Goal: Task Accomplishment & Management: Use online tool/utility

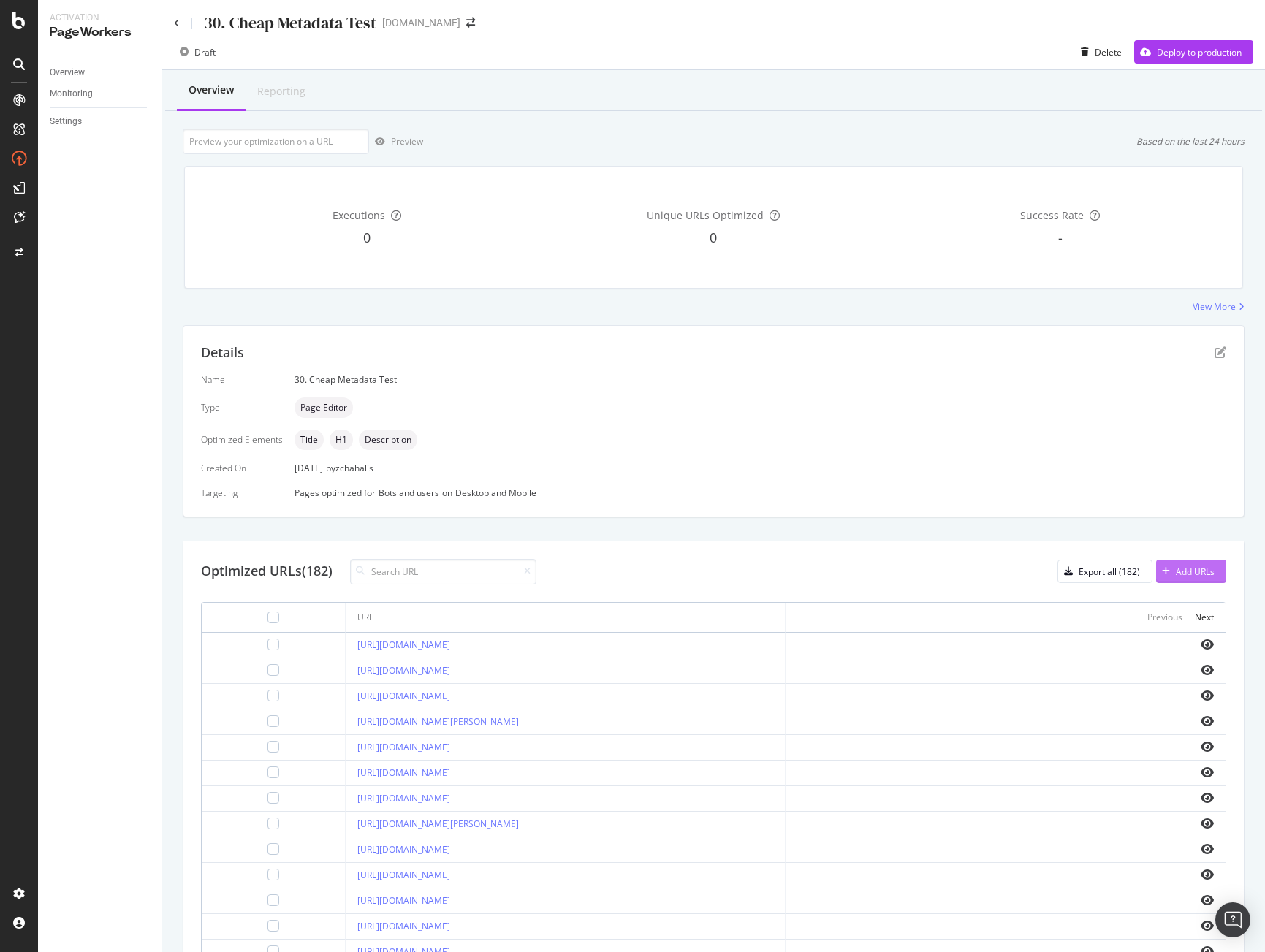
click at [1181, 569] on div "Add URLs" at bounding box center [1195, 572] width 39 height 13
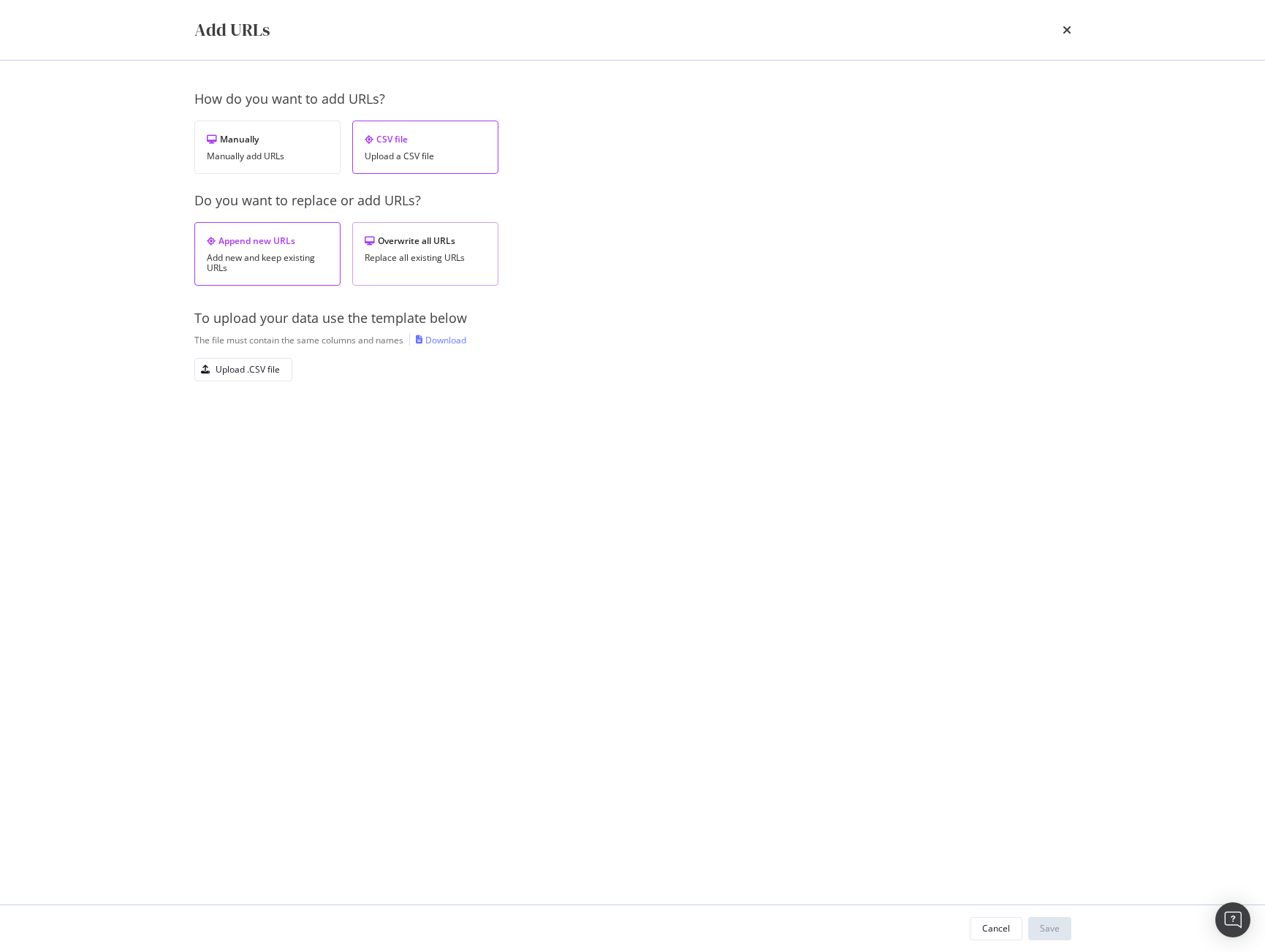
click at [423, 255] on div "Replace all existing URLs" at bounding box center [425, 257] width 122 height 10
click at [253, 375] on div "Upload .CSV file" at bounding box center [248, 369] width 65 height 13
click at [1050, 935] on div "Save" at bounding box center [1050, 928] width 20 height 22
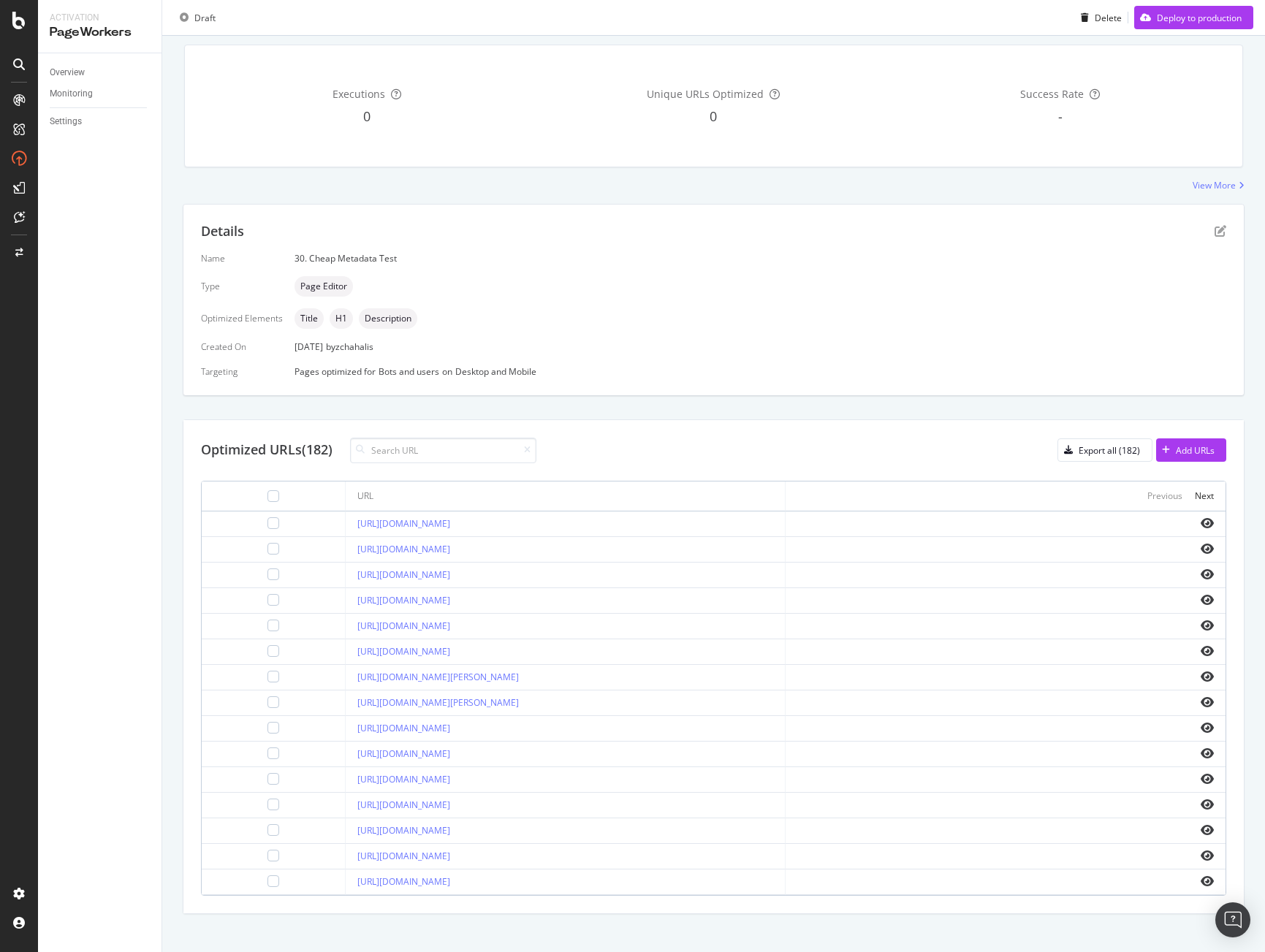
scroll to position [130, 0]
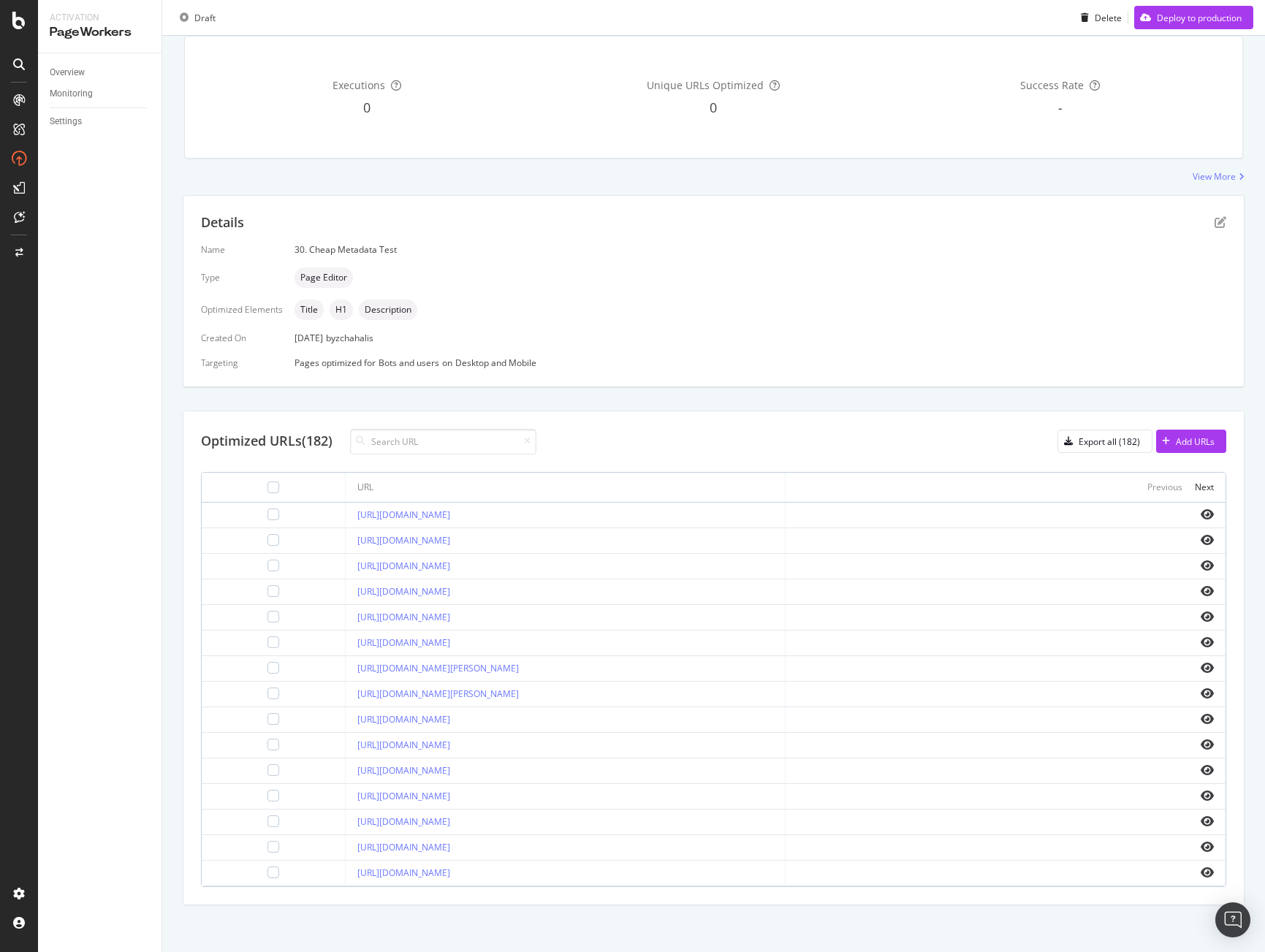
drag, startPoint x: 549, startPoint y: 768, endPoint x: 316, endPoint y: 767, distance: 233.0
click at [346, 767] on td "[URL][DOMAIN_NAME]" at bounding box center [566, 771] width 440 height 25
drag, startPoint x: 549, startPoint y: 696, endPoint x: 320, endPoint y: 693, distance: 229.0
click at [357, 693] on div "[URL][DOMAIN_NAME][PERSON_NAME]" at bounding box center [565, 694] width 416 height 13
copy link "[URL][DOMAIN_NAME][PERSON_NAME]"
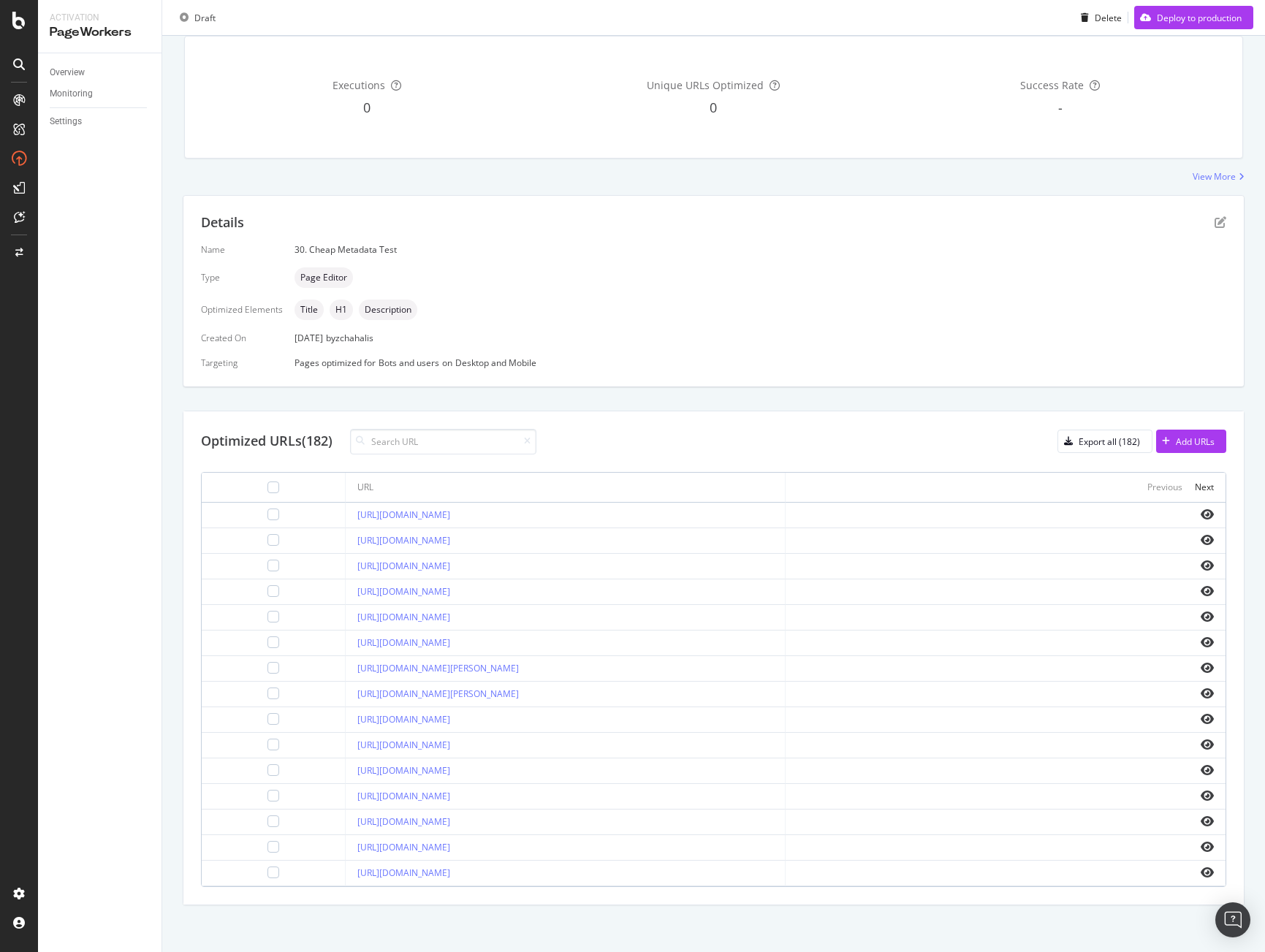
scroll to position [0, 0]
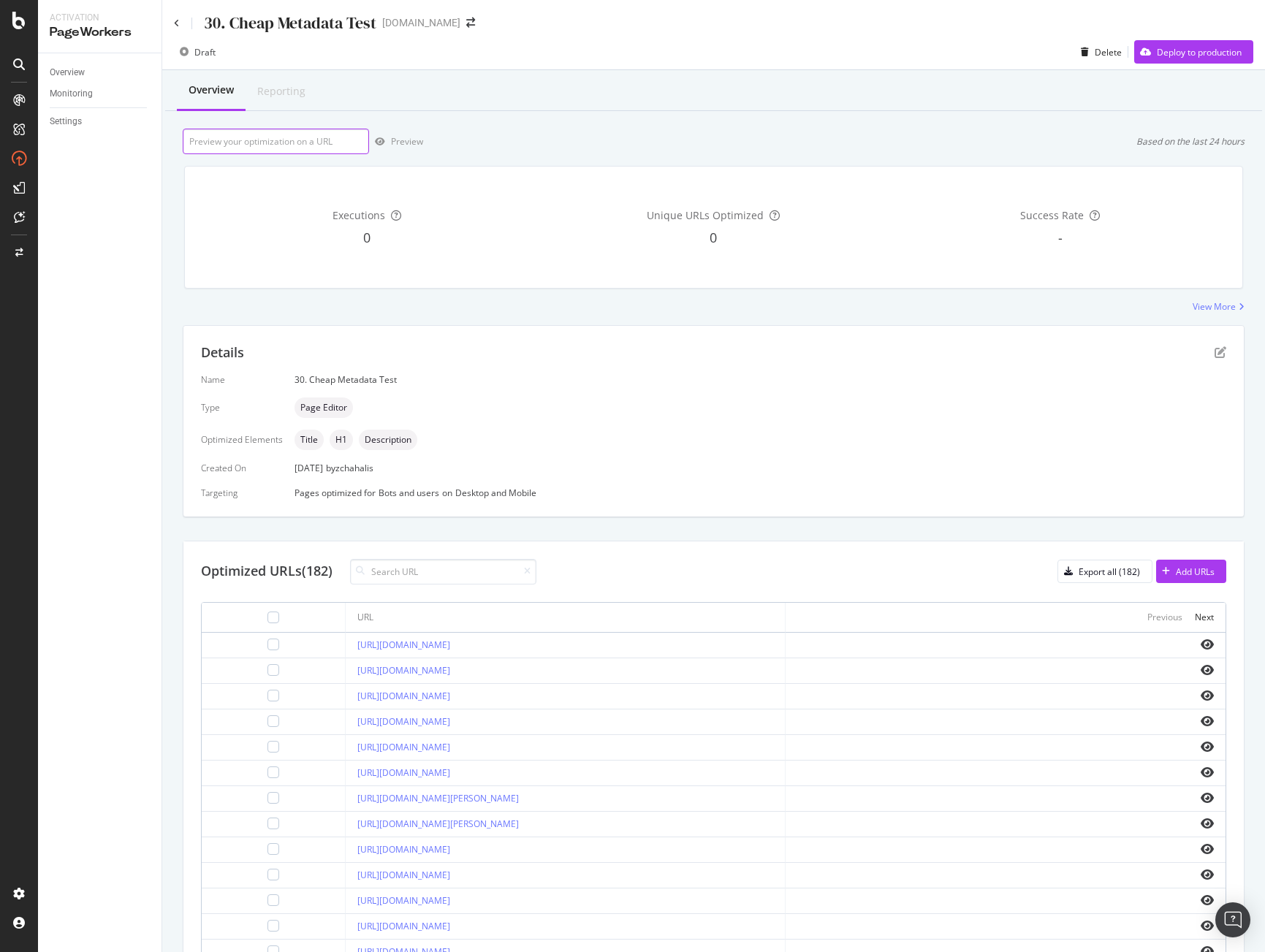
click at [283, 144] on input "url" at bounding box center [276, 141] width 186 height 25
paste input "[URL][DOMAIN_NAME][PERSON_NAME]"
click at [397, 147] on div "Preview" at bounding box center [396, 142] width 54 height 22
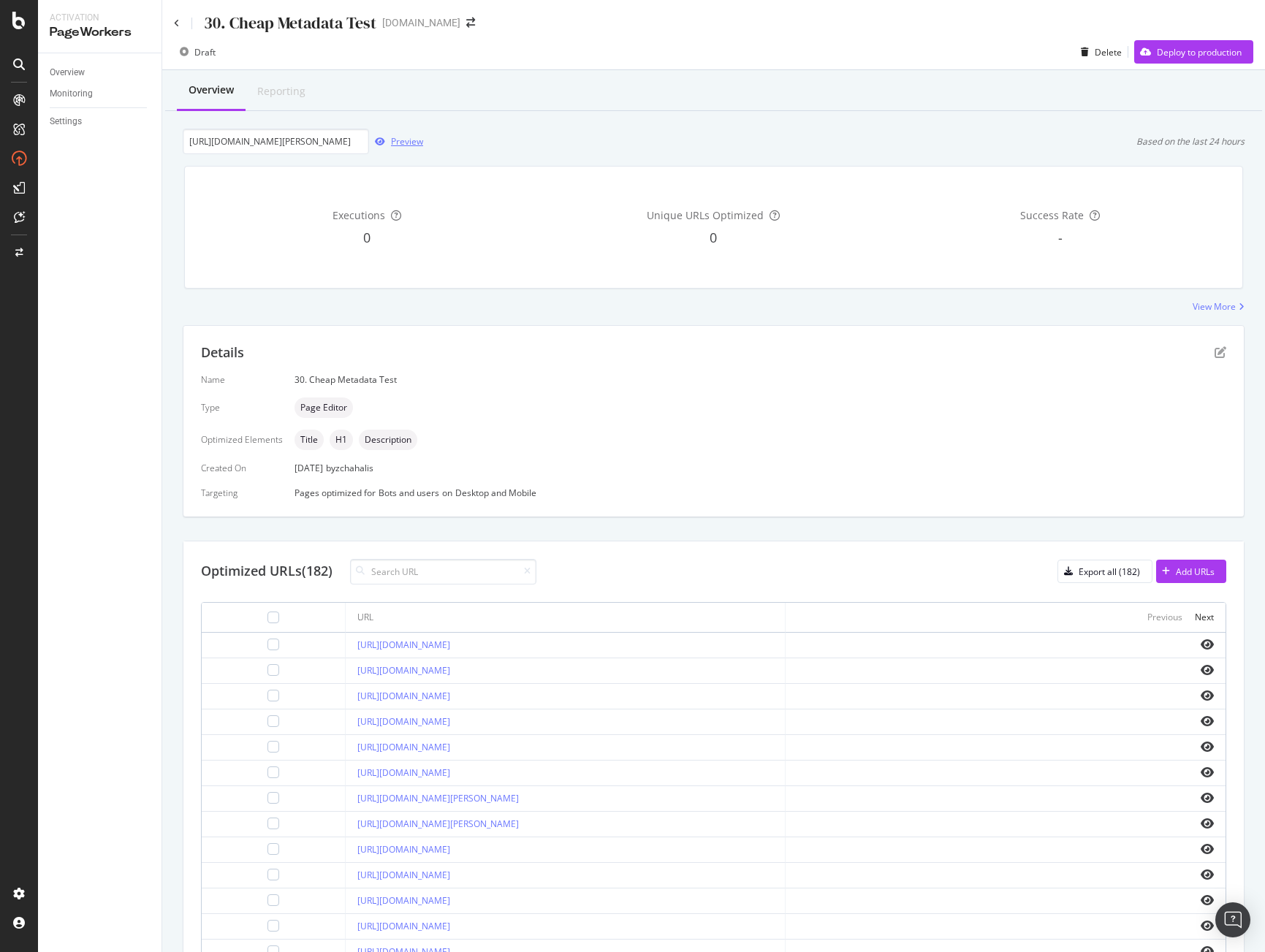
click at [401, 141] on div "Preview" at bounding box center [407, 141] width 32 height 13
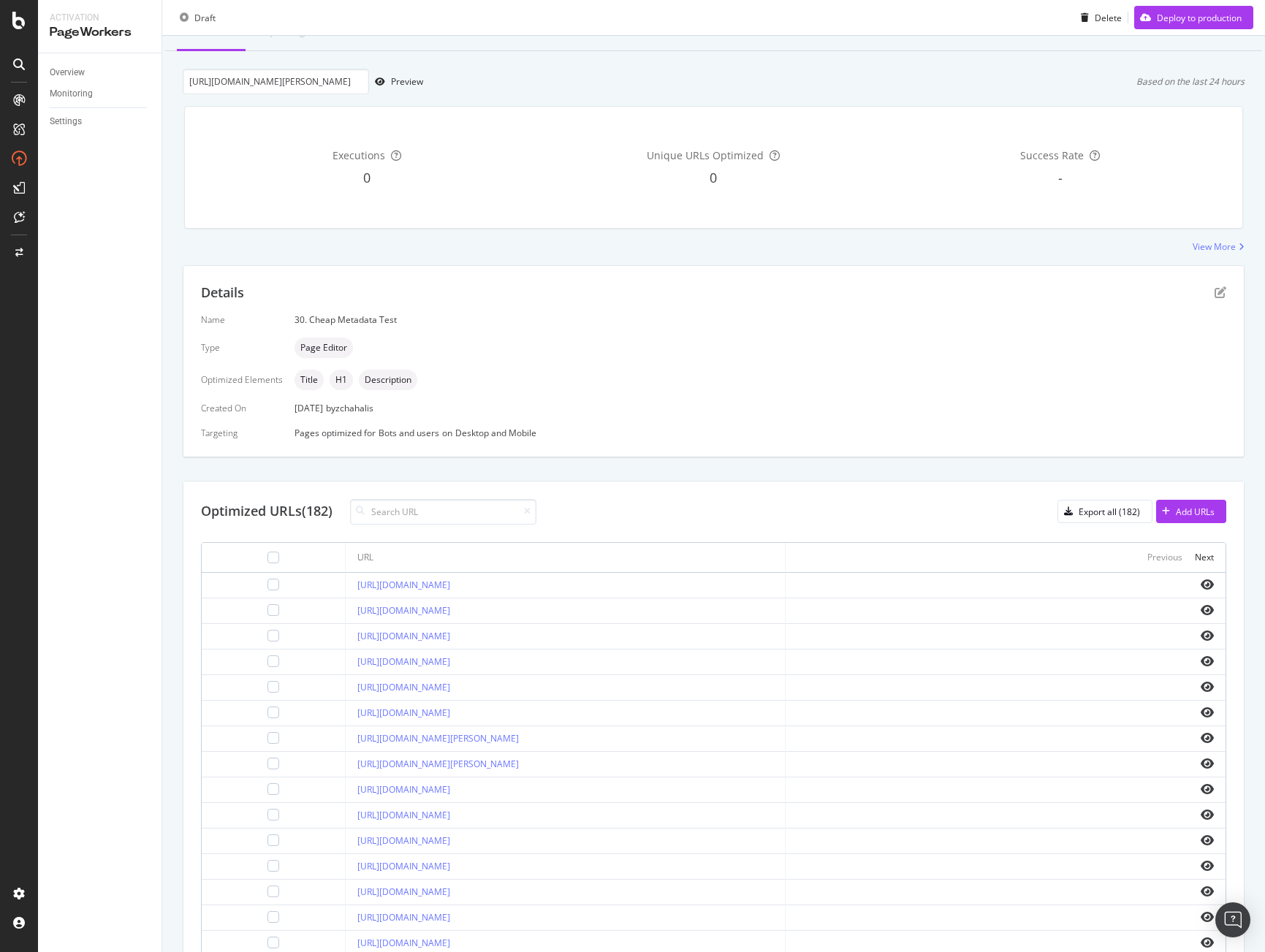
drag, startPoint x: 534, startPoint y: 711, endPoint x: 317, endPoint y: 708, distance: 217.0
click at [346, 708] on td "[URL][DOMAIN_NAME]" at bounding box center [566, 713] width 440 height 25
copy link "[URL][DOMAIN_NAME]"
click at [292, 80] on input "[URL][DOMAIN_NAME][PERSON_NAME]" at bounding box center [276, 81] width 186 height 25
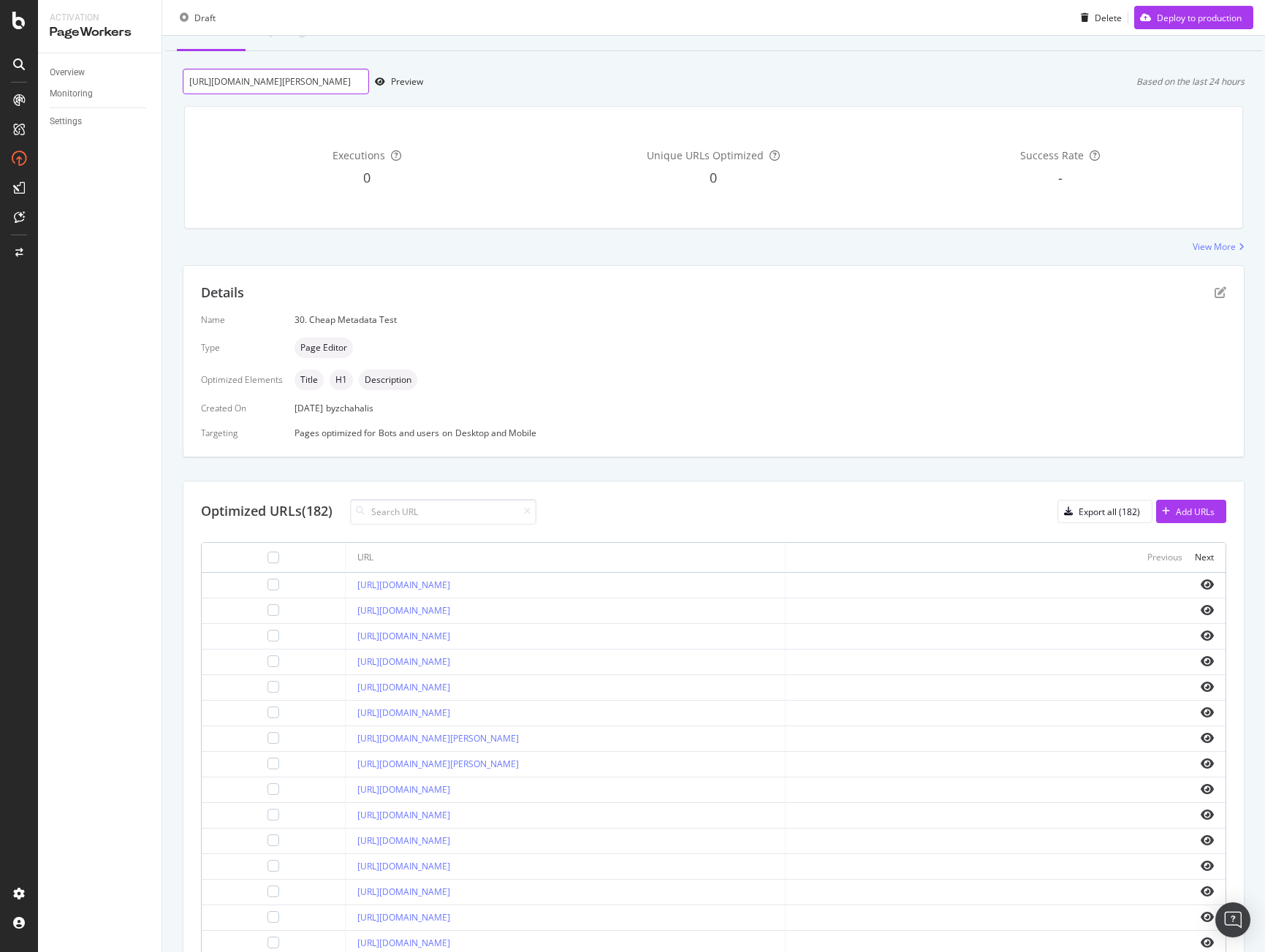
click at [292, 80] on input "[URL][DOMAIN_NAME][PERSON_NAME]" at bounding box center [276, 81] width 186 height 25
paste input "llentown-pa"
type input "[URL][DOMAIN_NAME]"
click at [399, 83] on div "Preview" at bounding box center [407, 81] width 32 height 13
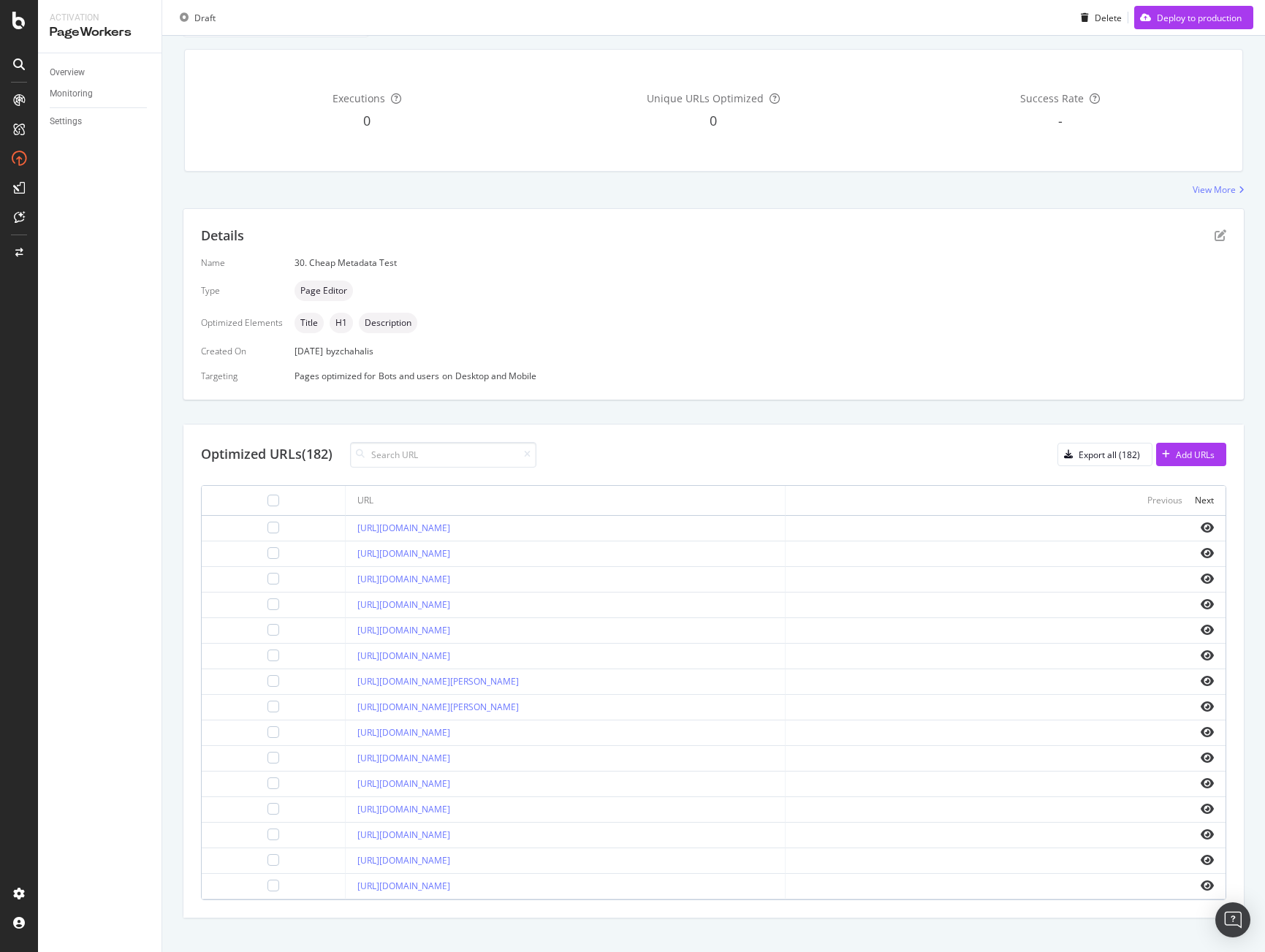
scroll to position [134, 0]
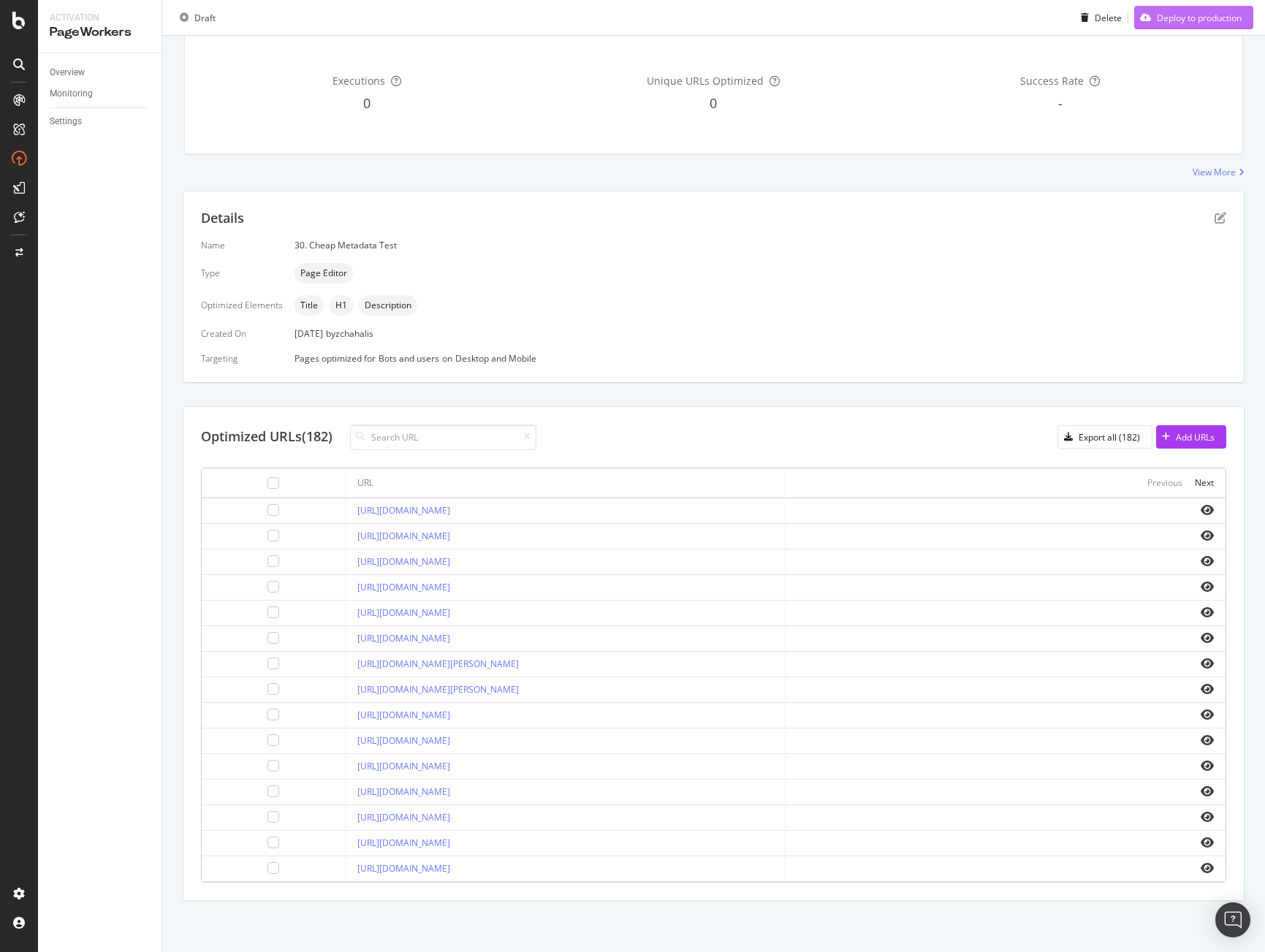
click at [1181, 22] on div "Deploy to production" at bounding box center [1199, 17] width 84 height 13
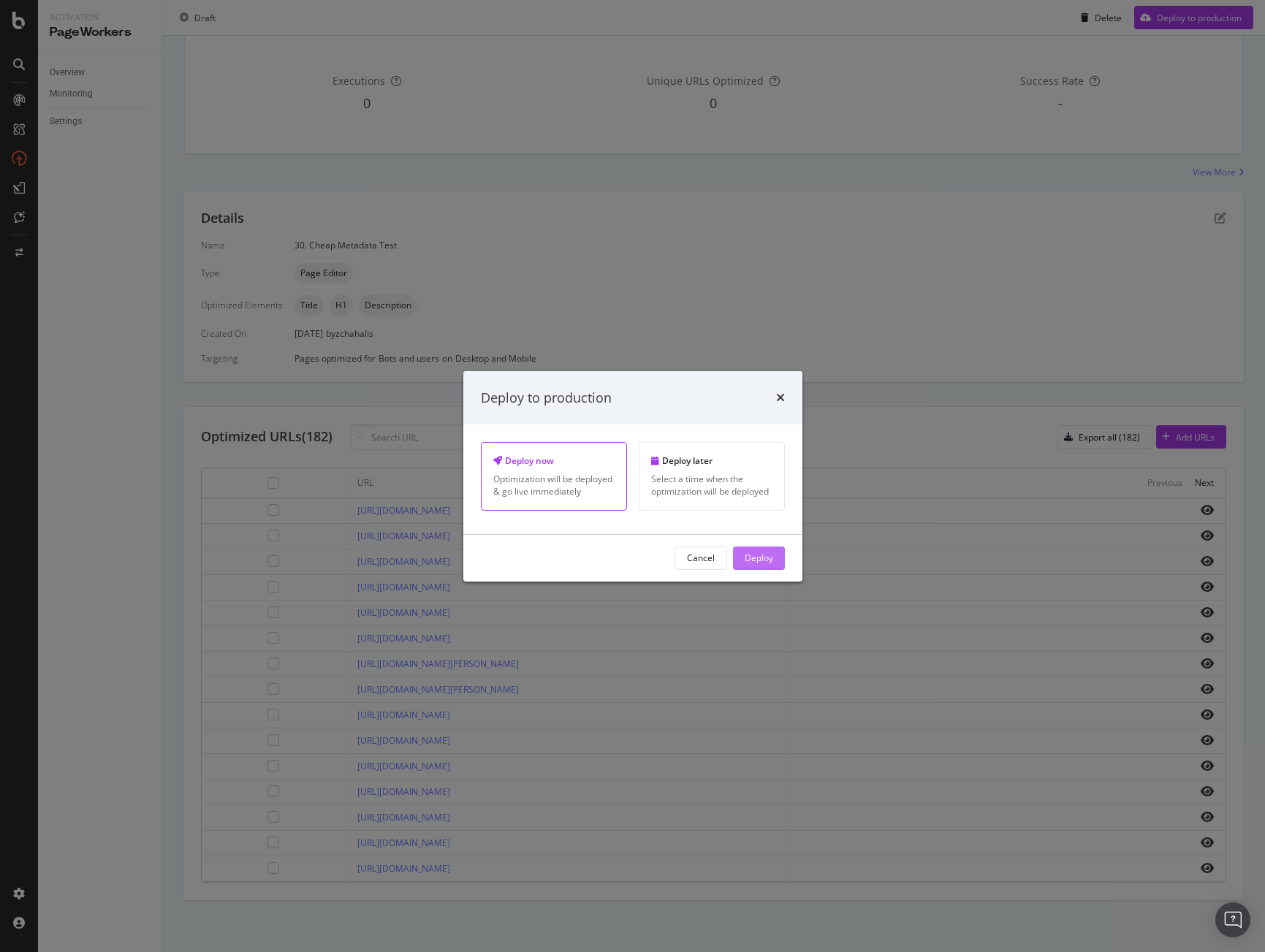
click at [766, 561] on div "Deploy" at bounding box center [759, 558] width 28 height 13
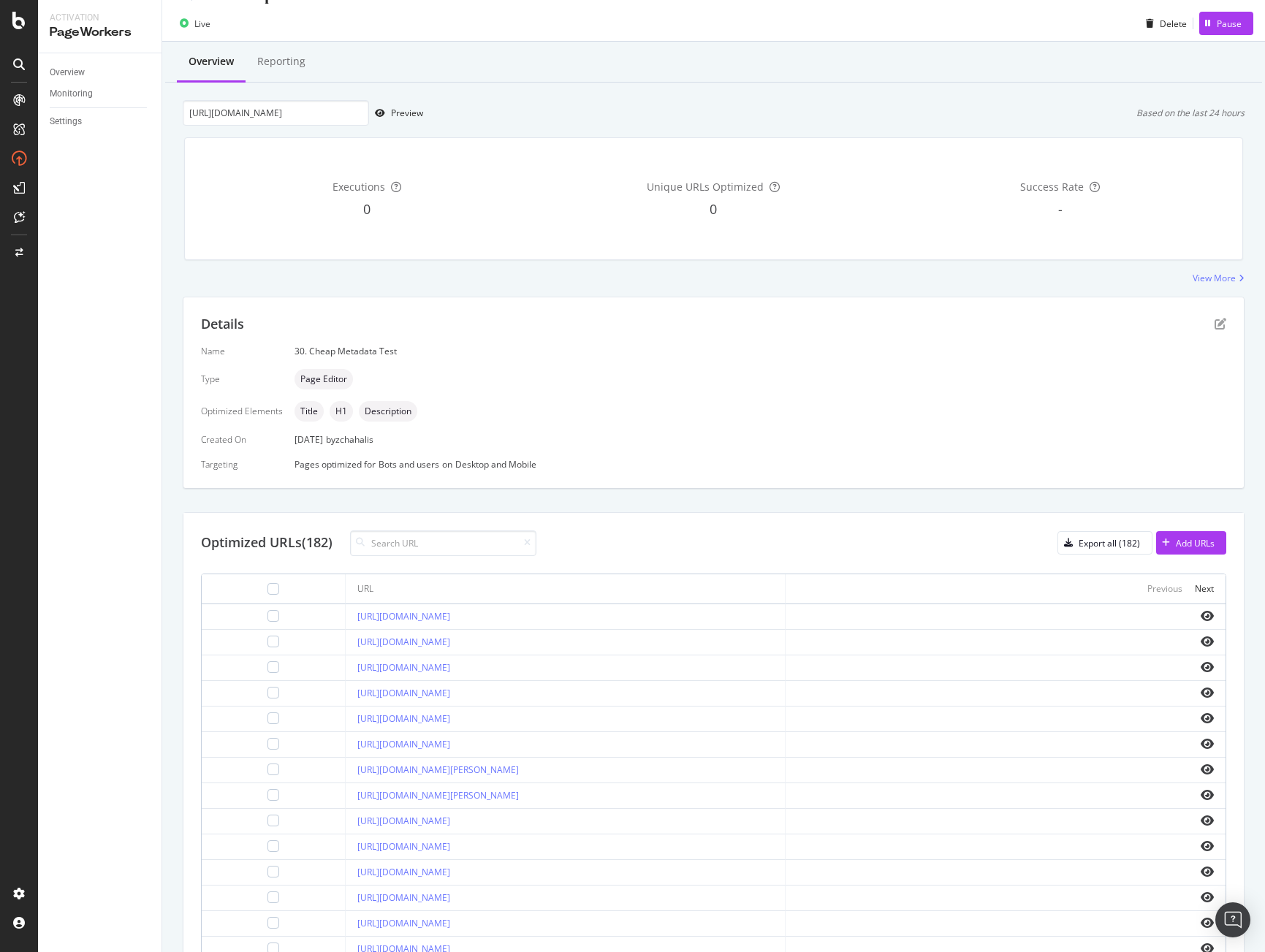
scroll to position [0, 0]
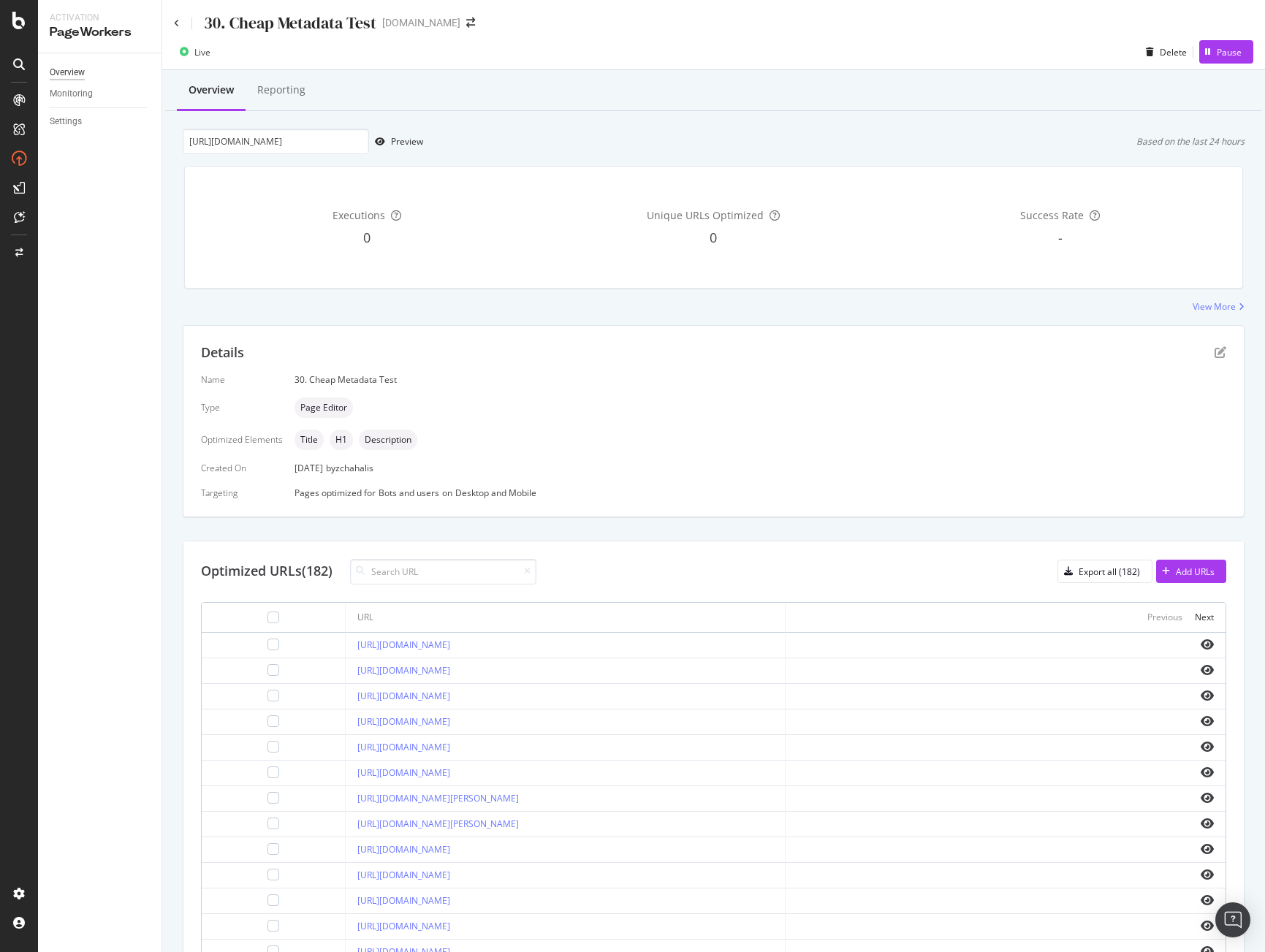
click at [68, 73] on div "Overview" at bounding box center [67, 72] width 35 height 15
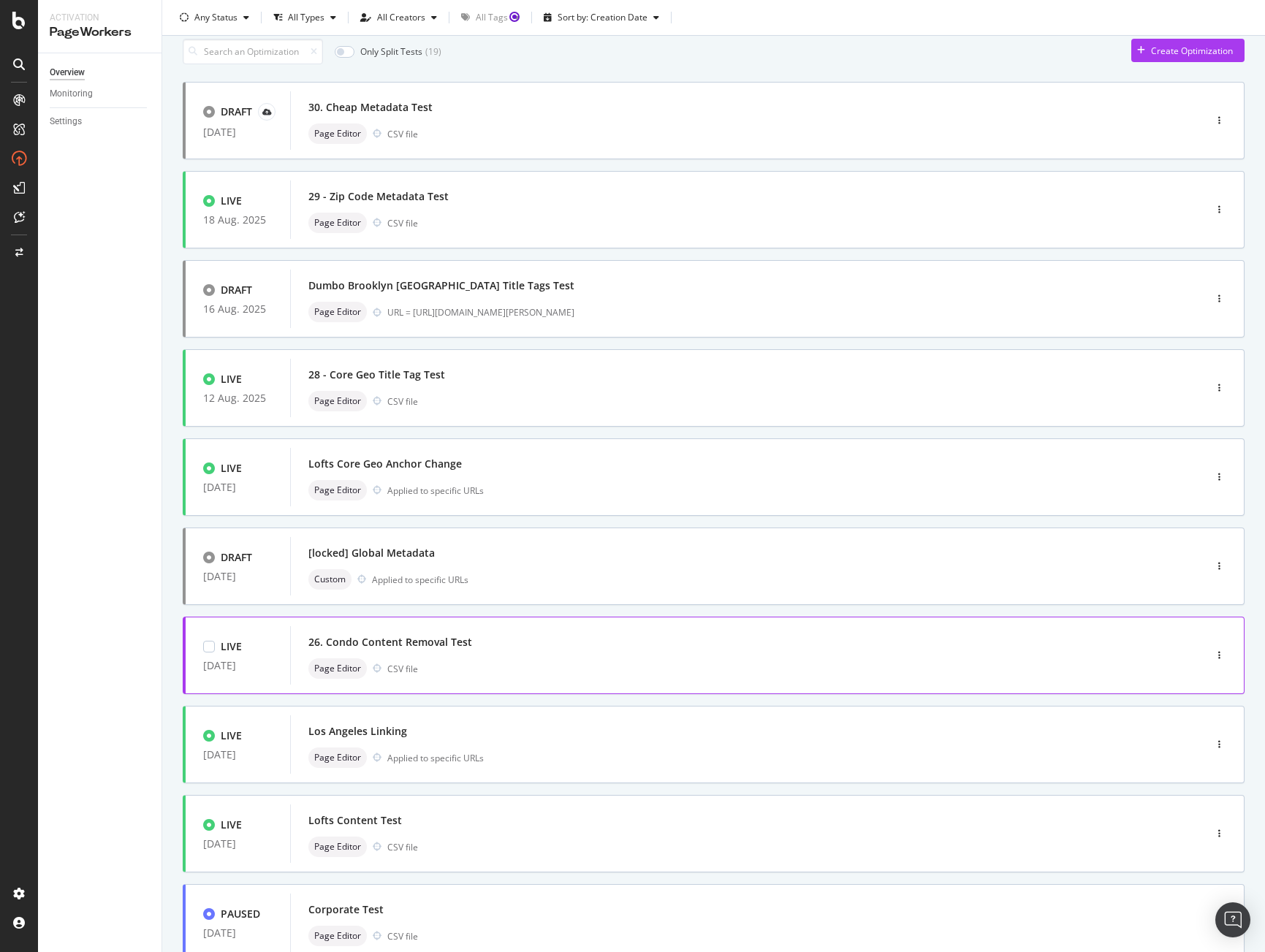
scroll to position [155, 0]
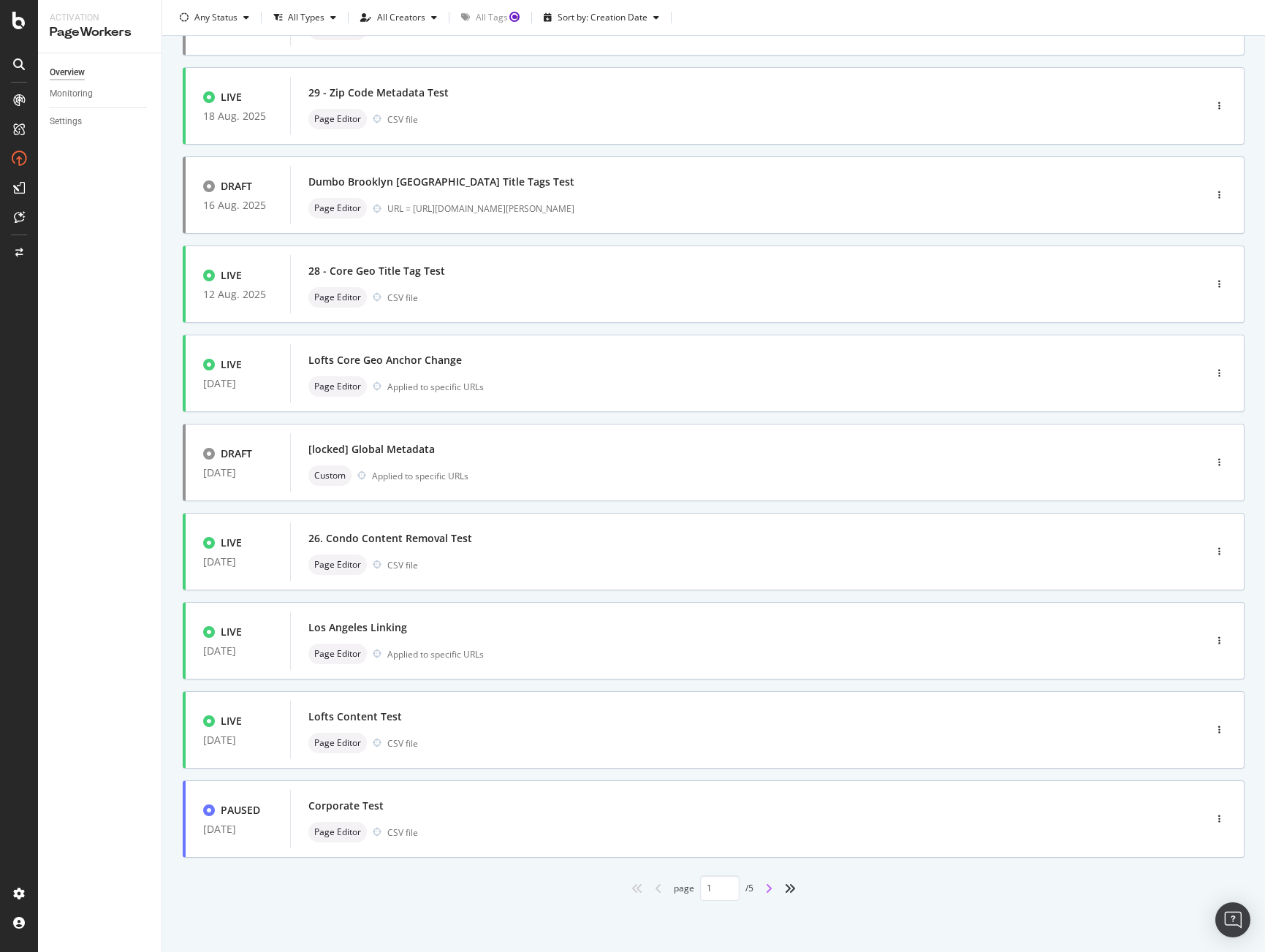
click at [765, 890] on icon "angle-right" at bounding box center [769, 888] width 7 height 12
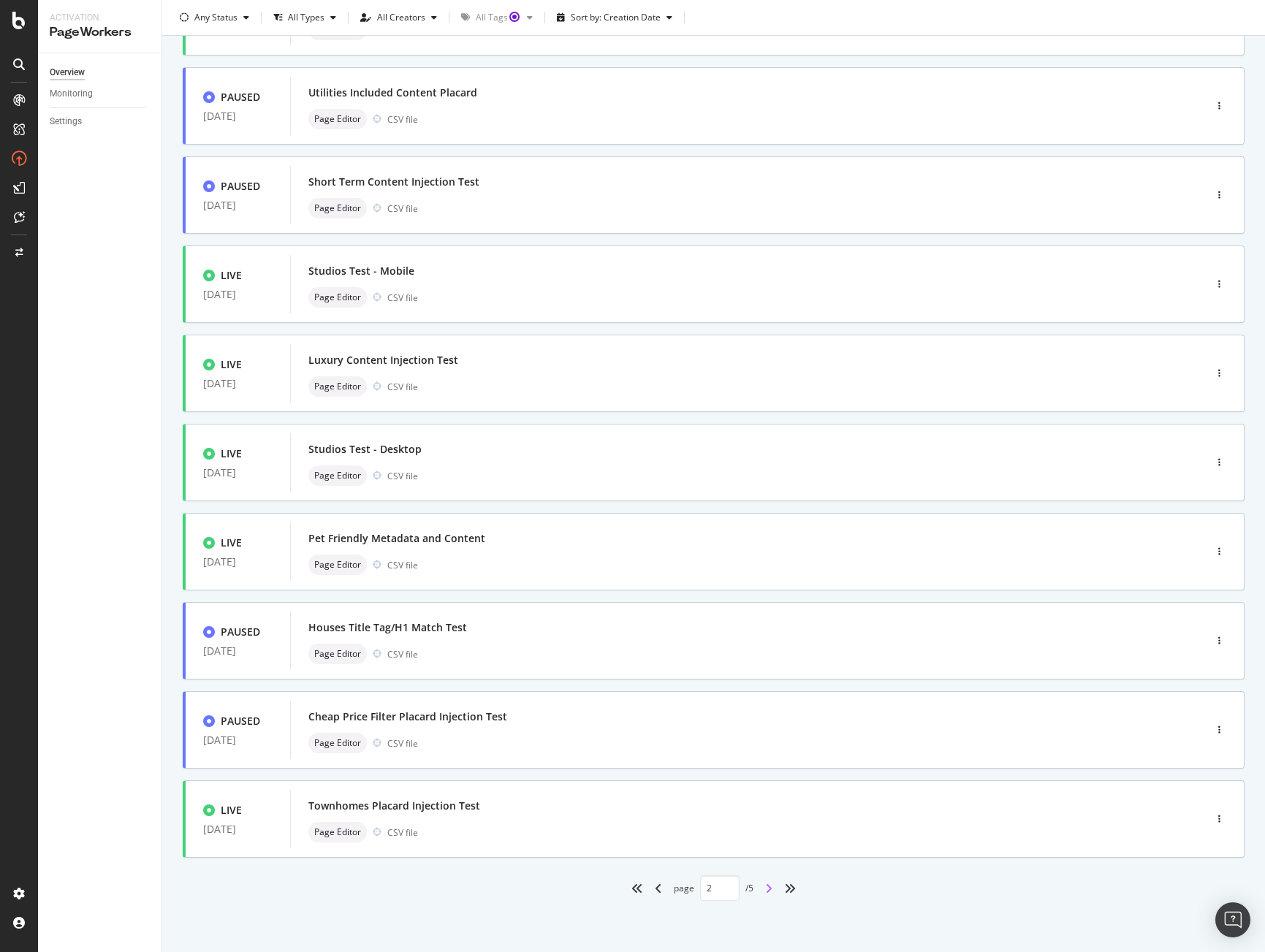
click at [766, 889] on icon "angle-right" at bounding box center [769, 888] width 7 height 12
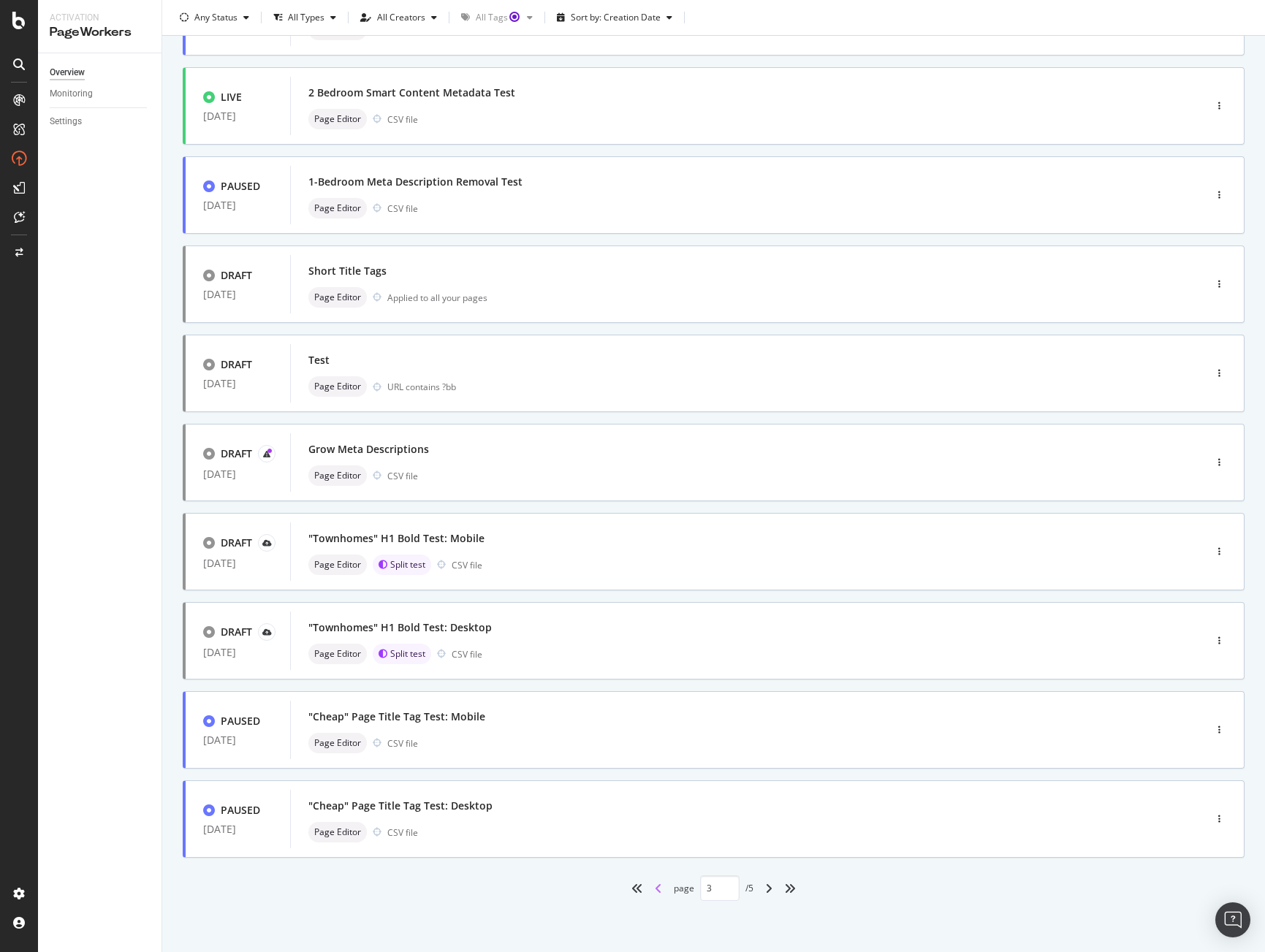
click at [655, 891] on icon "angle-left" at bounding box center [658, 888] width 7 height 12
type input "2"
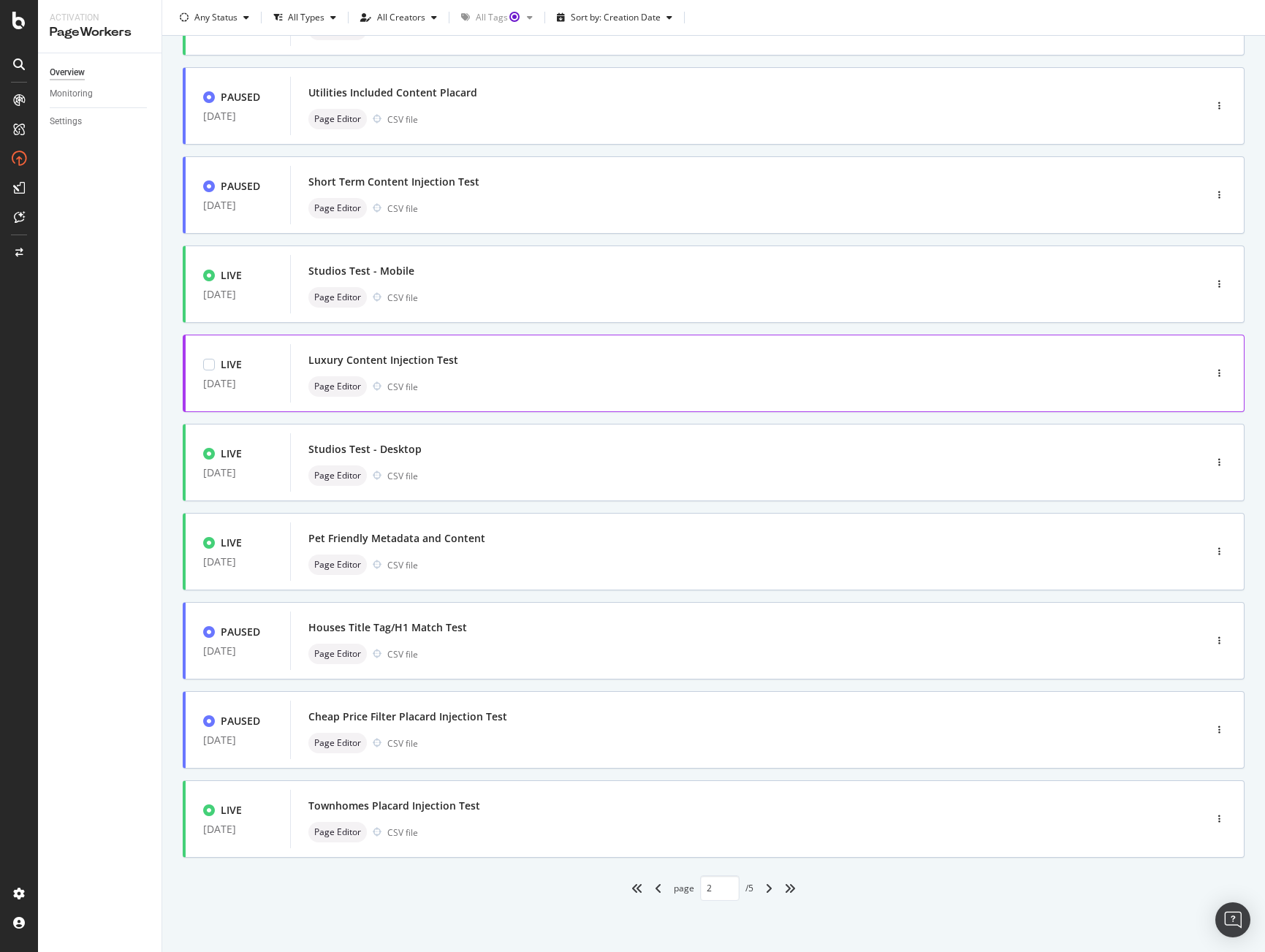
click at [476, 371] on div "Luxury Content Injection Test Page Editor CSV file" at bounding box center [725, 373] width 834 height 47
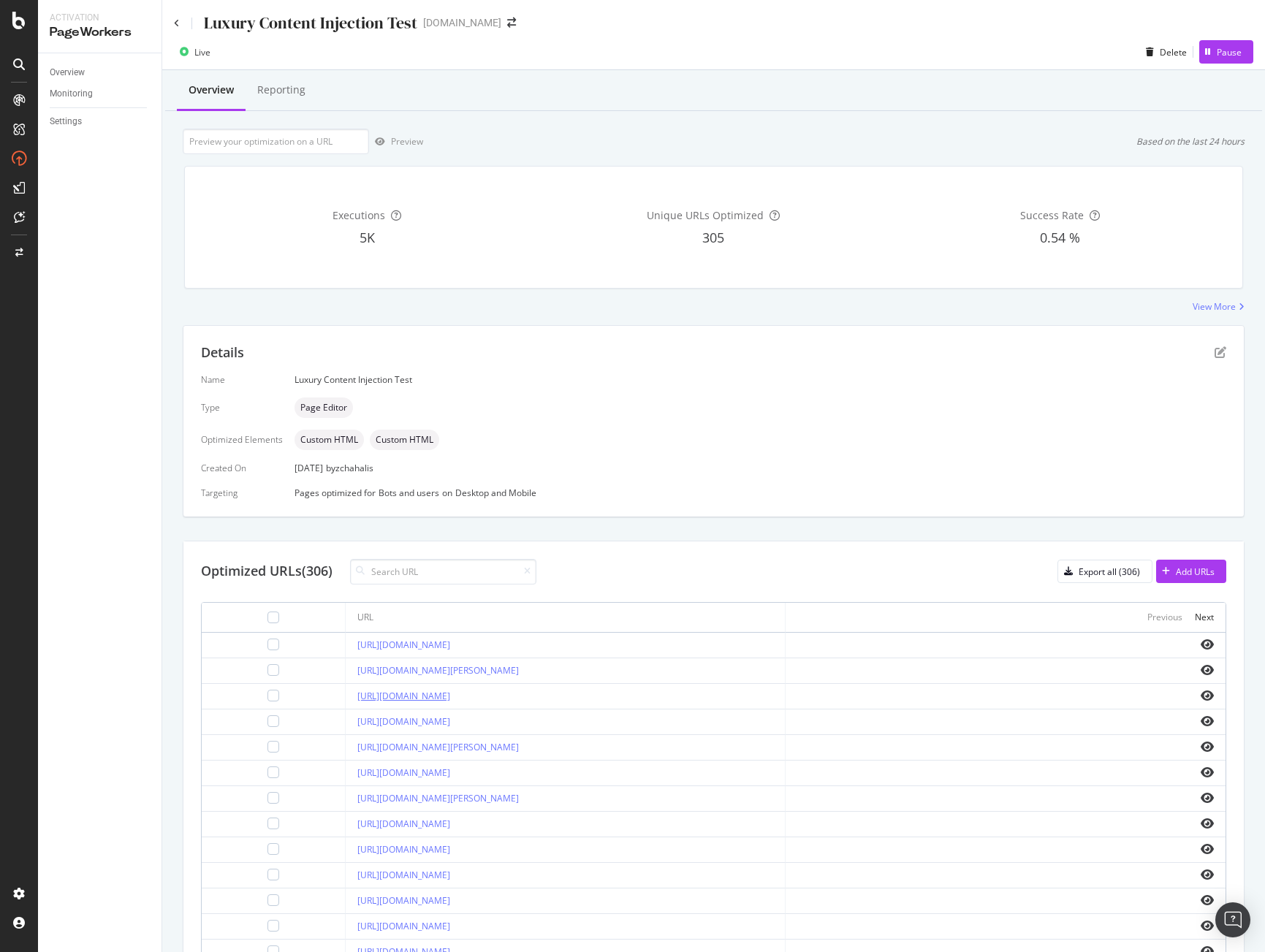
drag, startPoint x: 539, startPoint y: 695, endPoint x: 320, endPoint y: 693, distance: 219.0
click at [357, 693] on div "[URL][DOMAIN_NAME]" at bounding box center [565, 696] width 416 height 13
copy link "[URL][DOMAIN_NAME]"
click at [631, 605] on th "URL" at bounding box center [566, 618] width 440 height 30
drag, startPoint x: 526, startPoint y: 674, endPoint x: 319, endPoint y: 673, distance: 207.0
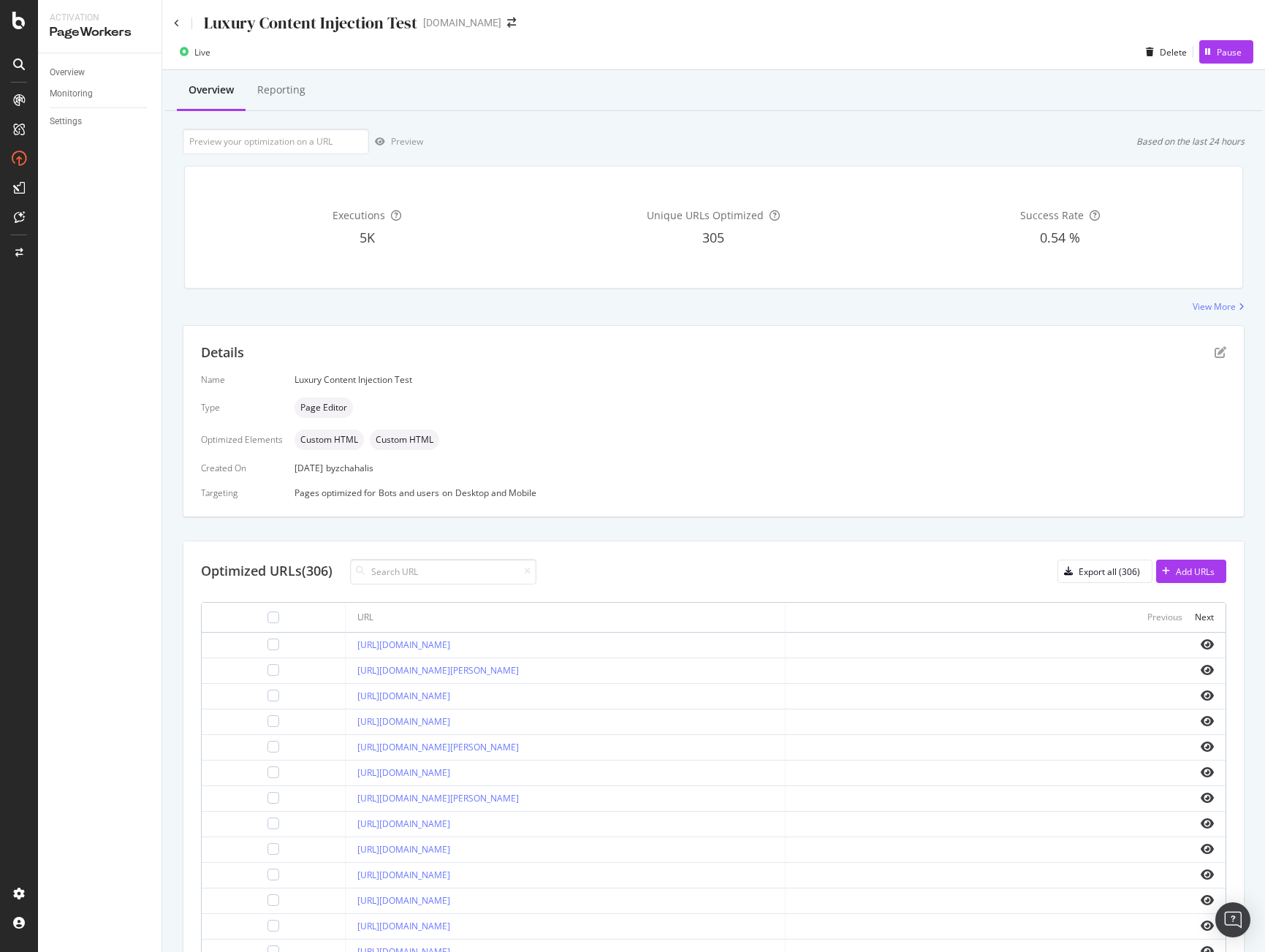
click at [346, 673] on td "[URL][DOMAIN_NAME][PERSON_NAME]" at bounding box center [566, 670] width 440 height 25
copy link "[URL][DOMAIN_NAME][PERSON_NAME]"
drag, startPoint x: 541, startPoint y: 697, endPoint x: 314, endPoint y: 693, distance: 227.0
click at [346, 693] on td "[URL][DOMAIN_NAME]" at bounding box center [566, 696] width 440 height 25
copy link "[URL][DOMAIN_NAME]"
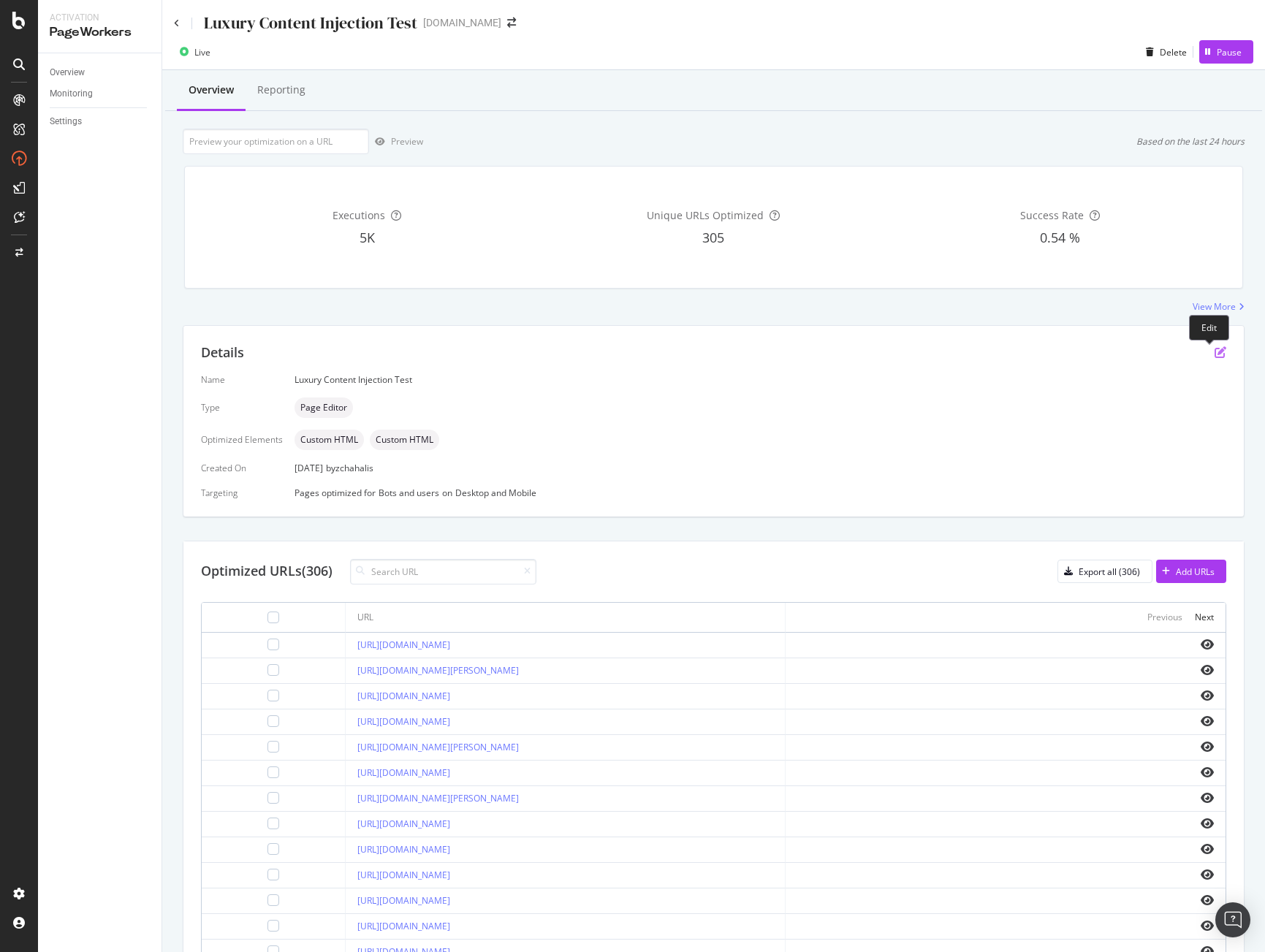
click at [1214, 354] on icon "pen-to-square" at bounding box center [1220, 352] width 12 height 12
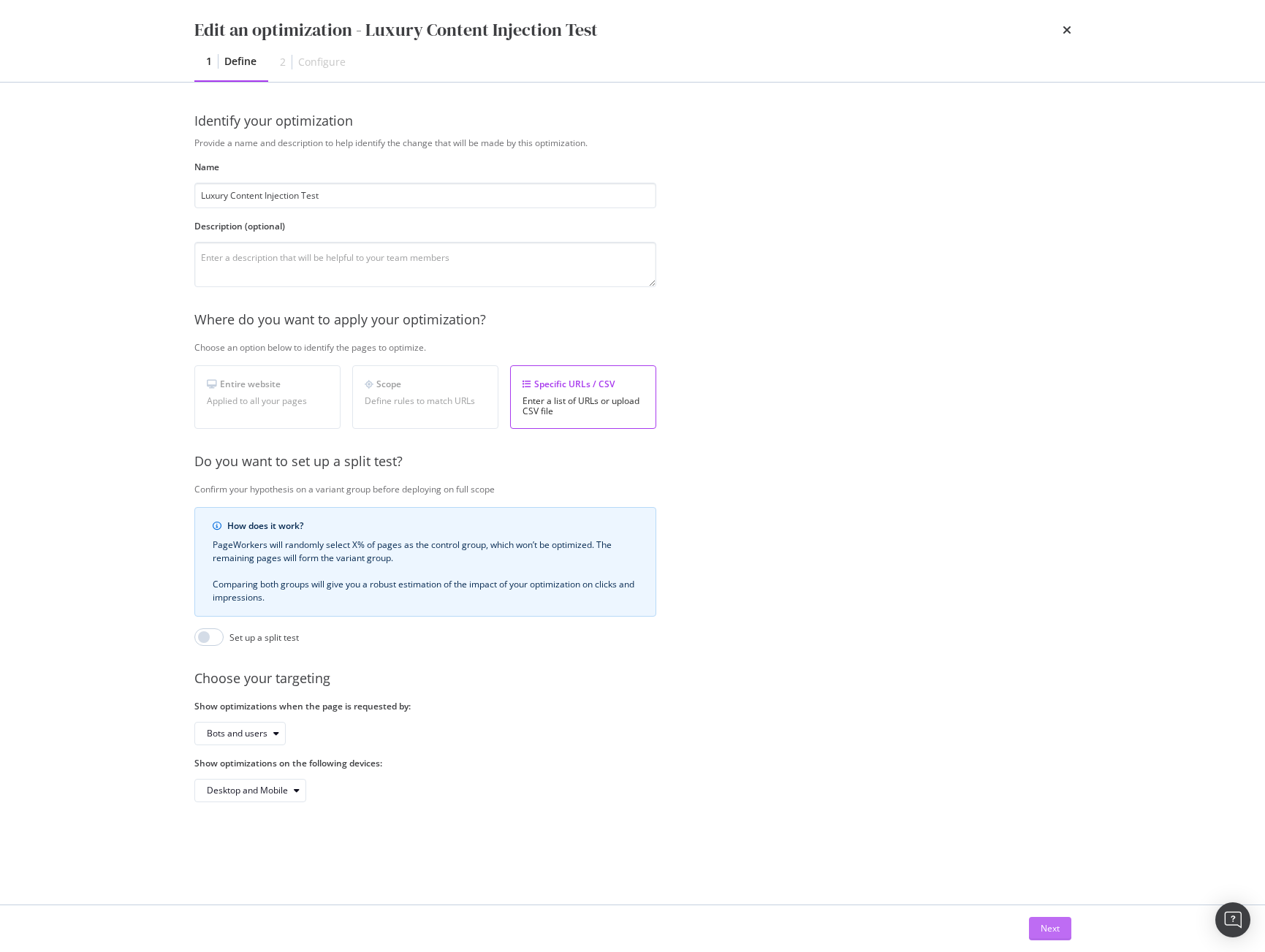
click at [1048, 935] on div "Next" at bounding box center [1050, 928] width 19 height 22
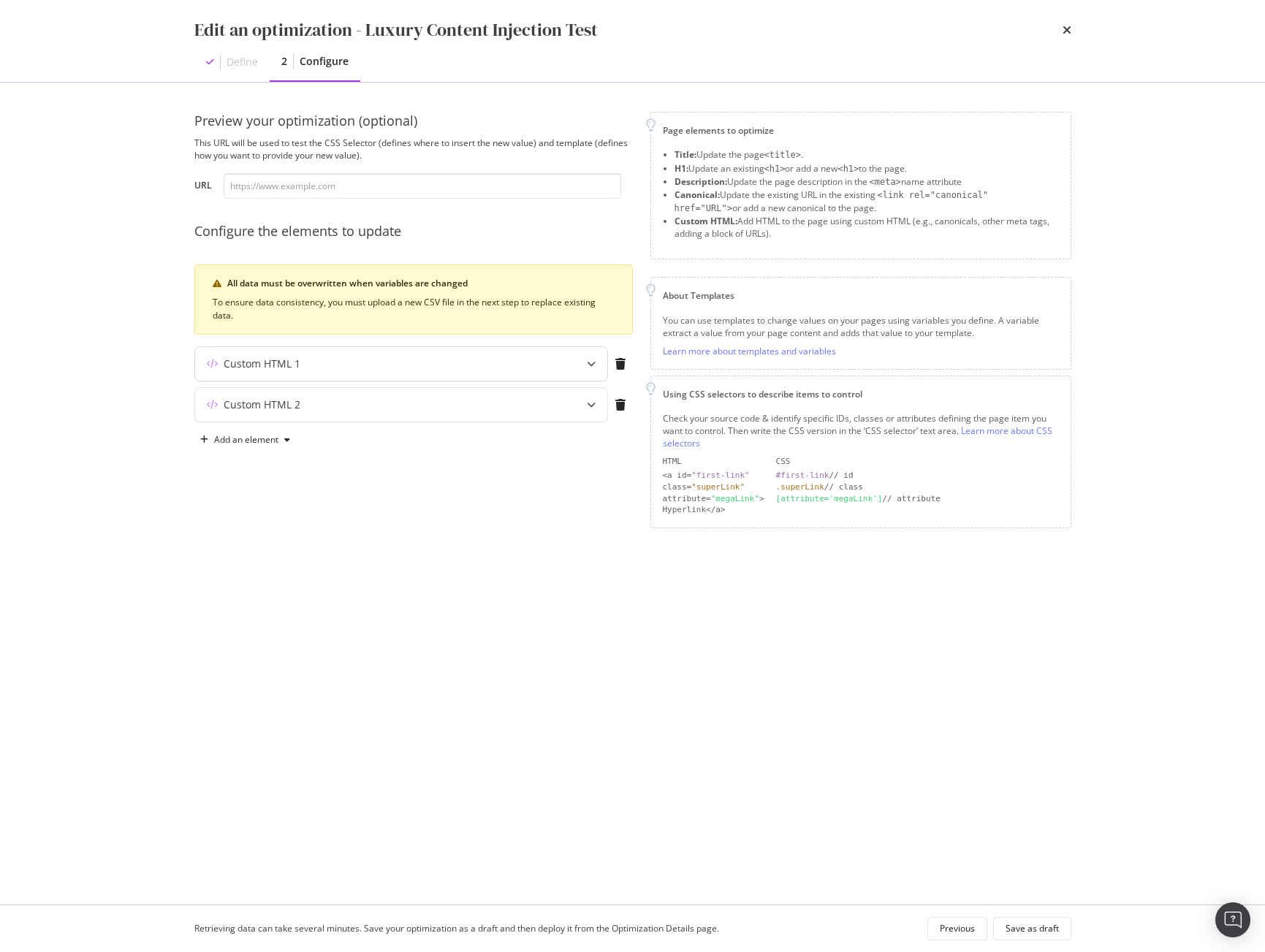
click at [408, 371] on div "Custom HTML 1" at bounding box center [401, 364] width 412 height 34
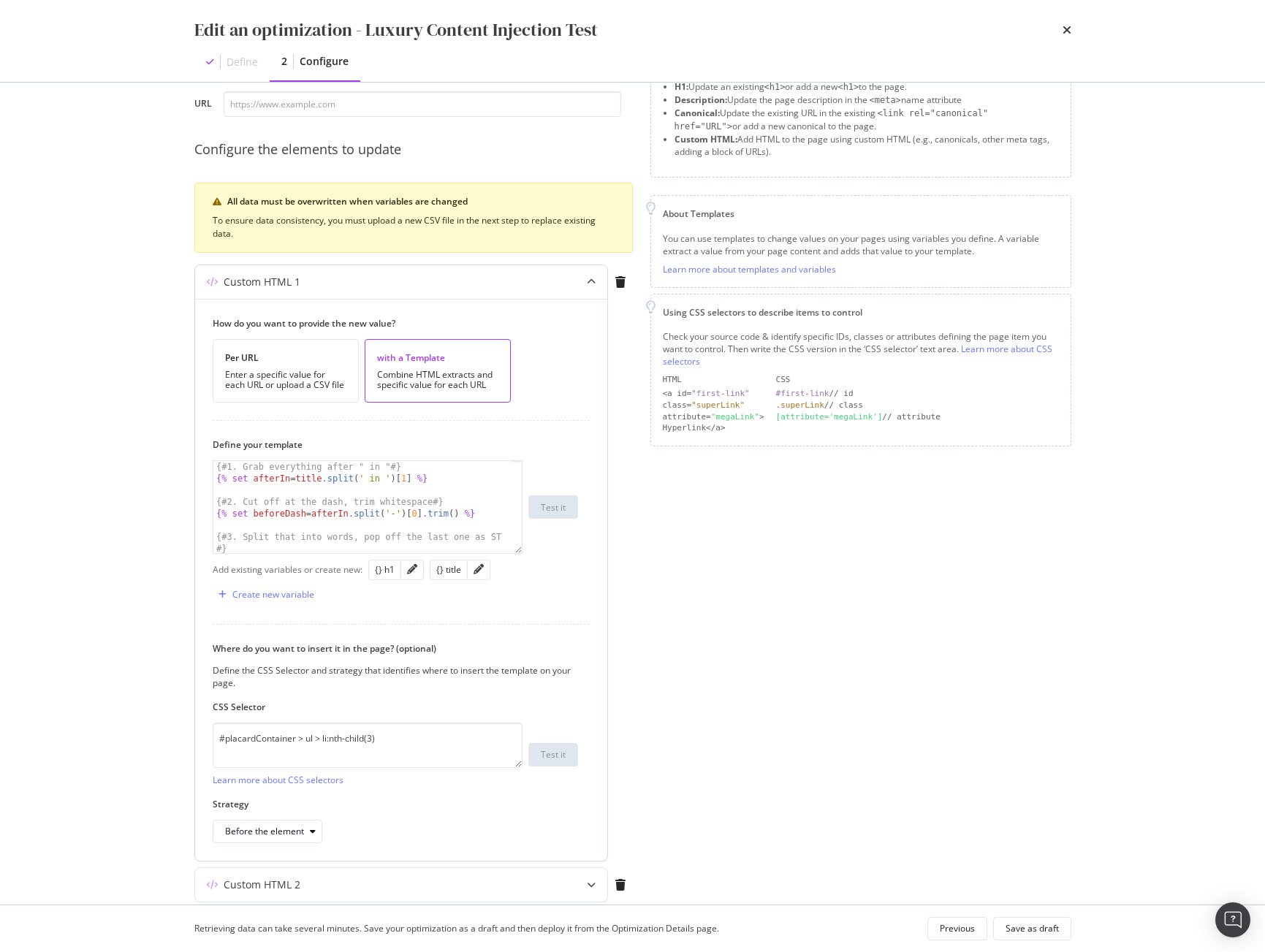
scroll to position [138, 0]
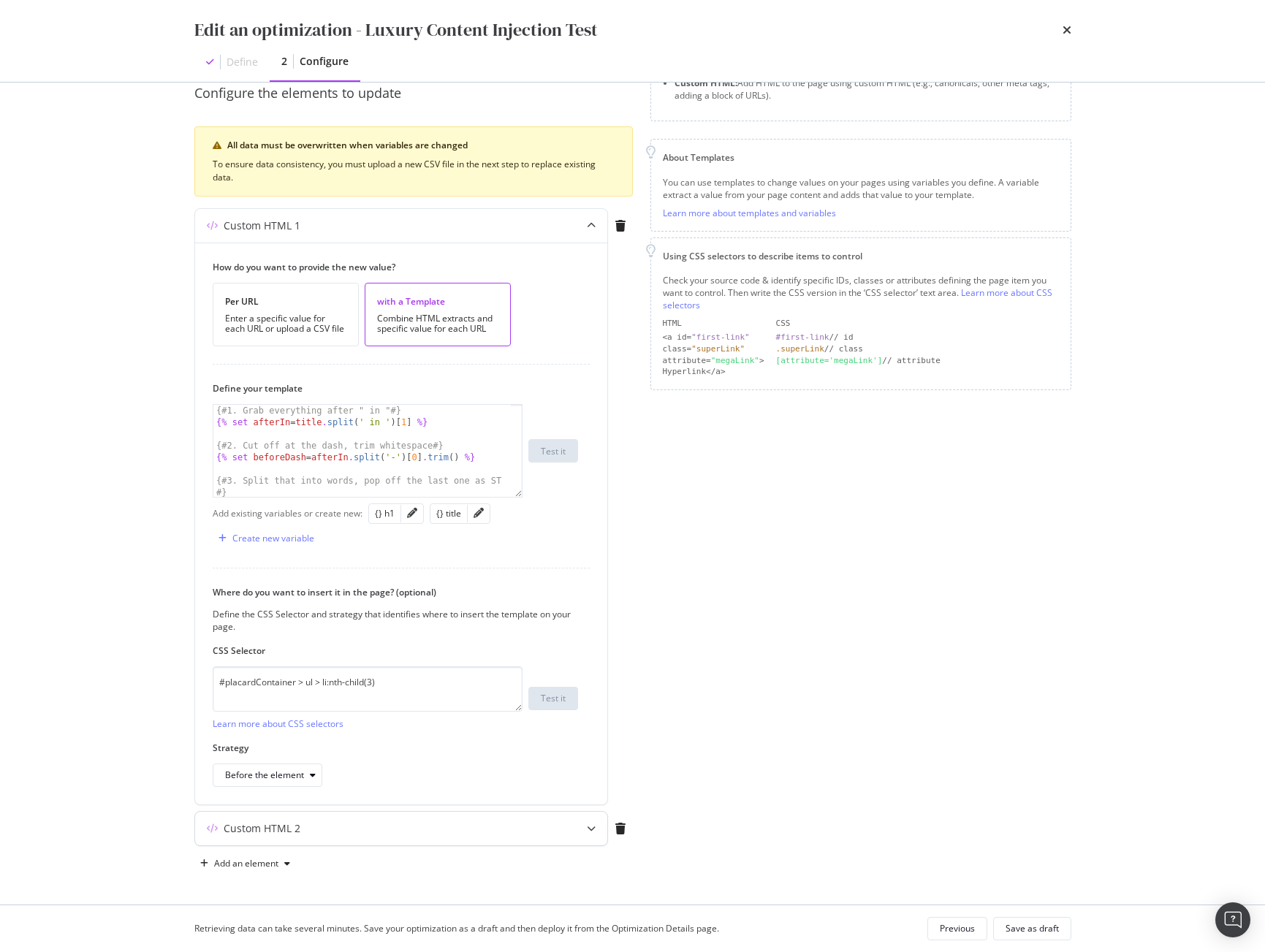
click at [443, 828] on div "Custom HTML 2" at bounding box center [372, 828] width 354 height 15
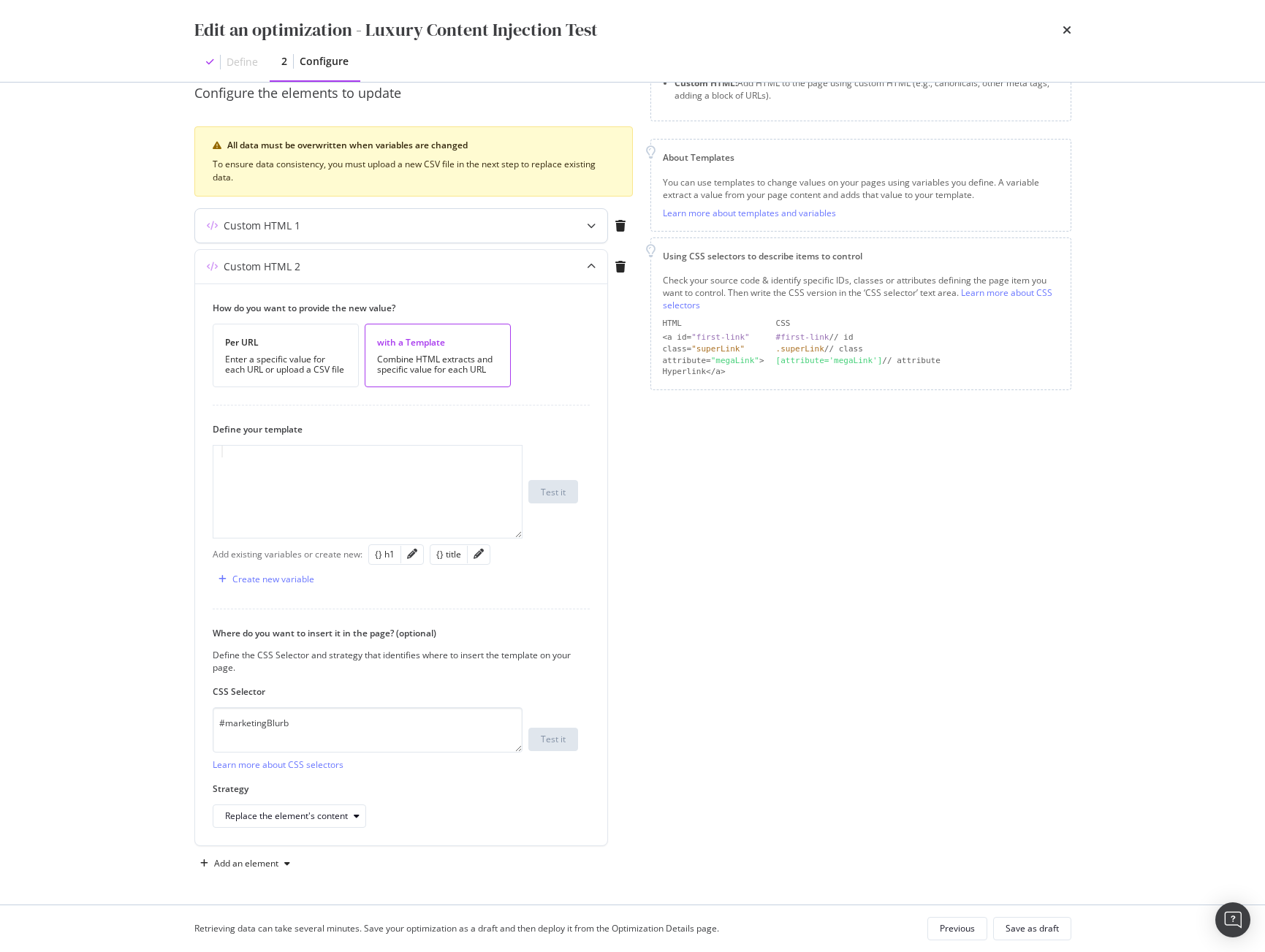
click at [320, 235] on div "Custom HTML 1" at bounding box center [401, 226] width 412 height 34
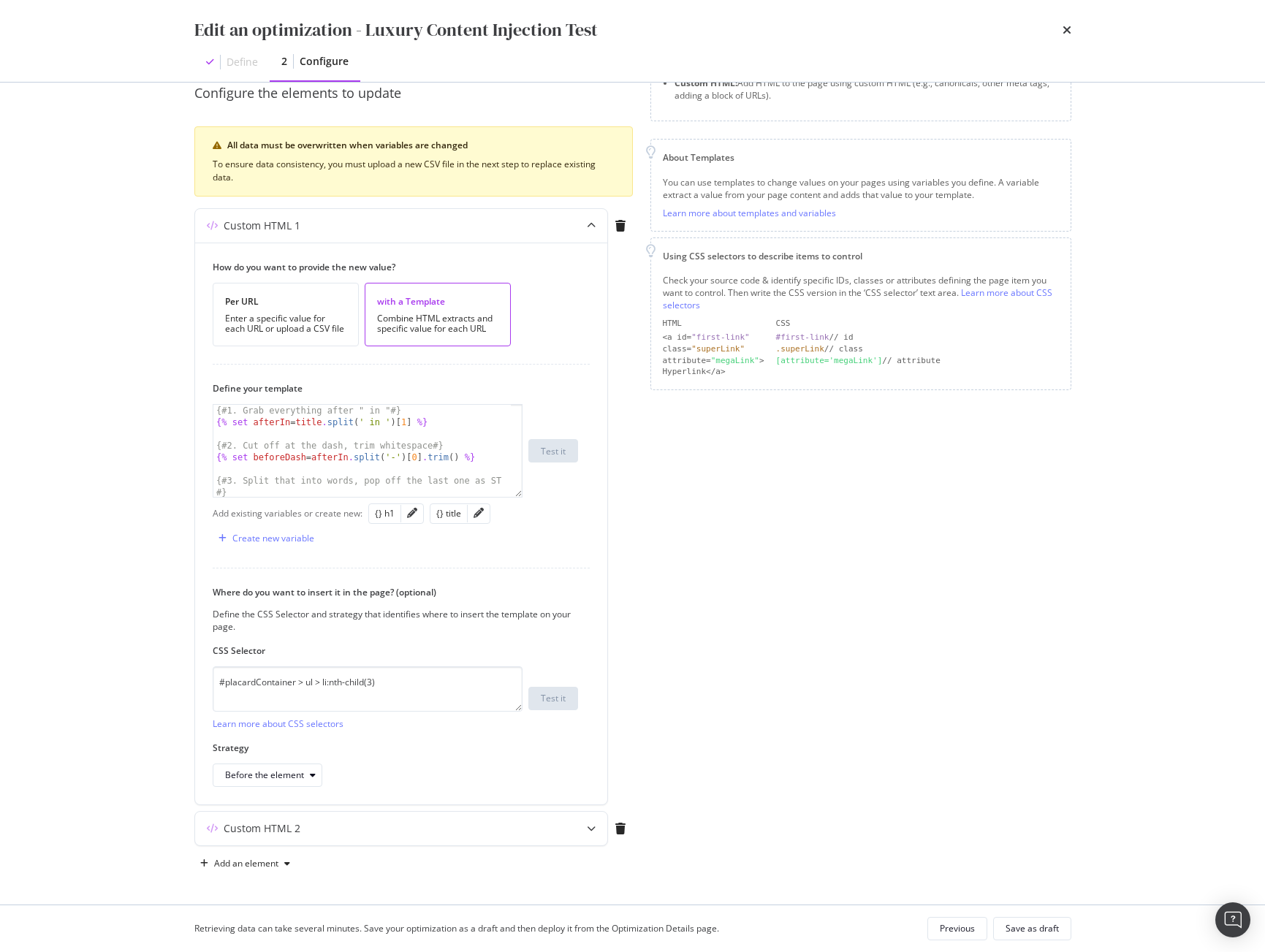
scroll to position [0, 0]
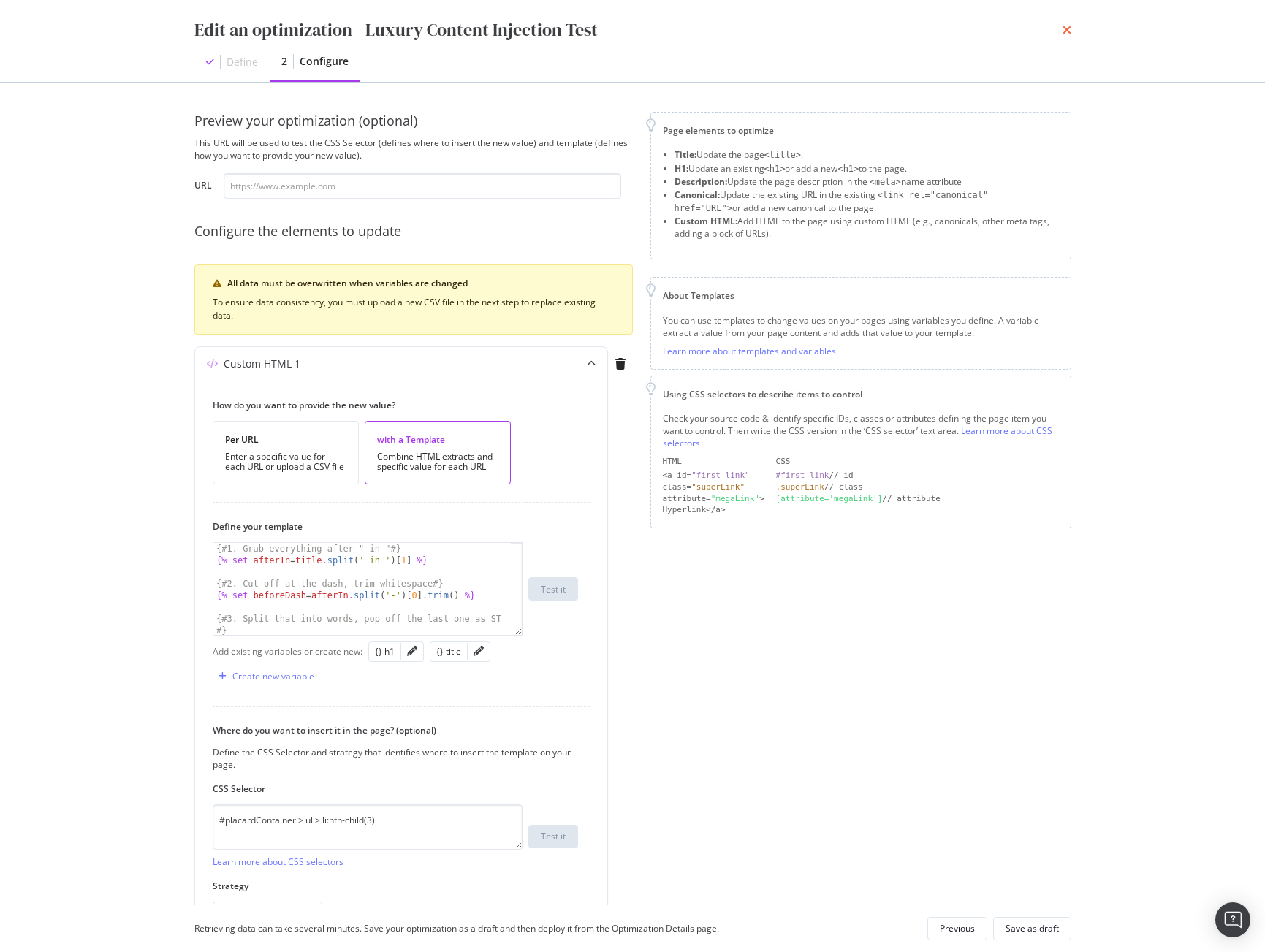
click at [1066, 30] on icon "times" at bounding box center [1067, 30] width 9 height 12
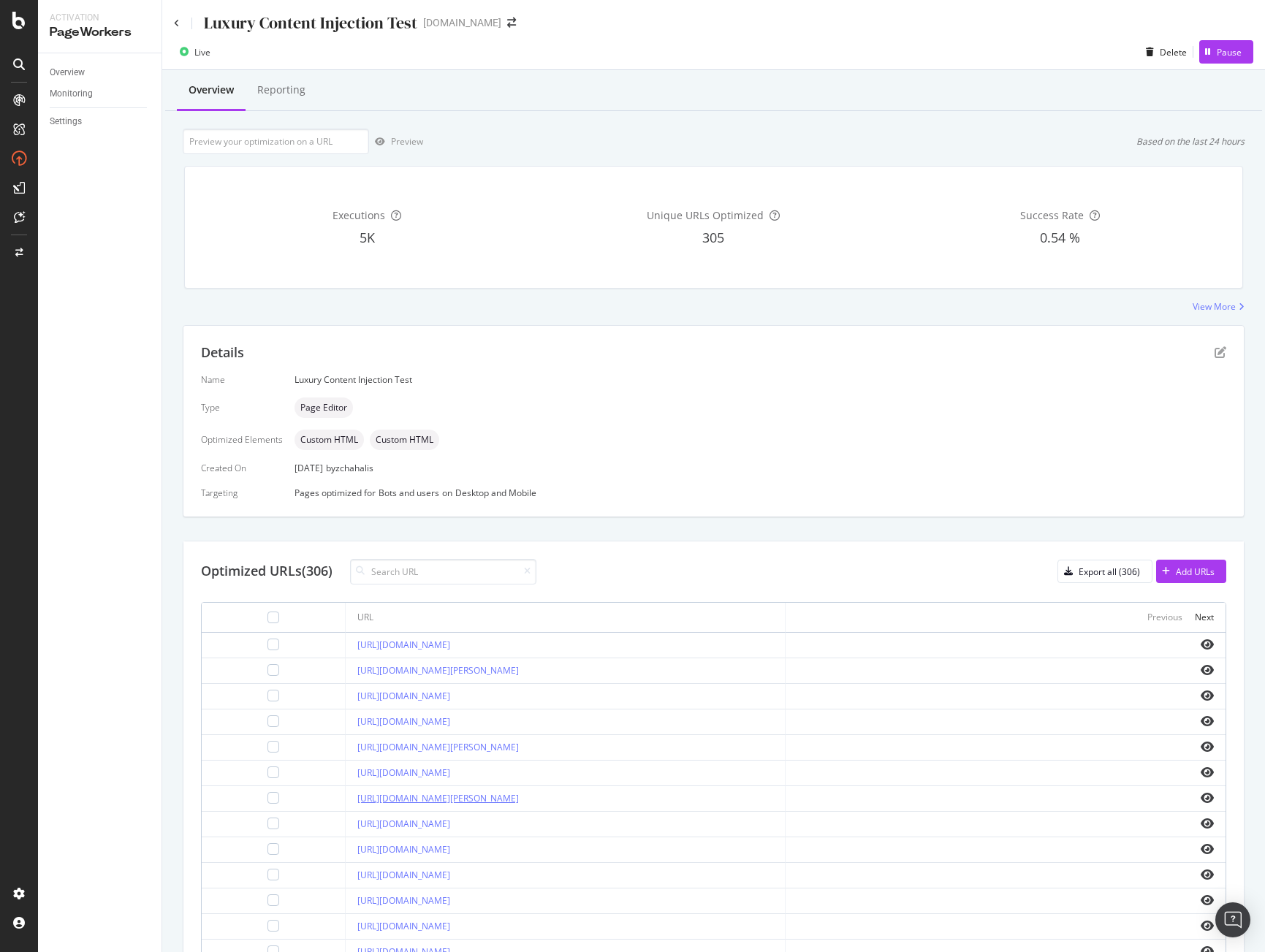
drag, startPoint x: 554, startPoint y: 800, endPoint x: 323, endPoint y: 800, distance: 231.0
click at [357, 800] on div "[URL][DOMAIN_NAME][PERSON_NAME]" at bounding box center [565, 798] width 416 height 13
copy link "[URL][DOMAIN_NAME][PERSON_NAME]"
click at [1214, 351] on icon "pen-to-square" at bounding box center [1220, 352] width 12 height 12
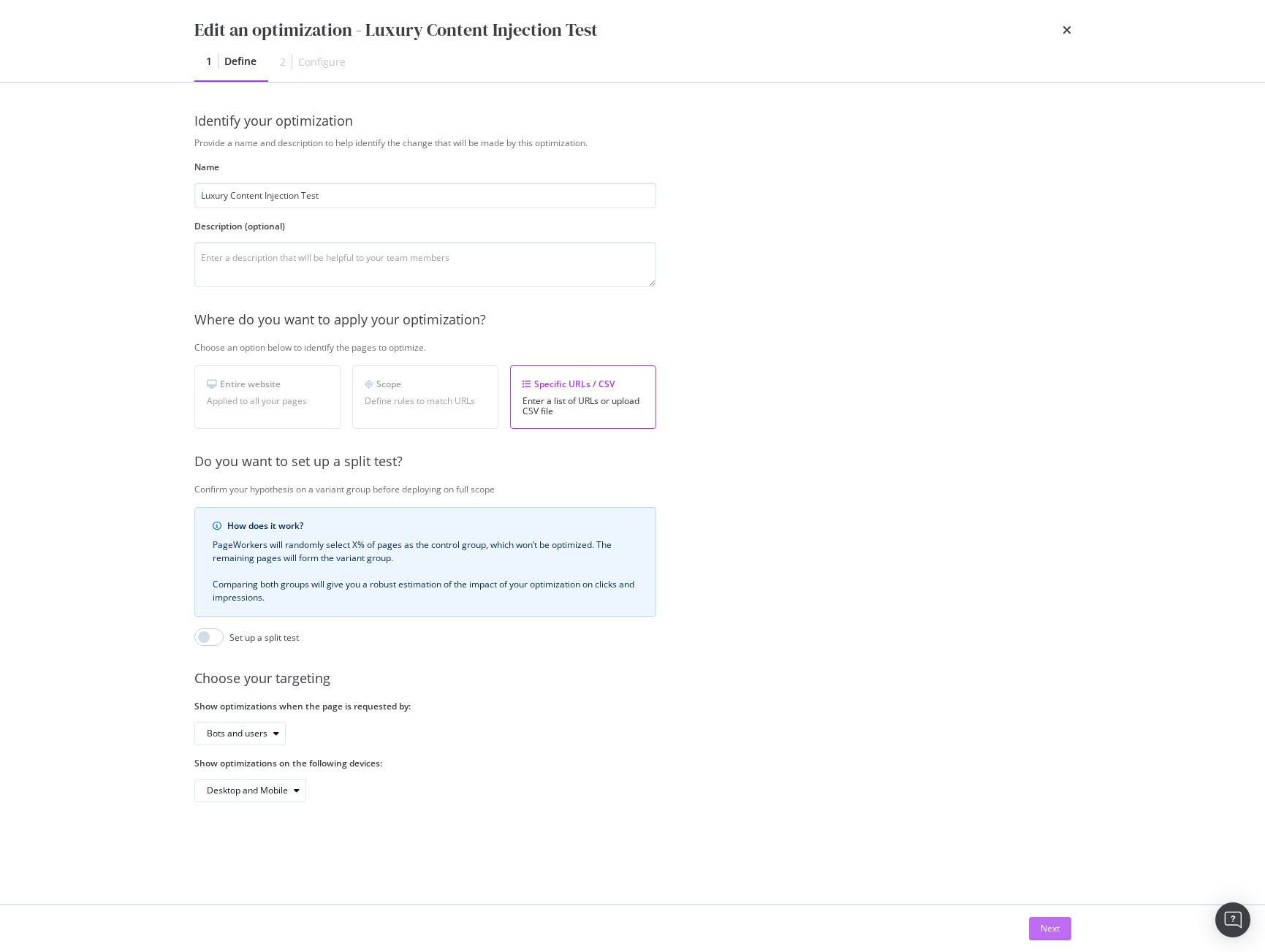
click at [1047, 930] on div "Next" at bounding box center [1050, 928] width 19 height 13
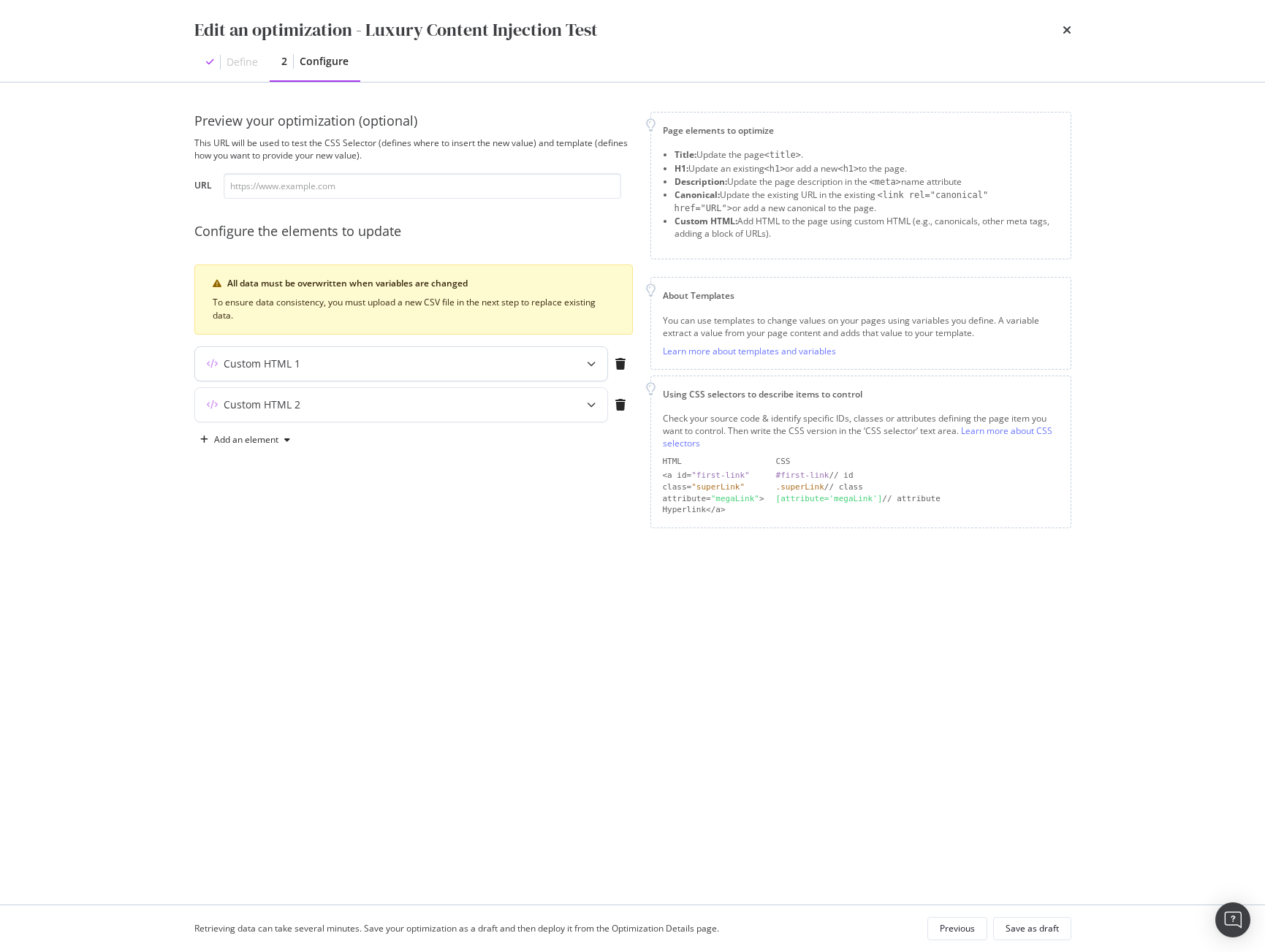
click at [448, 368] on div "Custom HTML 1" at bounding box center [372, 364] width 354 height 15
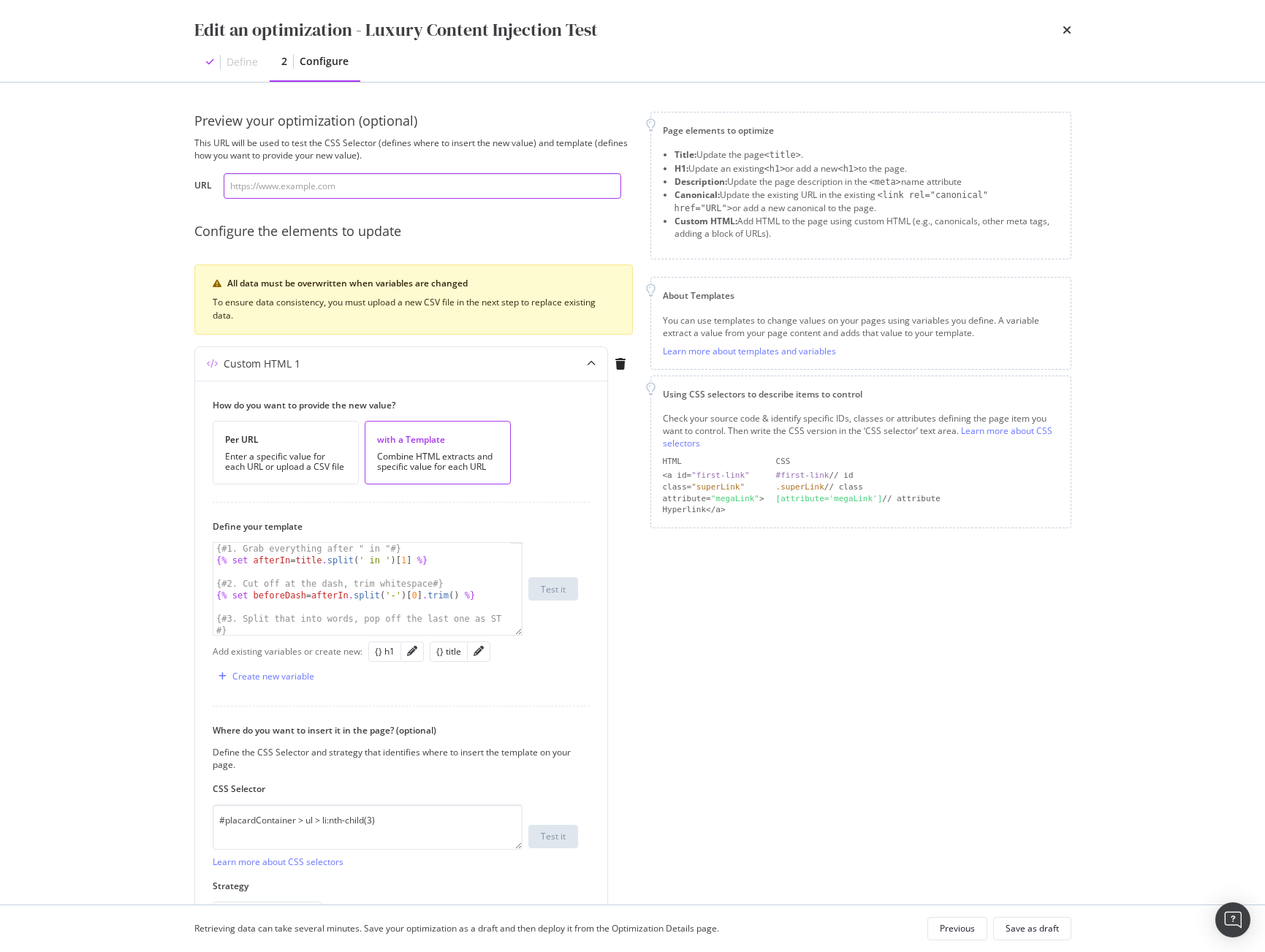
click at [345, 190] on input "modal" at bounding box center [422, 186] width 398 height 25
paste input "[URL][DOMAIN_NAME][PERSON_NAME]"
type input "[URL][DOMAIN_NAME][PERSON_NAME]"
click at [552, 590] on div "Test it" at bounding box center [552, 589] width 24 height 13
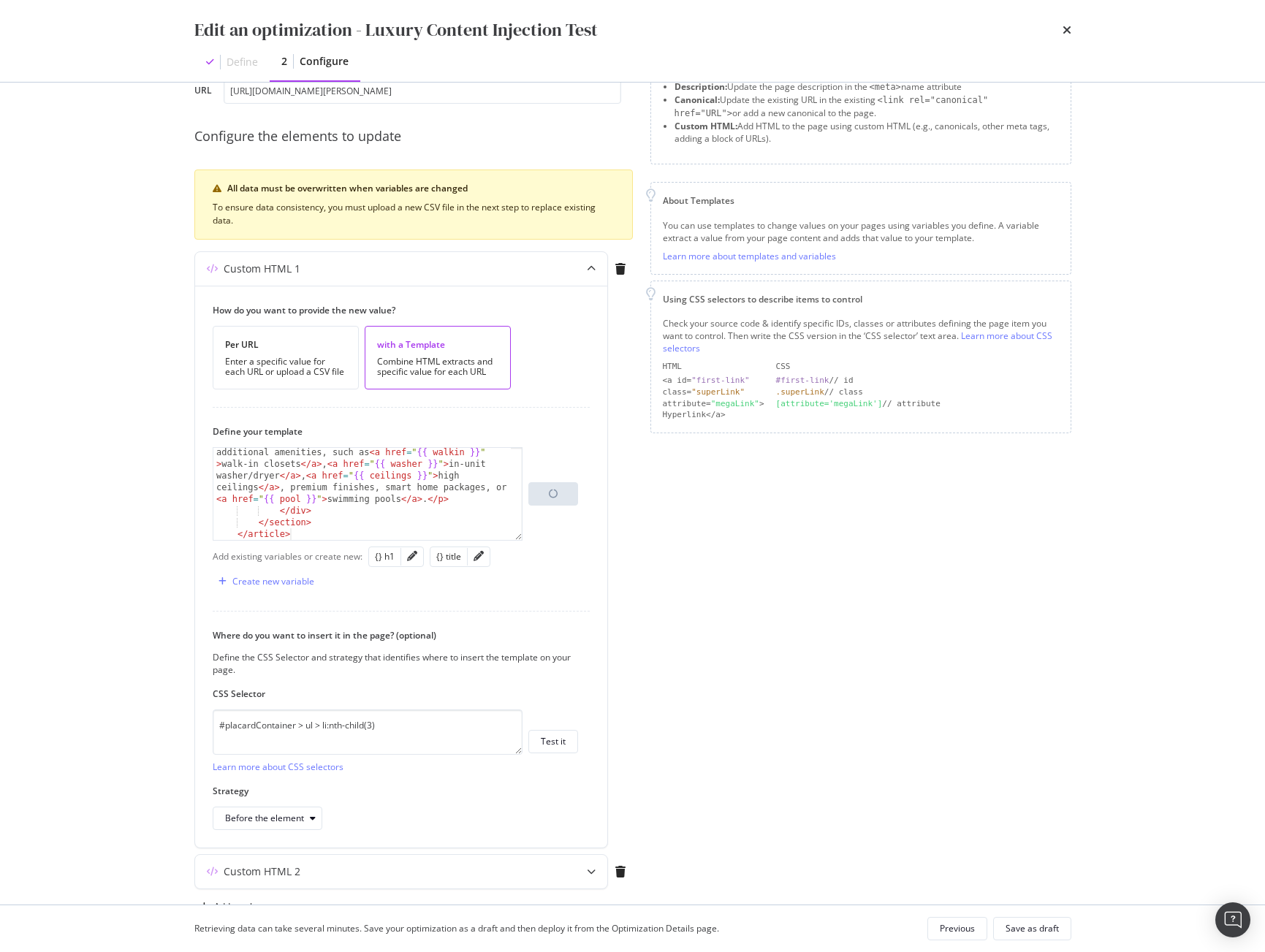
scroll to position [104, 0]
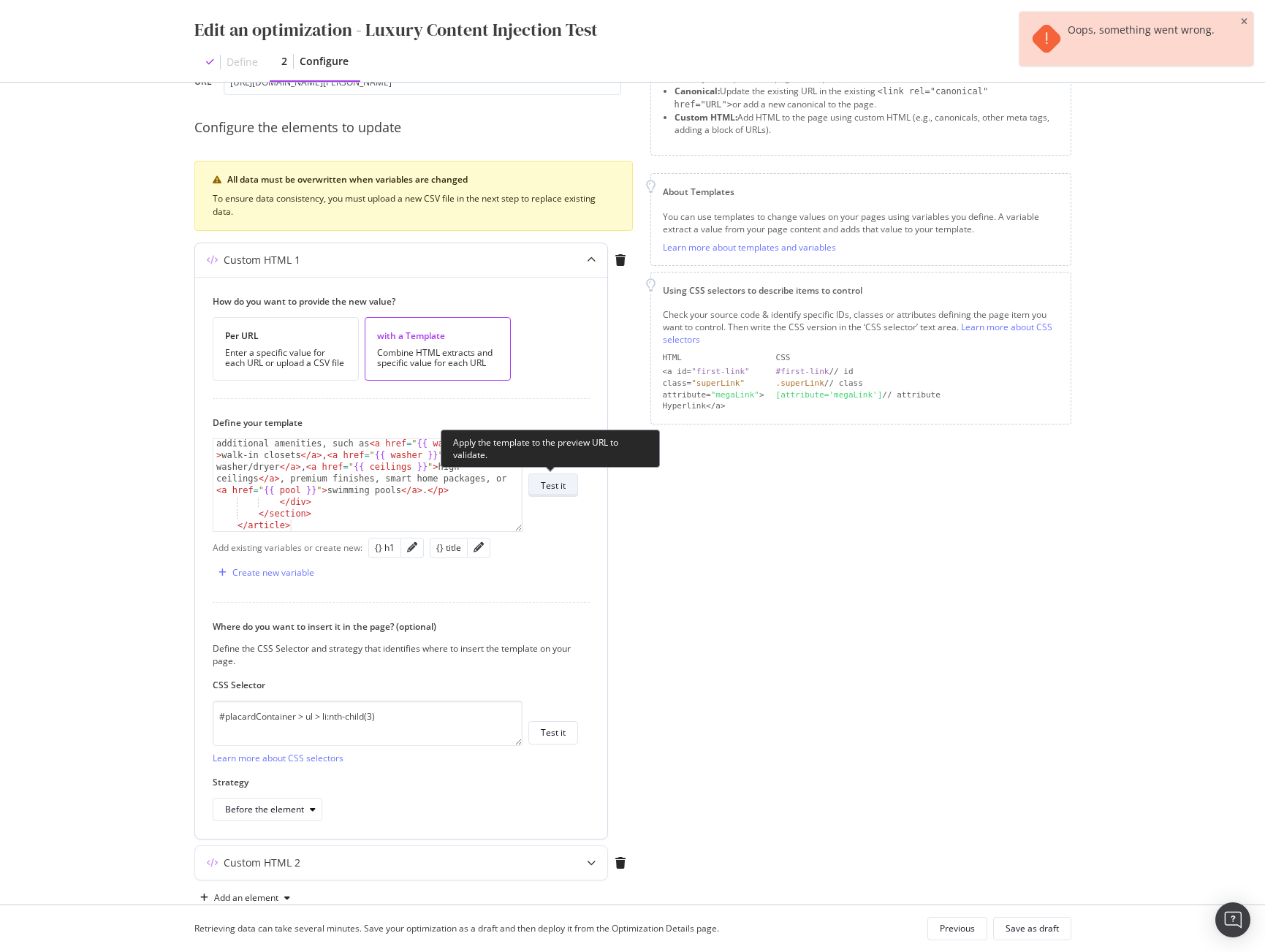
click at [555, 485] on div "Test it" at bounding box center [552, 486] width 24 height 13
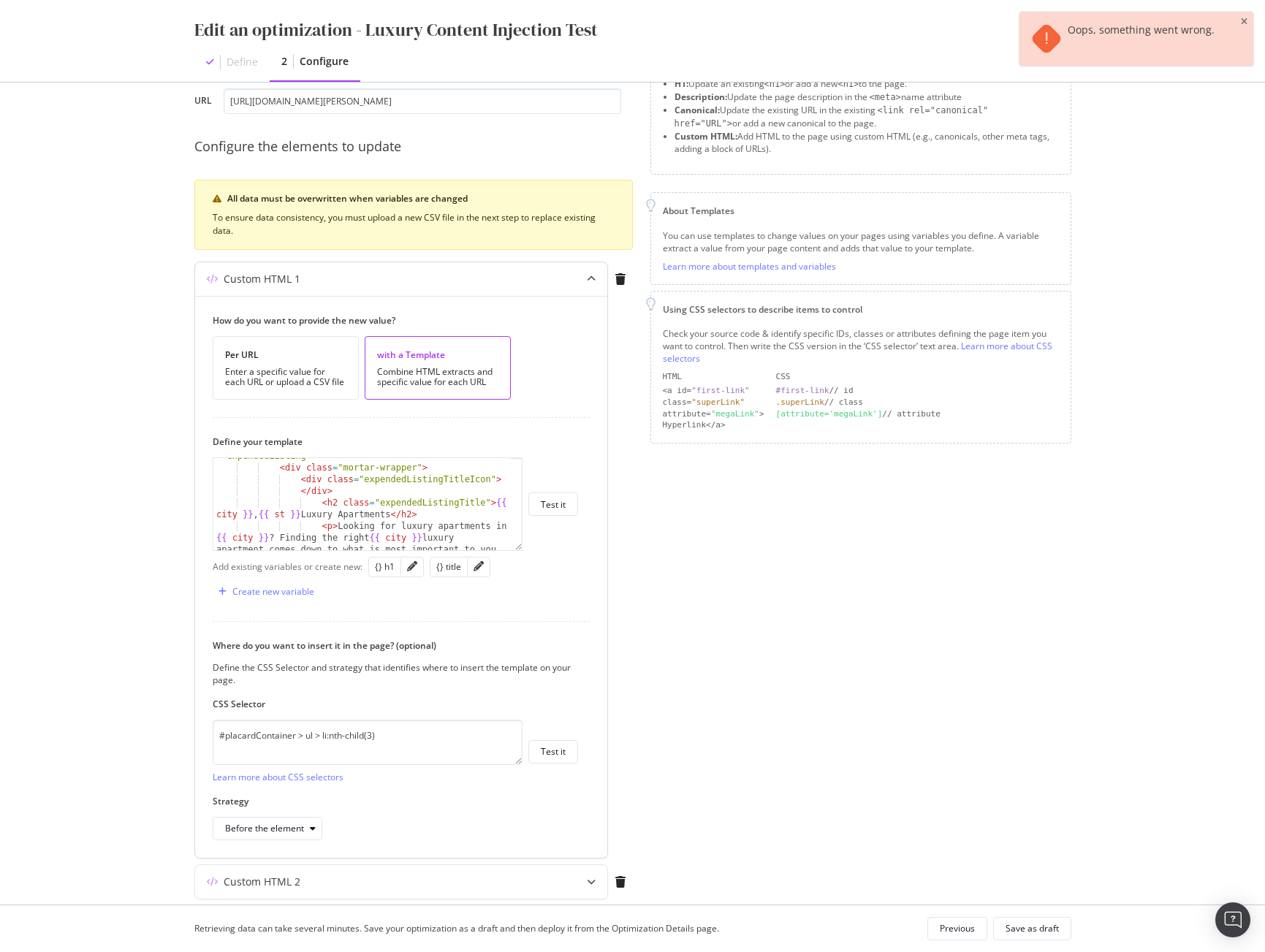
scroll to position [480, 0]
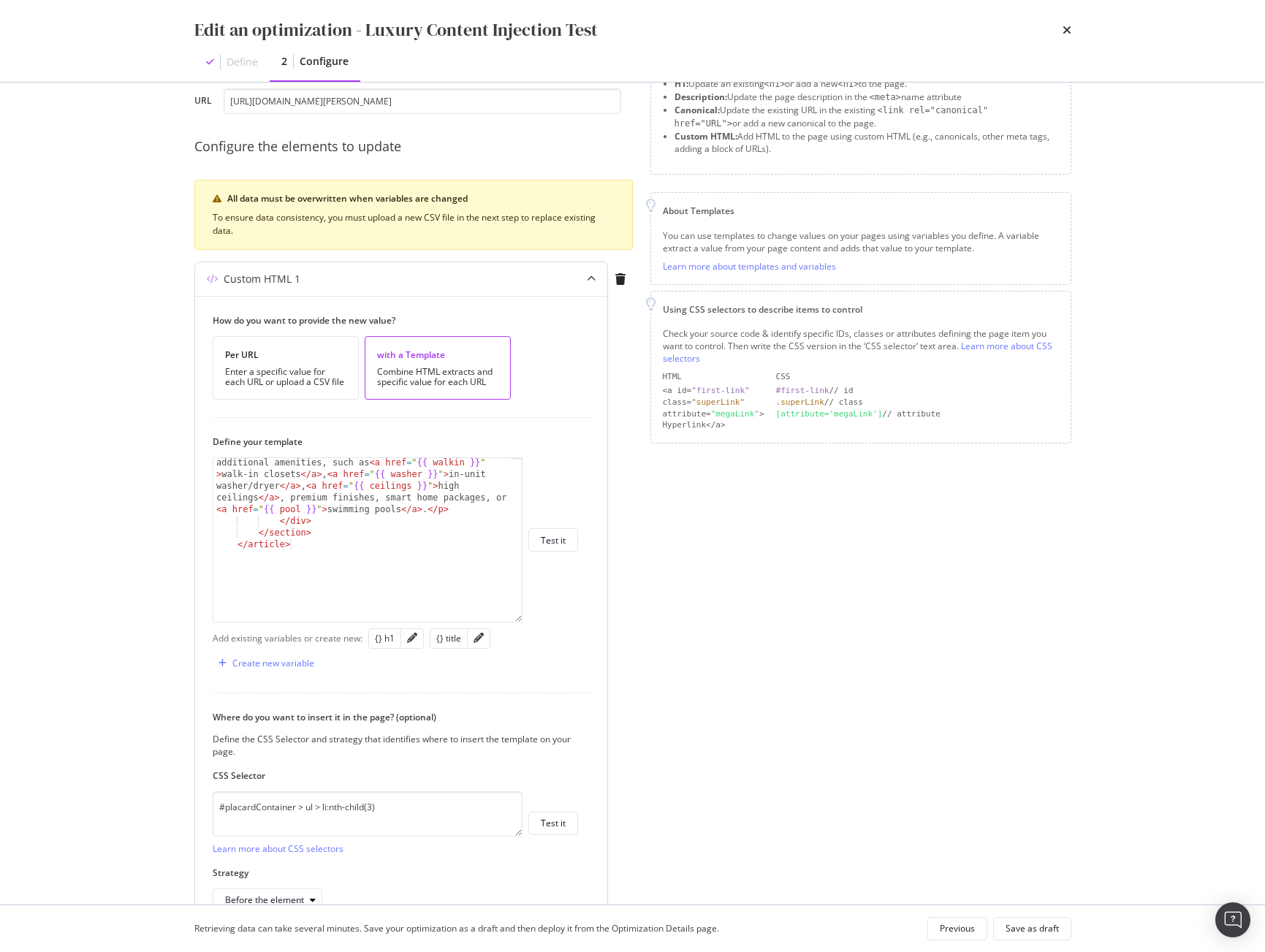
drag, startPoint x: 518, startPoint y: 547, endPoint x: 518, endPoint y: 622, distance: 75.0
click at [518, 622] on div "< p > Looking for luxury apartments in {{ city }} ? Finding the right {{ city }…" at bounding box center [368, 539] width 310 height 165
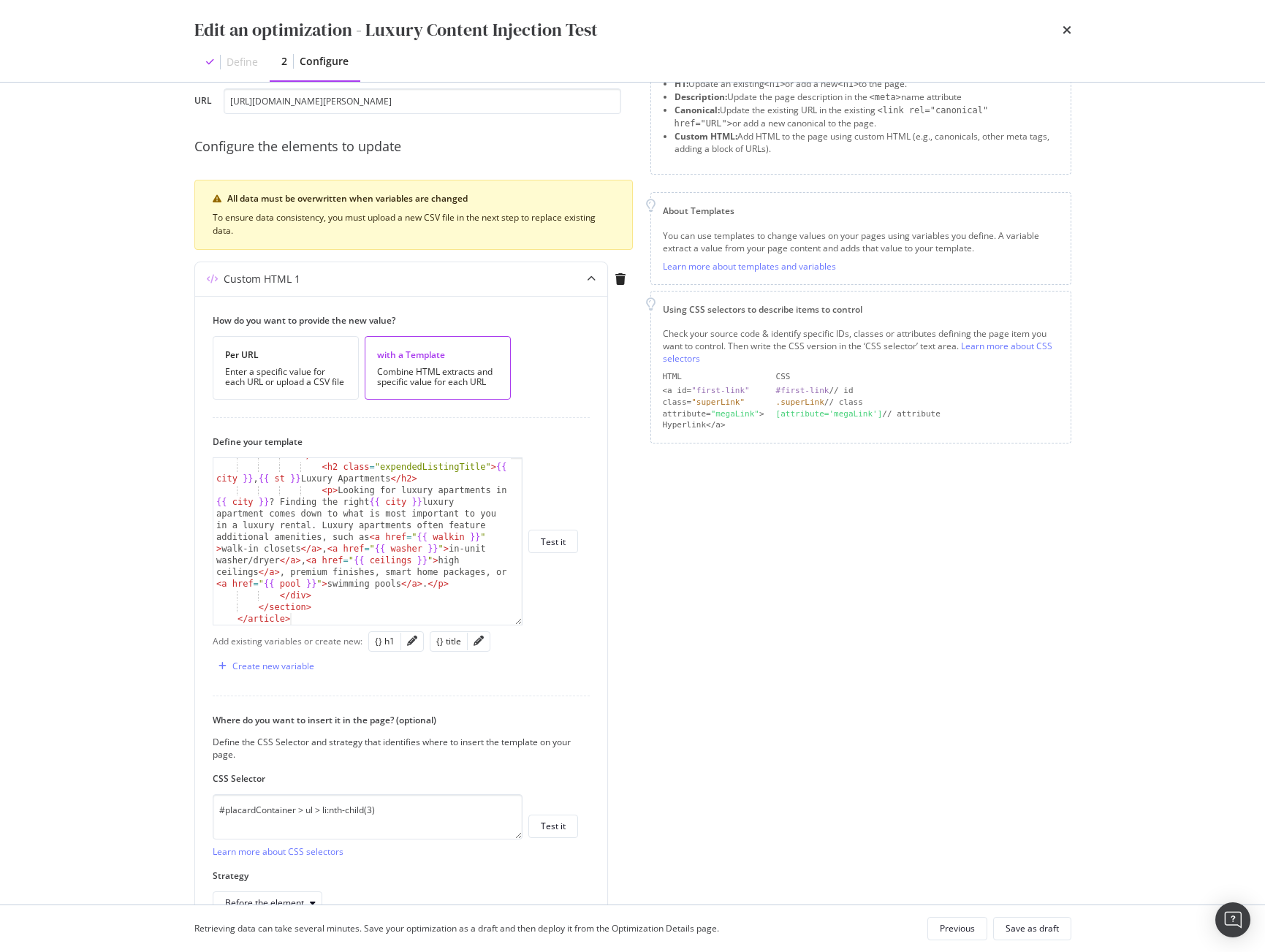
click at [138, 381] on div "Edit an optimization - Luxury Content Injection Test Define 2 Configure Preview…" at bounding box center [632, 476] width 1265 height 952
click at [1065, 27] on icon "times" at bounding box center [1067, 30] width 9 height 12
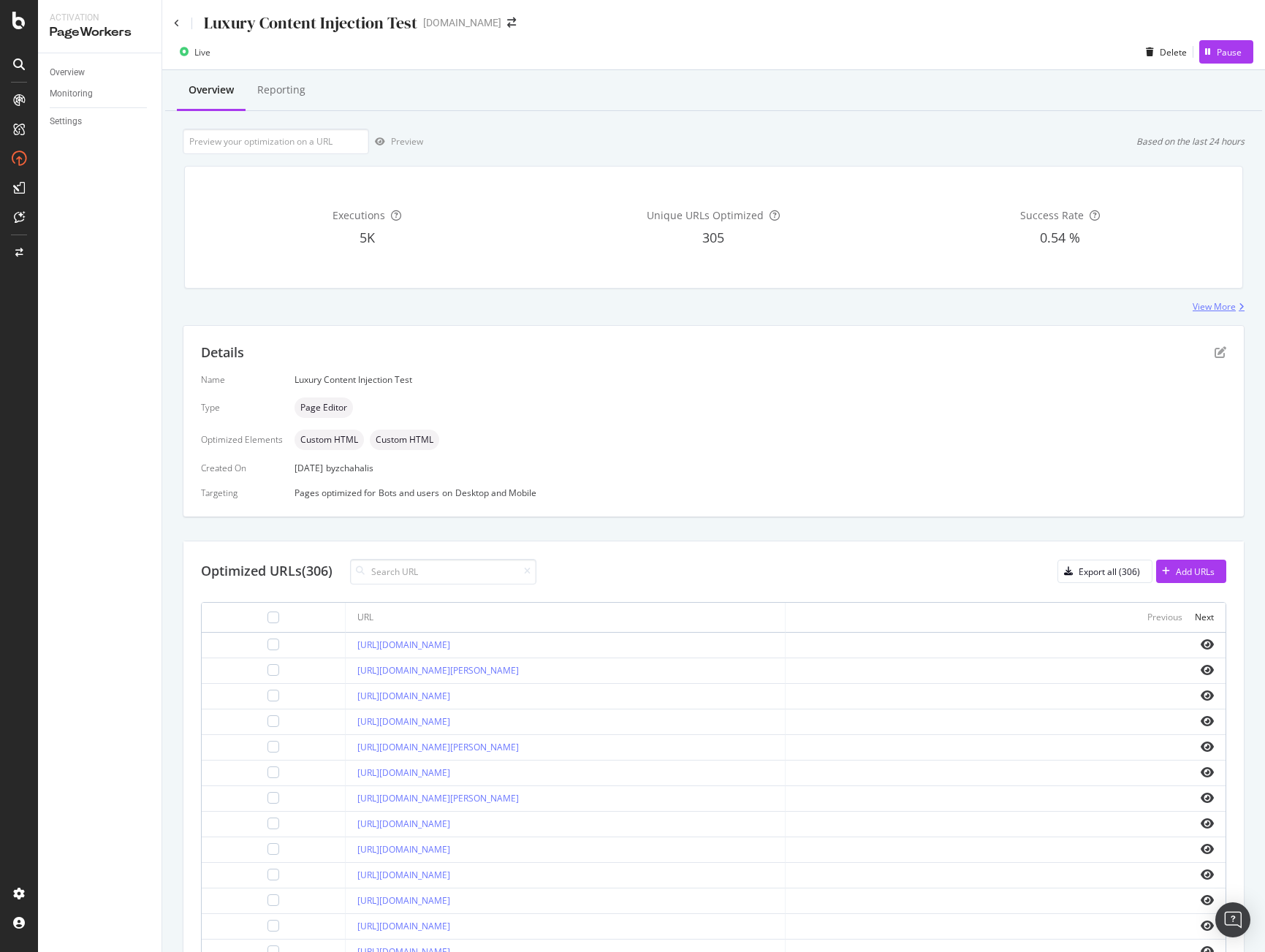
click at [1207, 304] on div "View More" at bounding box center [1214, 307] width 43 height 13
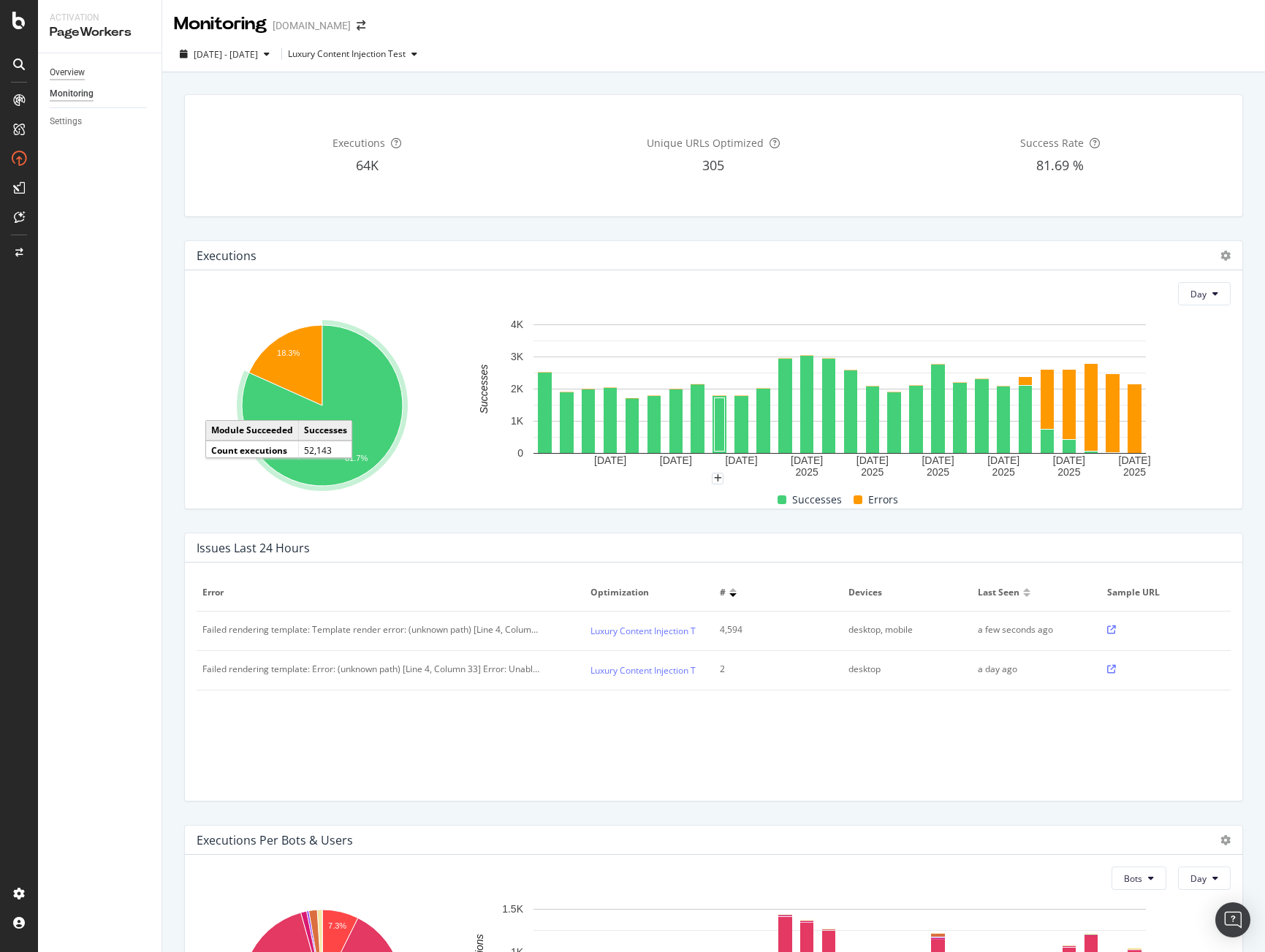
click at [78, 72] on div "Overview" at bounding box center [67, 72] width 35 height 15
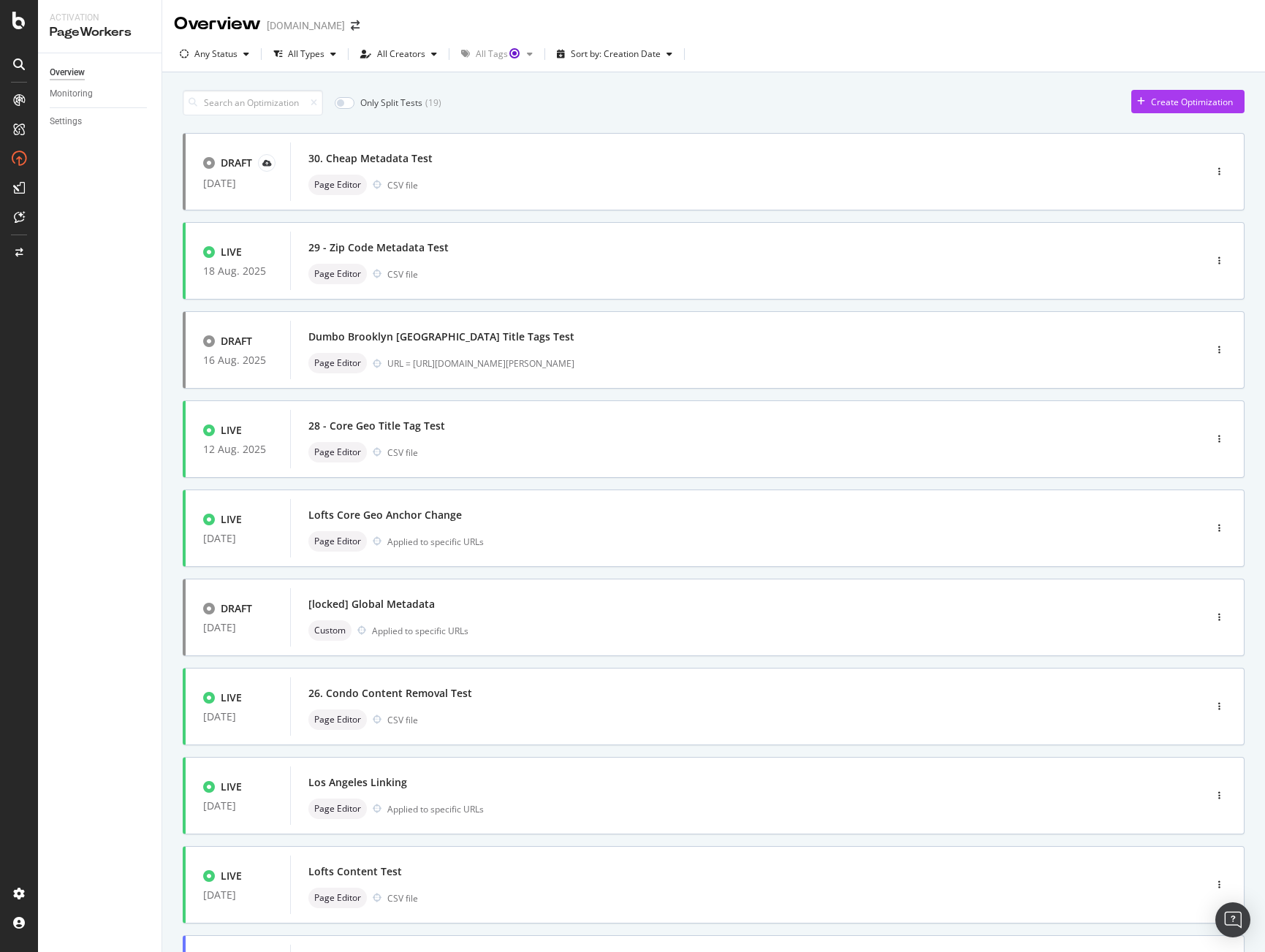
scroll to position [155, 0]
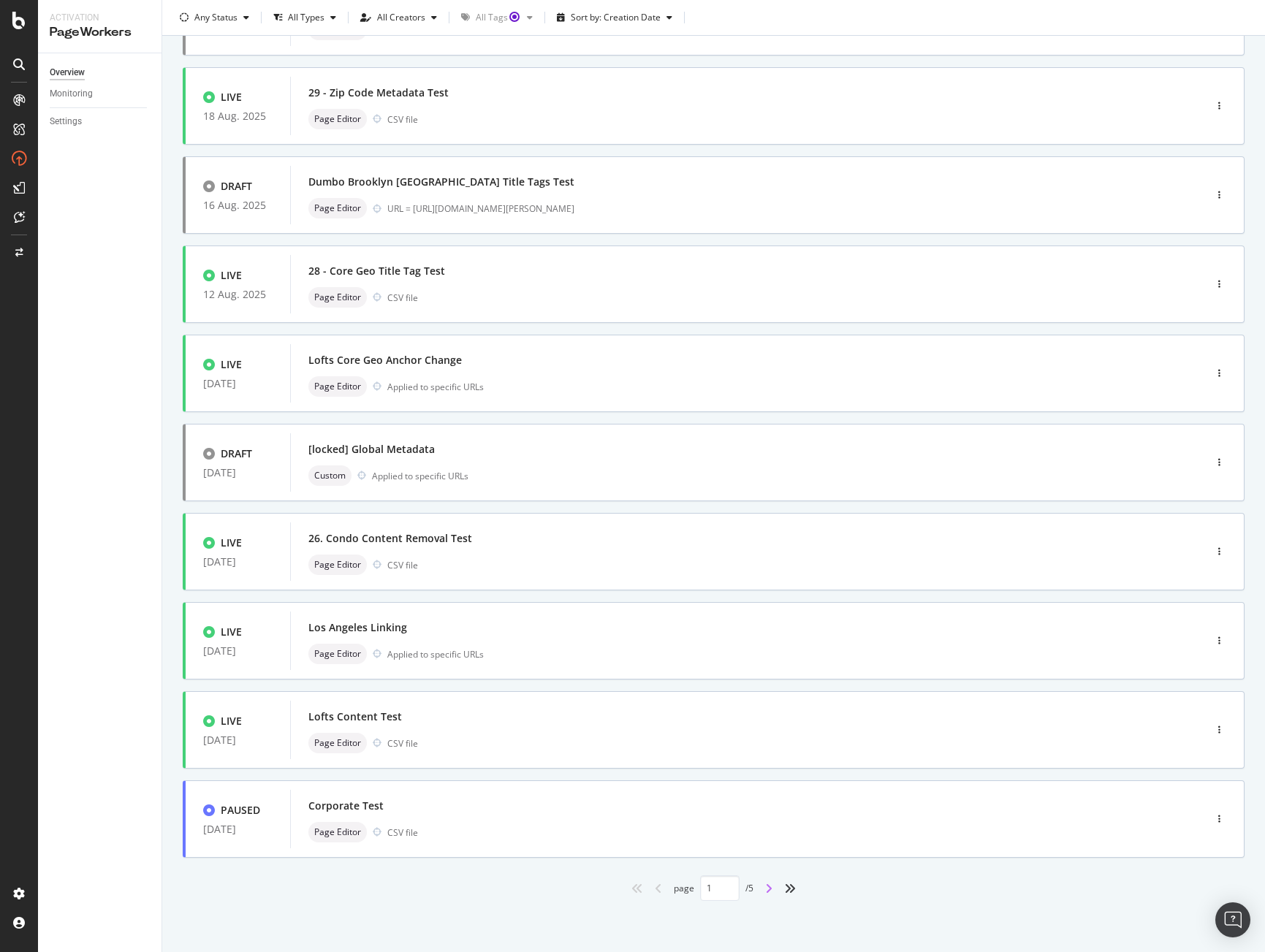
click at [765, 892] on icon "angle-right" at bounding box center [769, 888] width 7 height 12
type input "2"
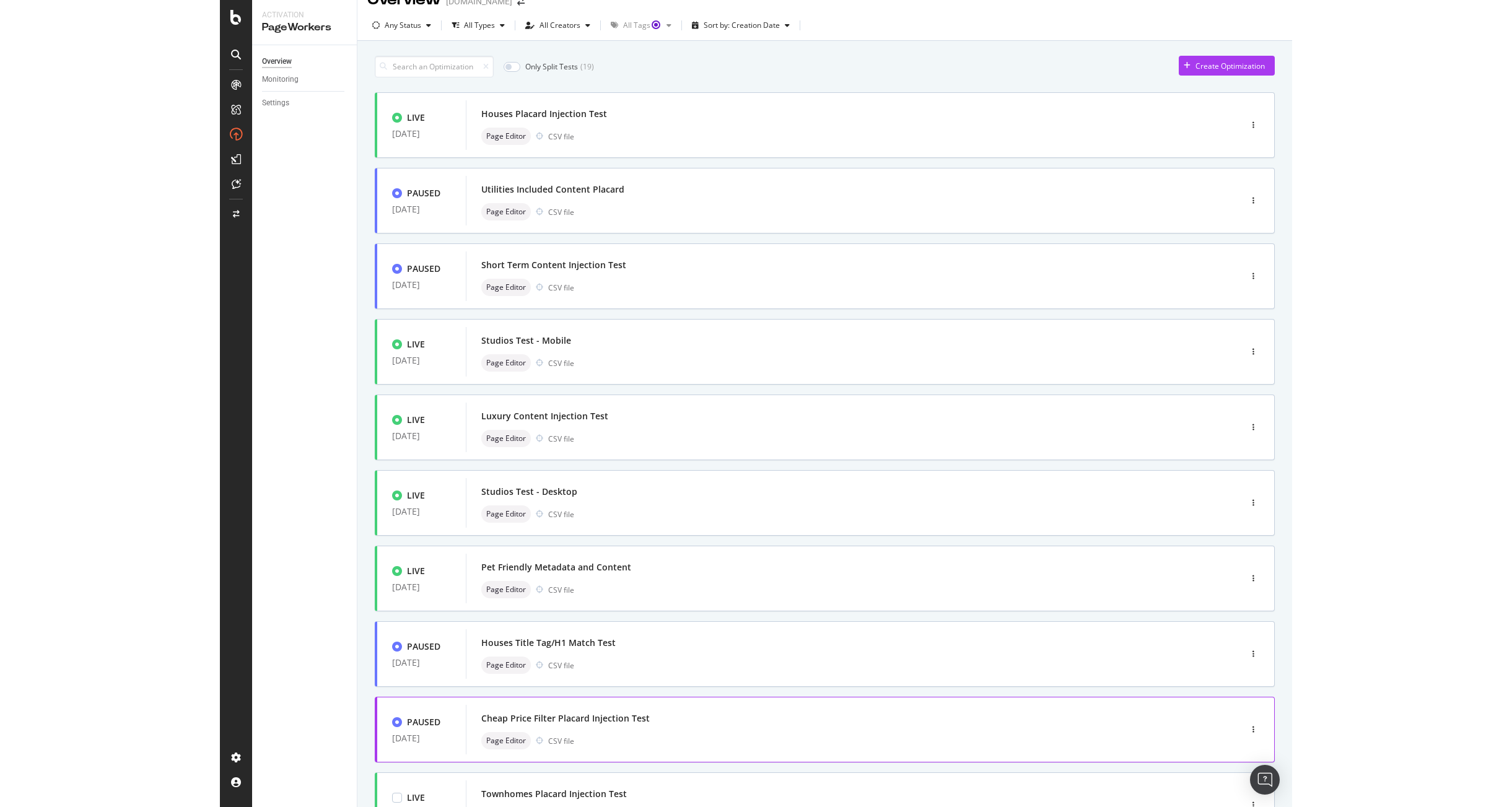
scroll to position [0, 0]
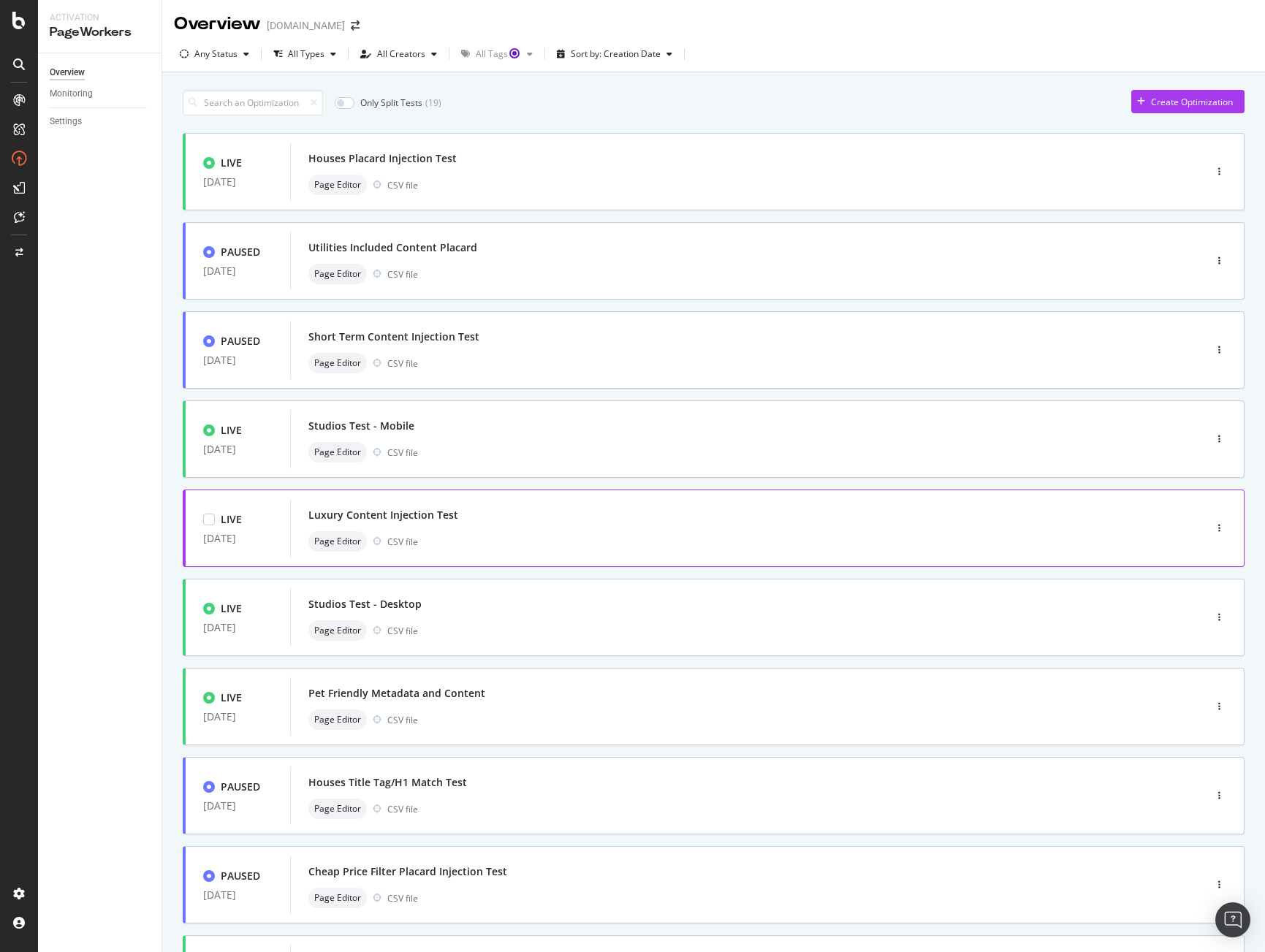
click at [455, 529] on div "Luxury Content Injection Test Page Editor CSV file" at bounding box center [725, 528] width 834 height 47
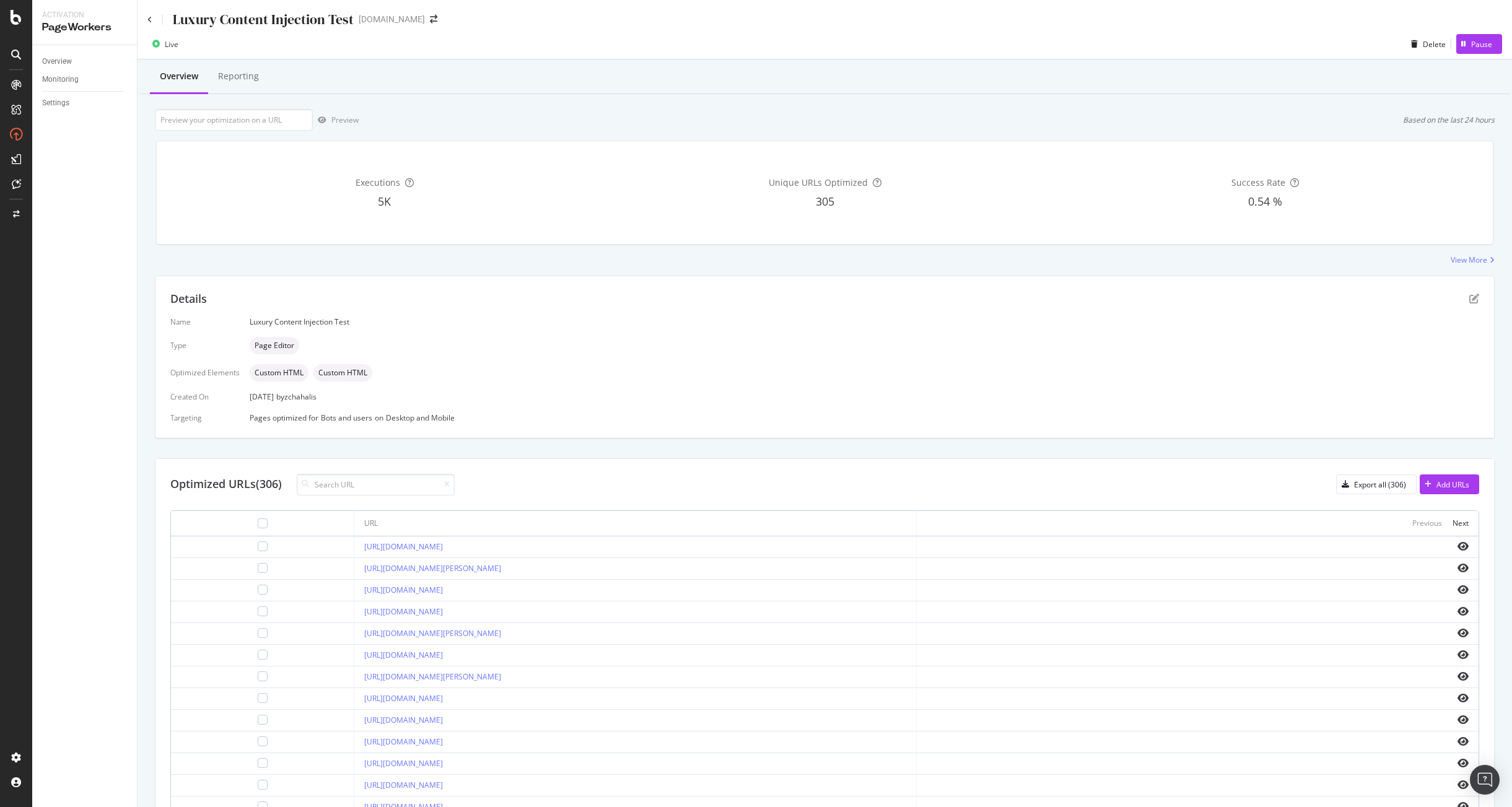
click at [1071, 301] on div "Details" at bounding box center [825, 299] width 1309 height 16
click at [1071, 300] on icon "pen-to-square" at bounding box center [1474, 298] width 10 height 10
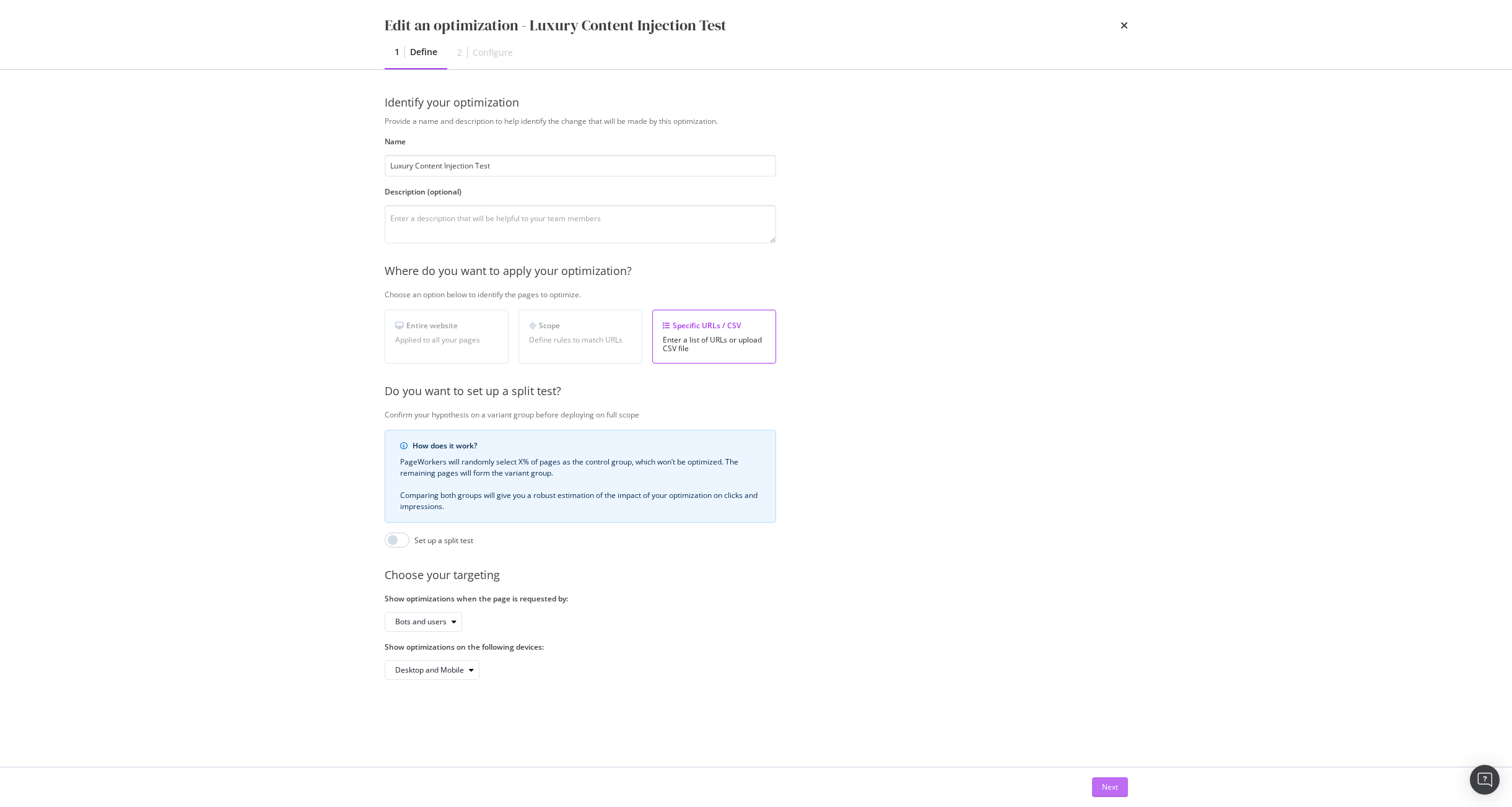
click at [1071, 784] on div "Next" at bounding box center [1110, 787] width 16 height 11
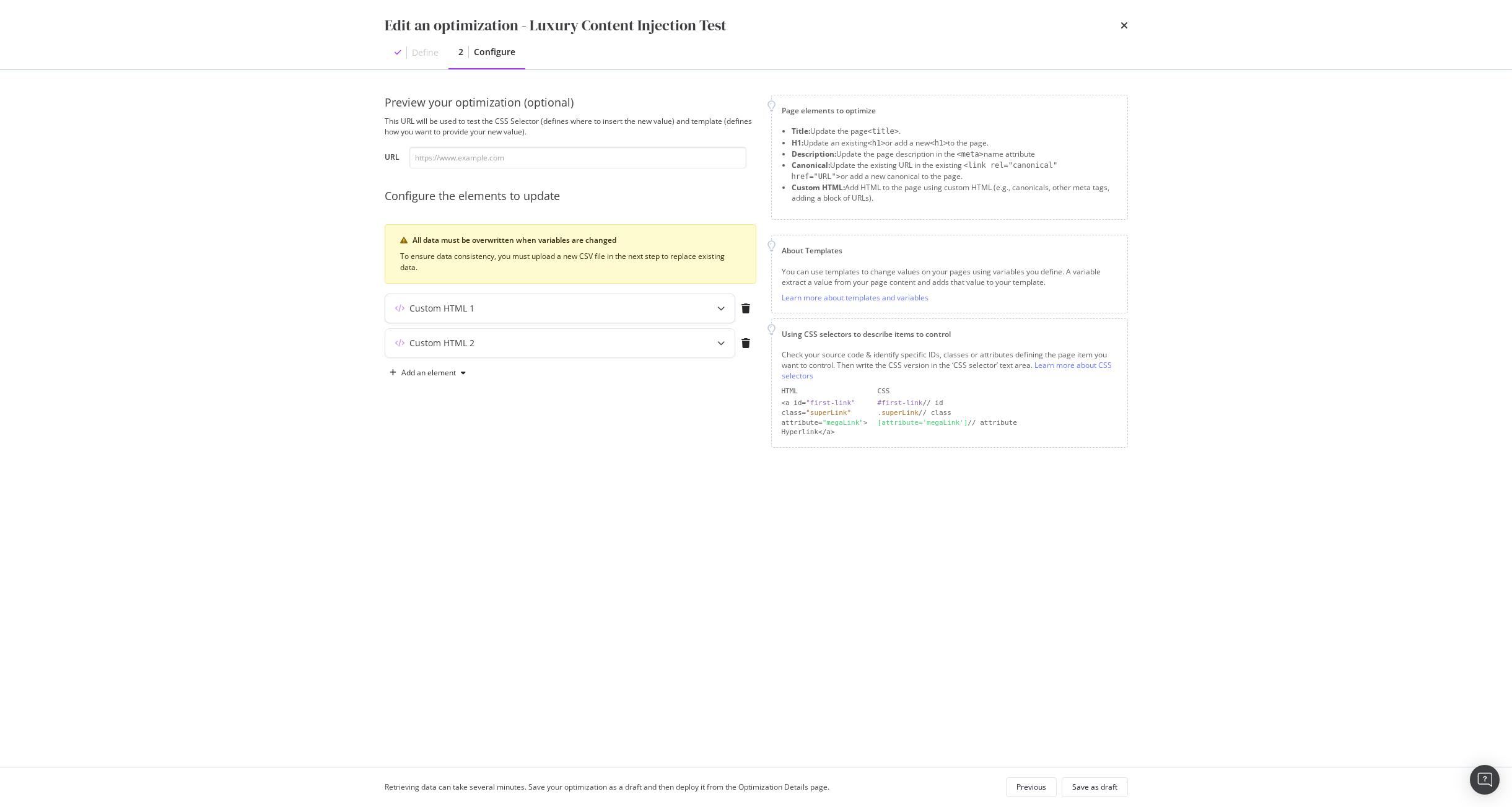
click at [552, 302] on div "Custom HTML 1" at bounding box center [535, 308] width 300 height 13
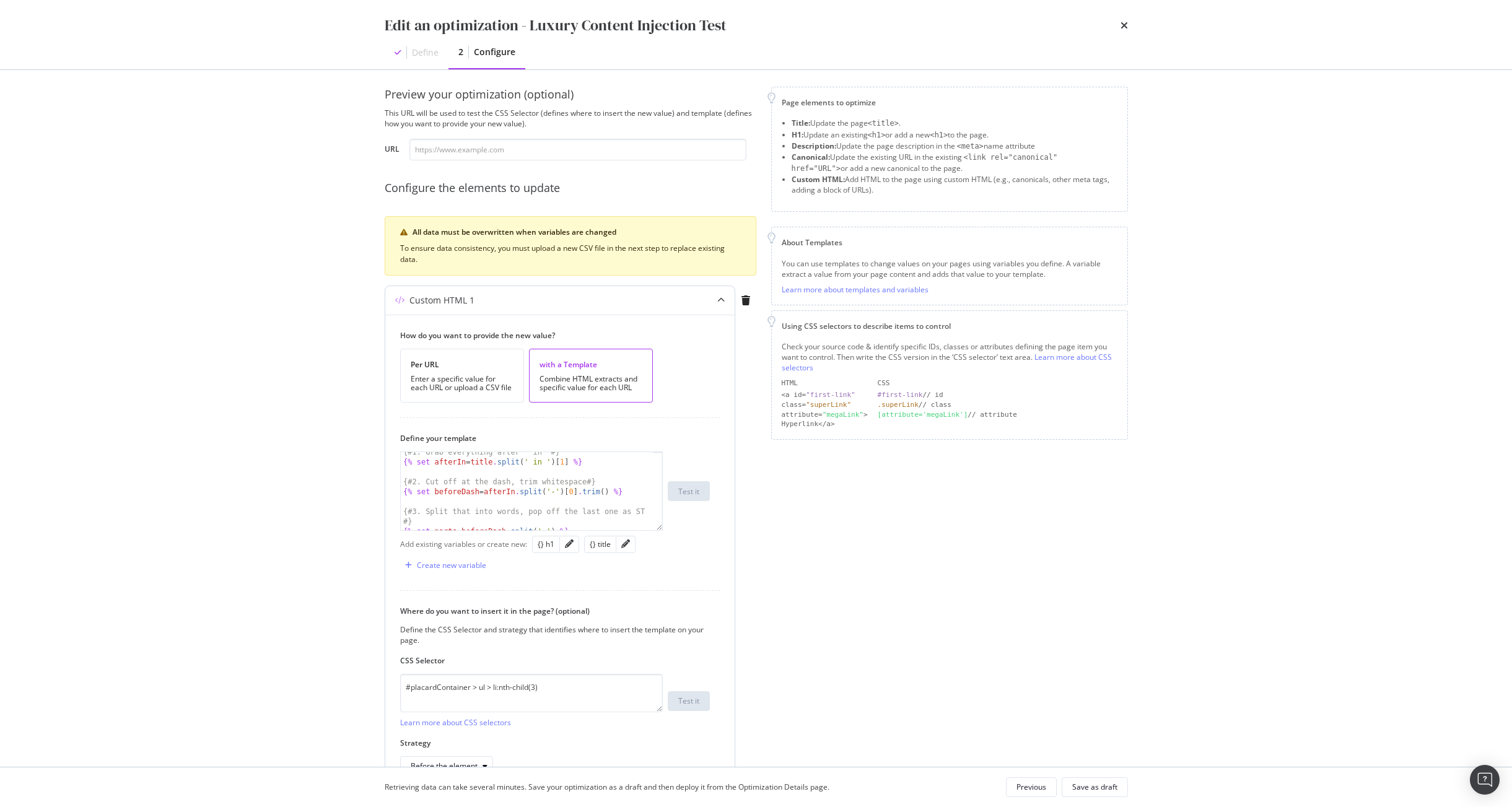
scroll to position [10, 0]
click at [477, 479] on div "{# 1. Grab everything after " in " #} {% set afterIn = title . split ( ' in ' )…" at bounding box center [526, 491] width 252 height 98
click at [510, 468] on div "{# 1. Grab everything after " in " #} {% set afterIn = title . split ( ' in ' )…" at bounding box center [526, 501] width 252 height 98
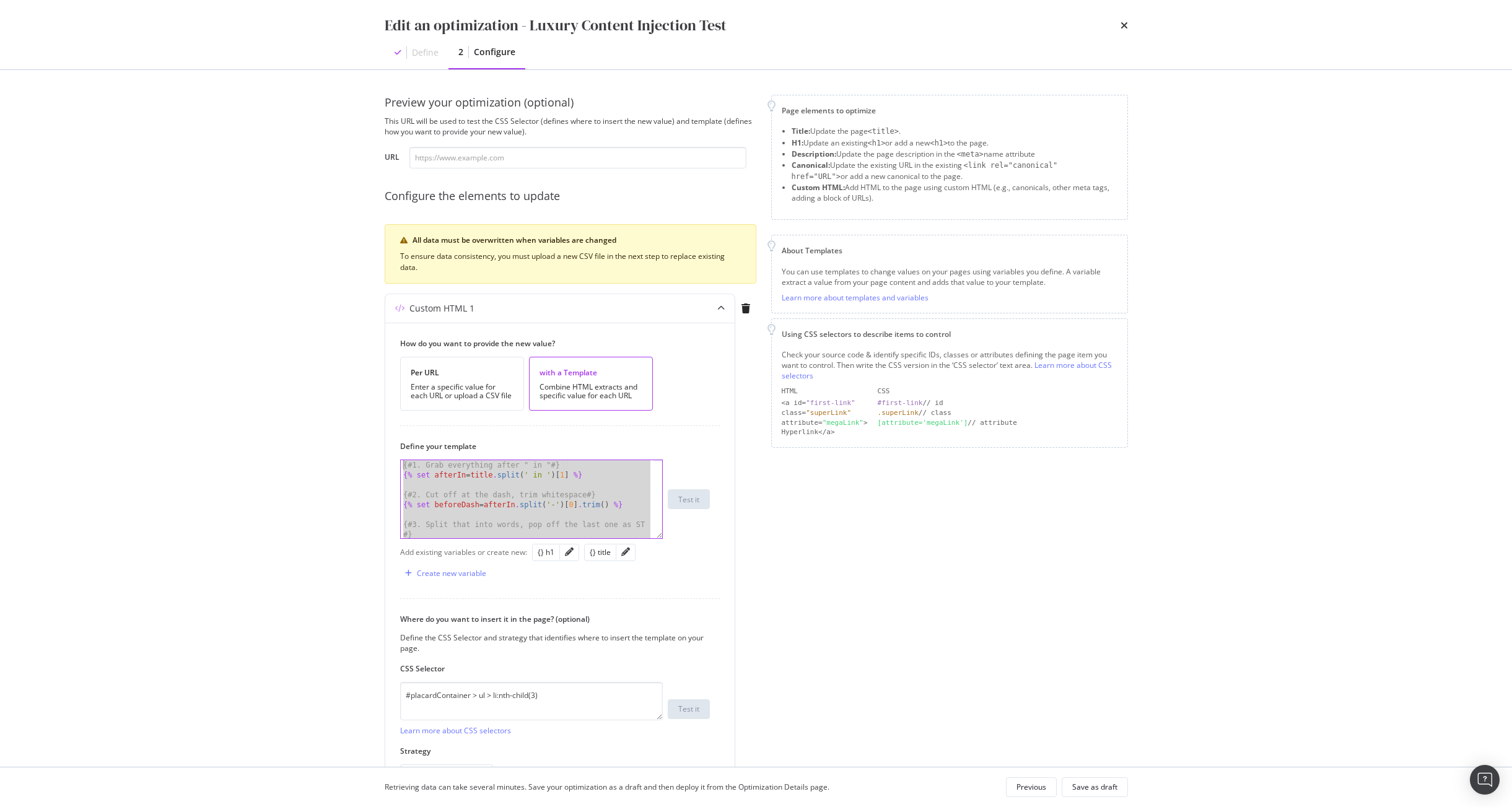
drag, startPoint x: 576, startPoint y: 487, endPoint x: 332, endPoint y: 402, distance: 258.4
click at [332, 402] on div "Edit an optimization - Luxury Content Injection Test Define 2 Configure Preview…" at bounding box center [756, 403] width 1512 height 807
paste textarea "% set ST = location.substr(lastSpace + 1)"
type textarea "{% set ST = location.substr(lastSpace + 1) %}"
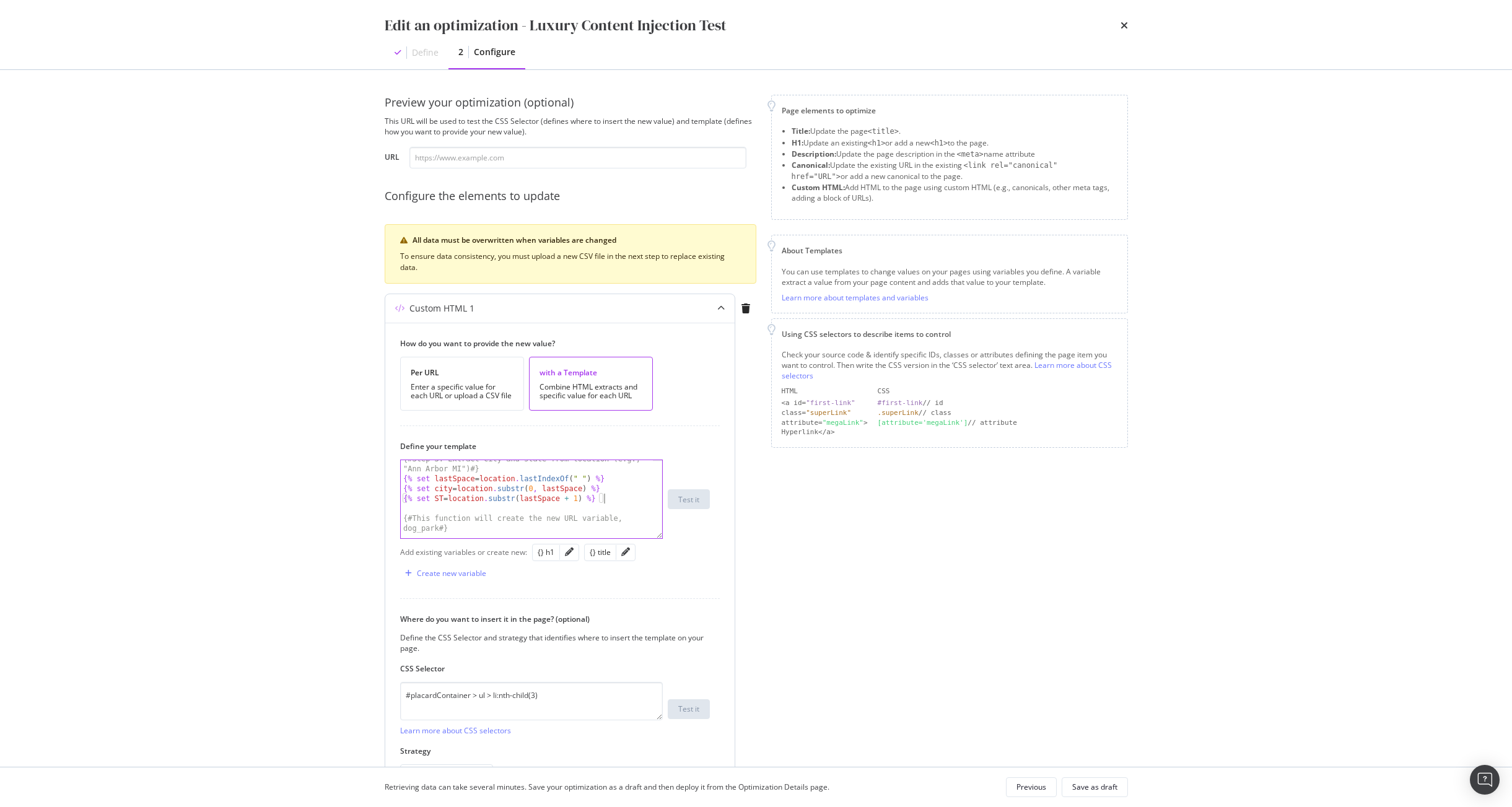
scroll to position [110, 0]
click at [568, 158] on input "modal" at bounding box center [578, 158] width 337 height 21
paste input "[URL][DOMAIN_NAME][PERSON_NAME]"
type input "[URL][DOMAIN_NAME][PERSON_NAME]"
click at [699, 498] on button "Test it" at bounding box center [688, 499] width 42 height 20
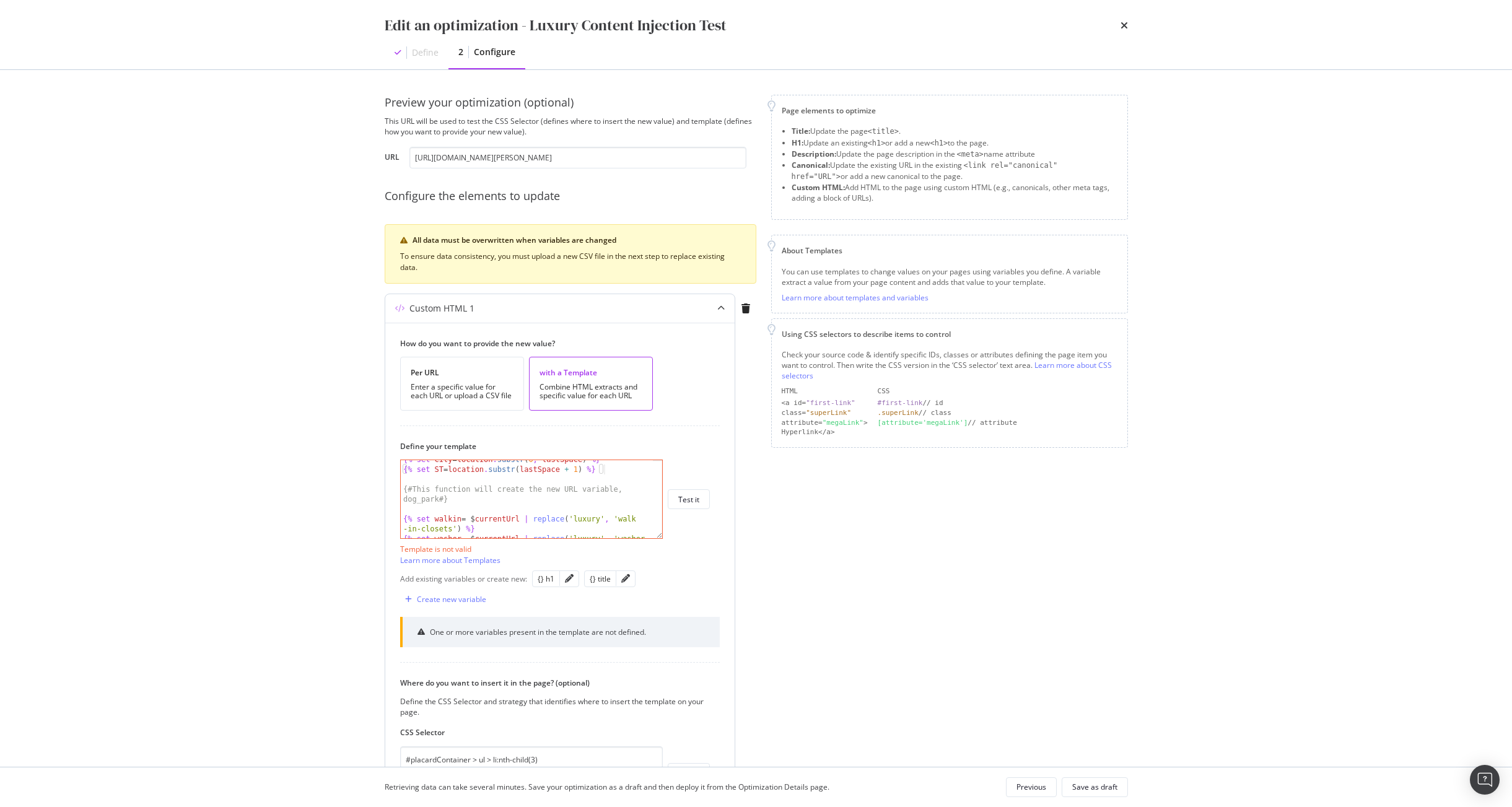
scroll to position [125, 0]
click at [439, 478] on div "{% set lastSpace = location . lastIndexOf ( " " ) %} {% set city = location . s…" at bounding box center [526, 507] width 252 height 108
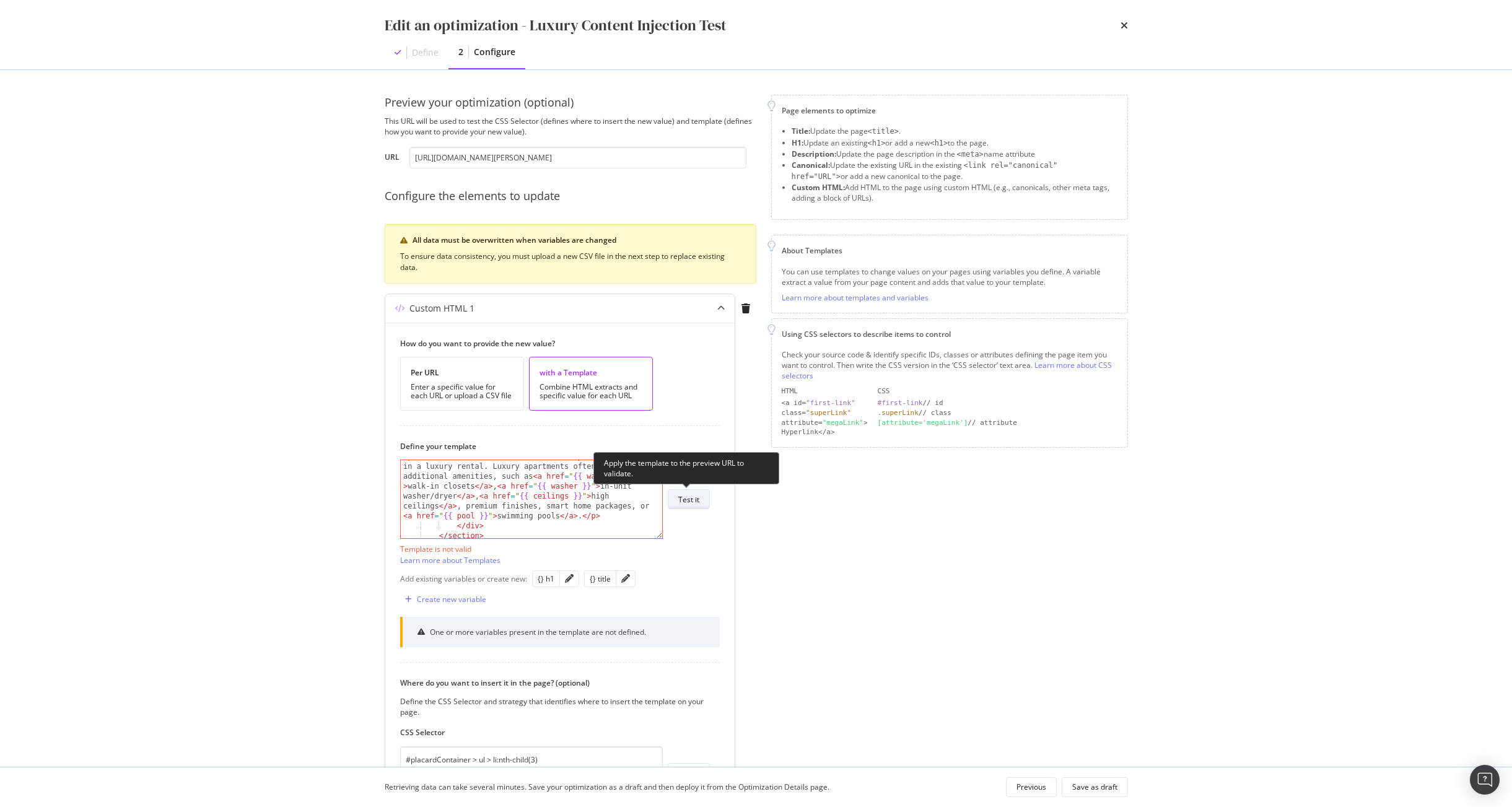
type textarea "{% set st = location.substr(lastSpace + 1) %}"
click at [697, 497] on div "Test it" at bounding box center [688, 499] width 21 height 11
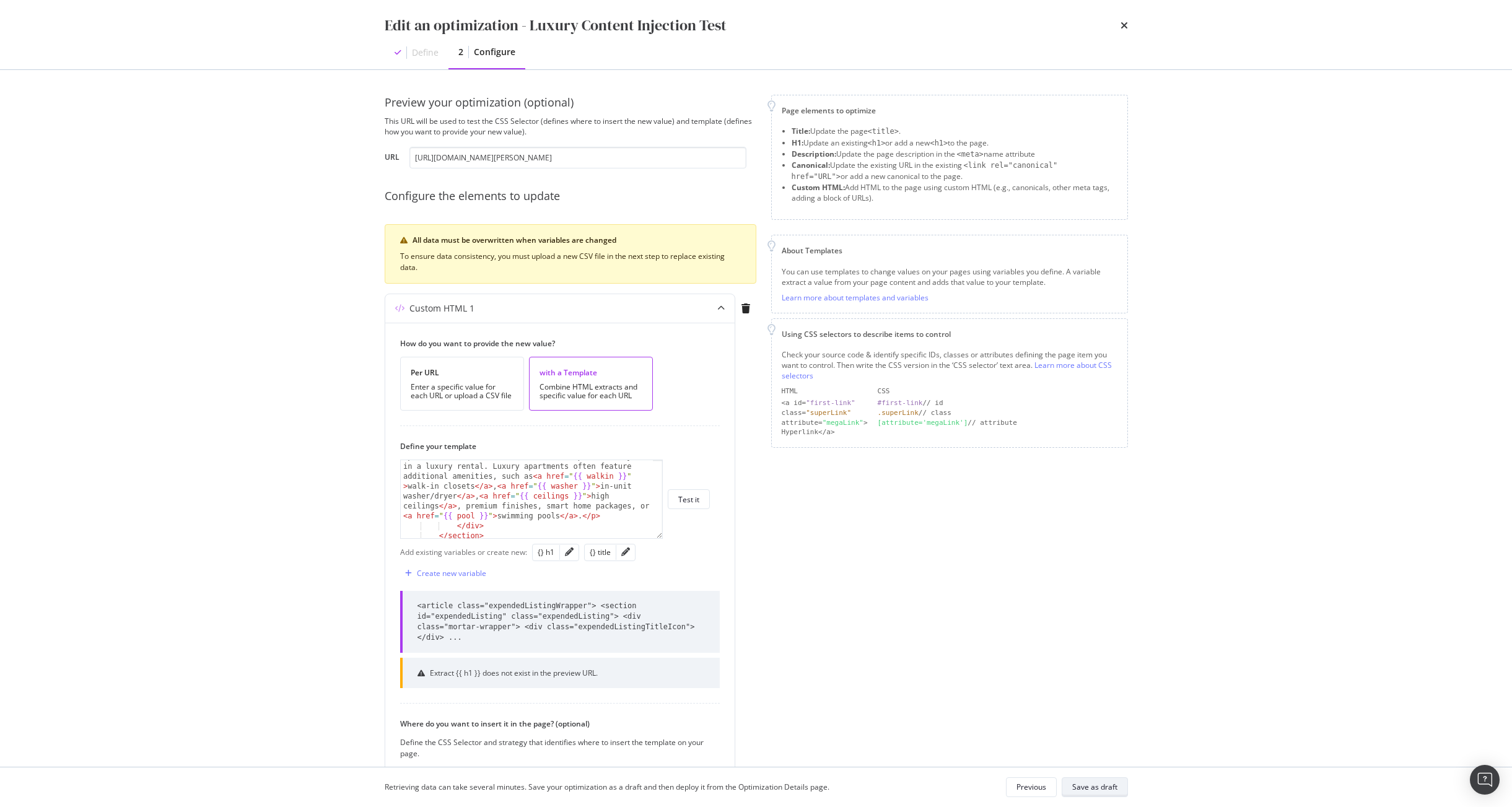
click at [1071, 792] on div "Save as draft" at bounding box center [1095, 787] width 45 height 11
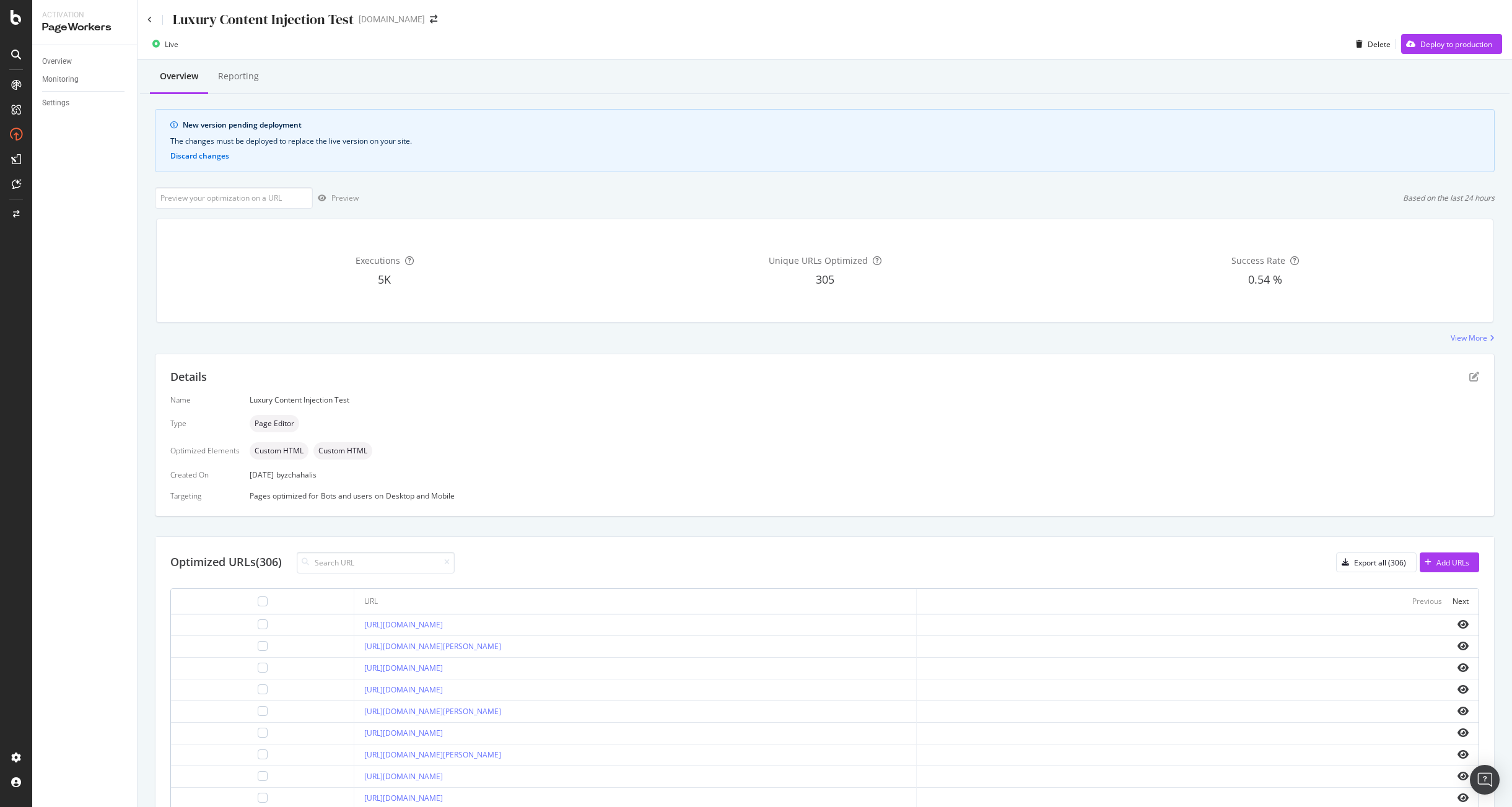
drag, startPoint x: 461, startPoint y: 667, endPoint x: 318, endPoint y: 673, distance: 143.1
click at [354, 673] on td "[URL][DOMAIN_NAME]" at bounding box center [635, 669] width 562 height 21
copy link "[URL][DOMAIN_NAME]"
click at [233, 196] on input "url" at bounding box center [234, 198] width 158 height 21
paste input "[URL][DOMAIN_NAME]"
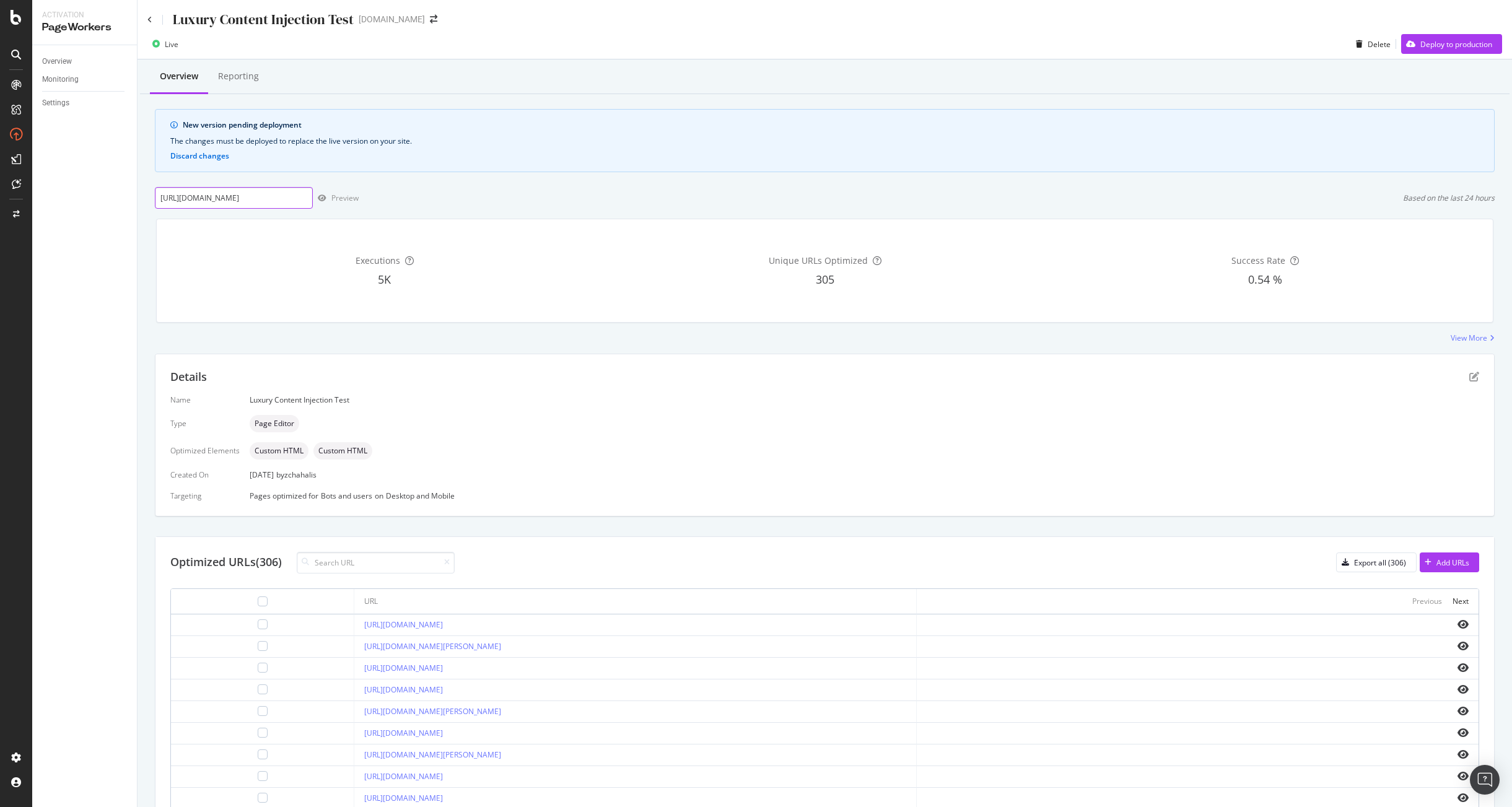
scroll to position [0, 29]
type input "[URL][DOMAIN_NAME]"
click at [330, 199] on div "button" at bounding box center [322, 198] width 19 height 7
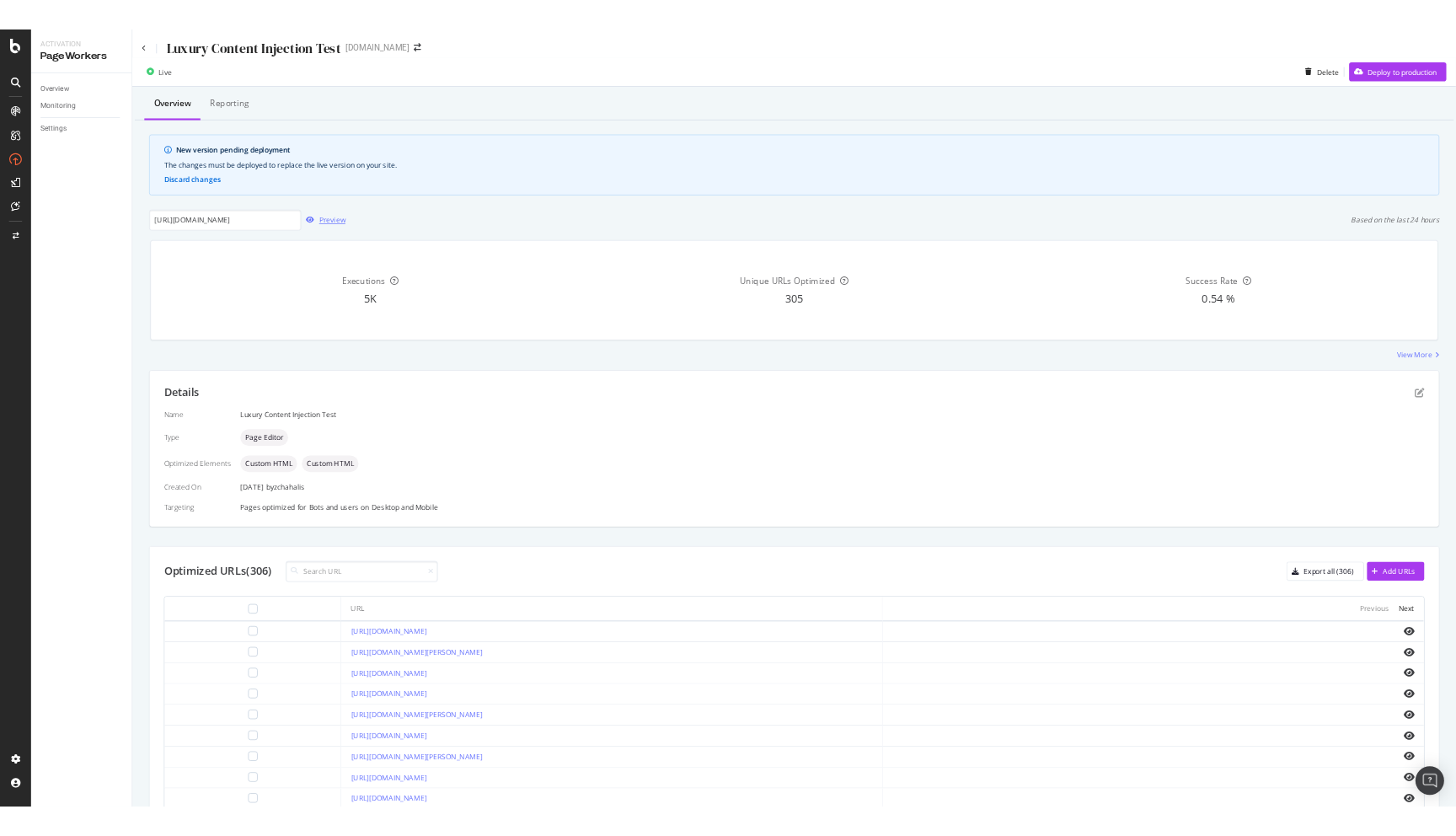
scroll to position [0, 0]
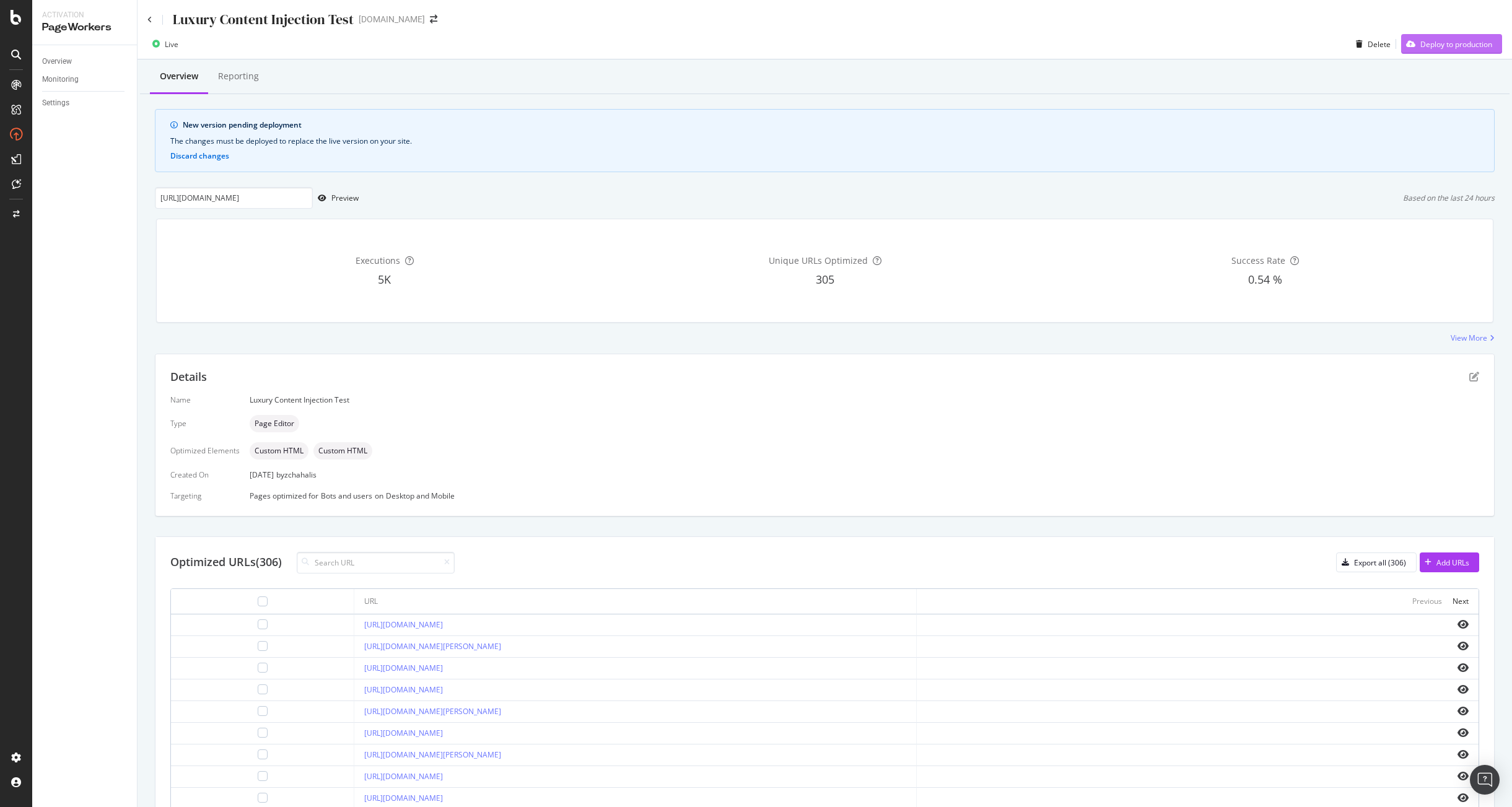
click at [1071, 45] on div "Deploy to production" at bounding box center [1456, 44] width 72 height 11
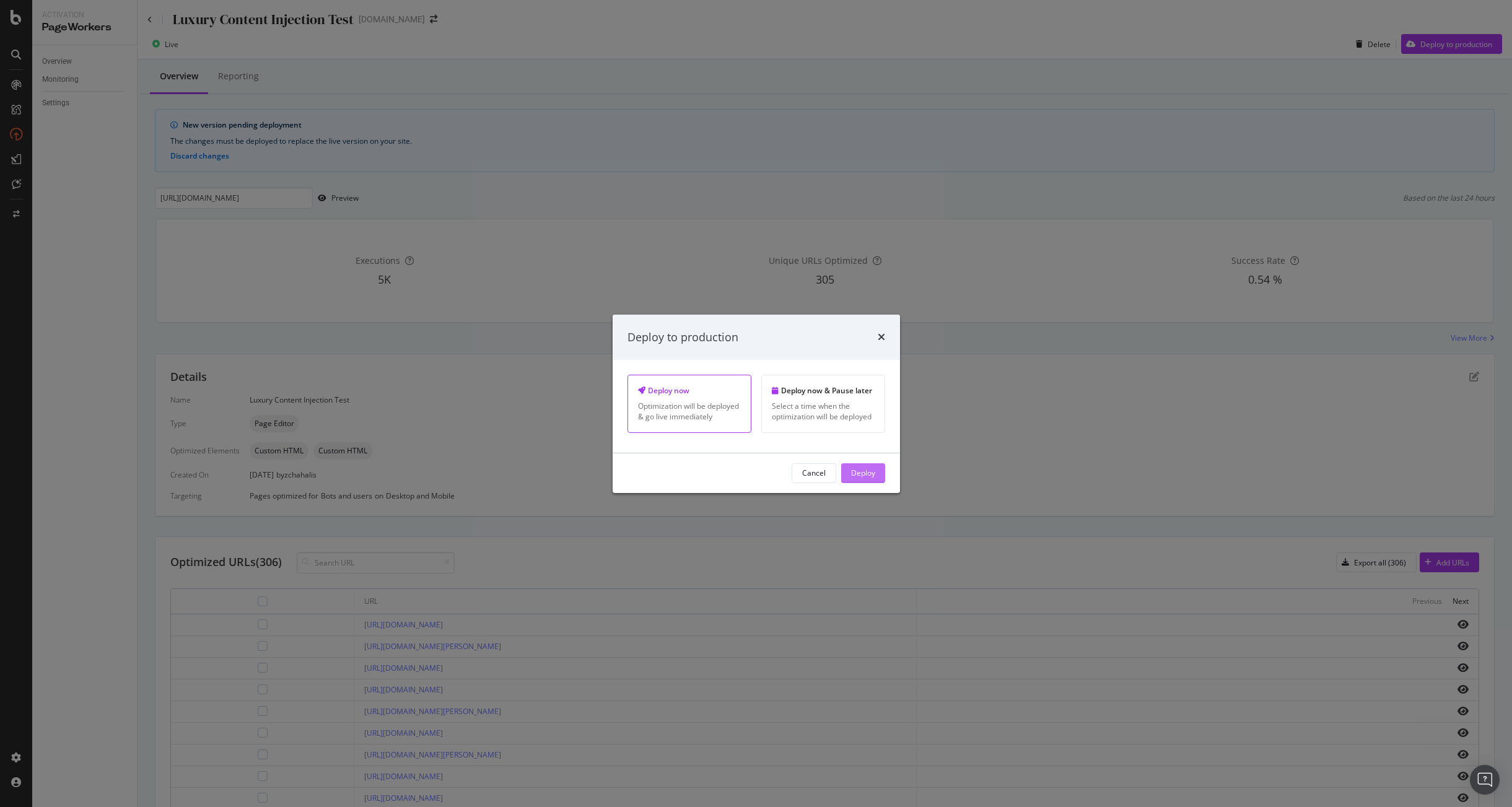
click at [879, 474] on button "Deploy" at bounding box center [863, 473] width 44 height 20
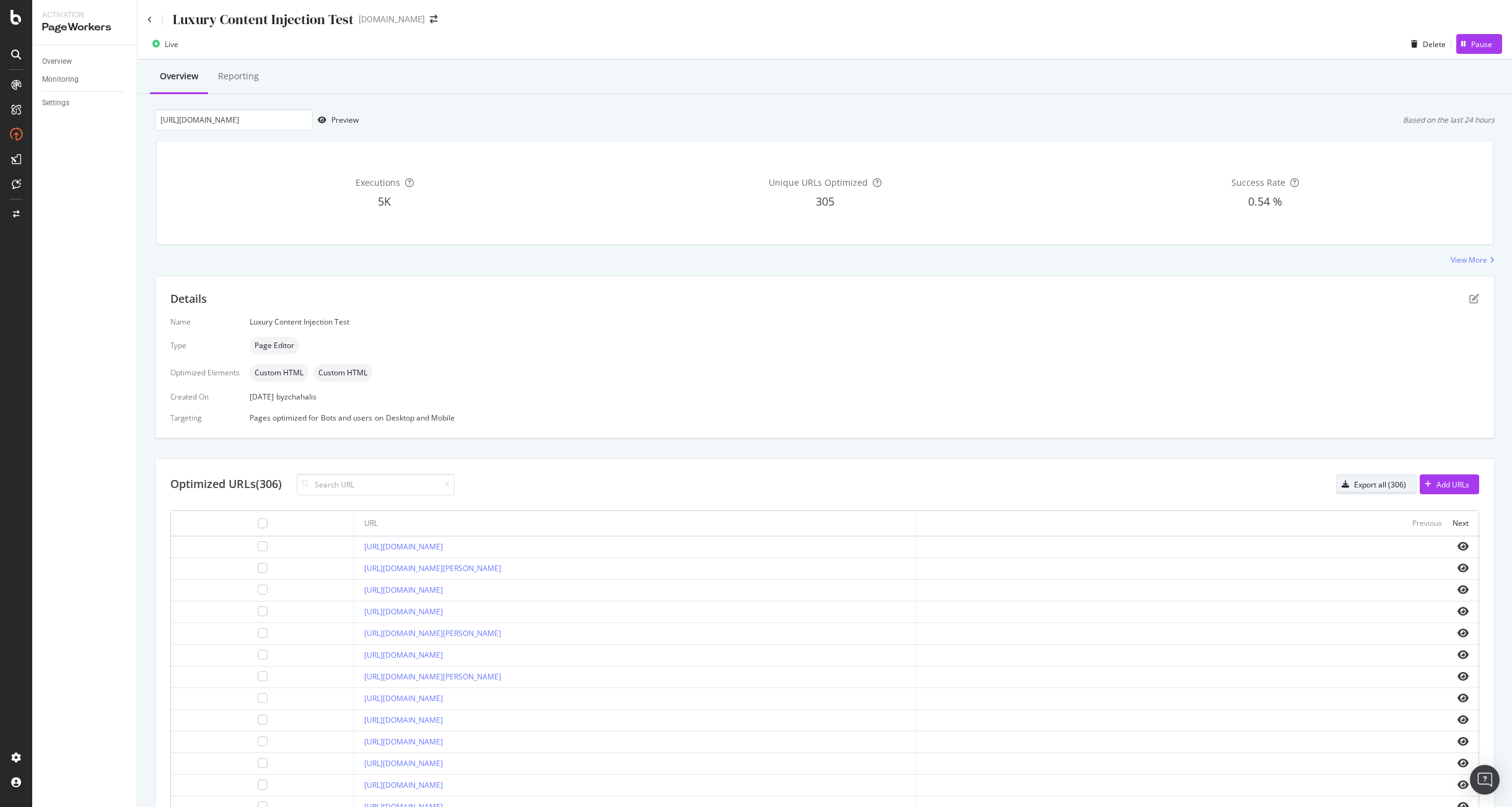
click at [1071, 488] on div "Export all (306)" at bounding box center [1380, 485] width 52 height 11
